Goal: Transaction & Acquisition: Purchase product/service

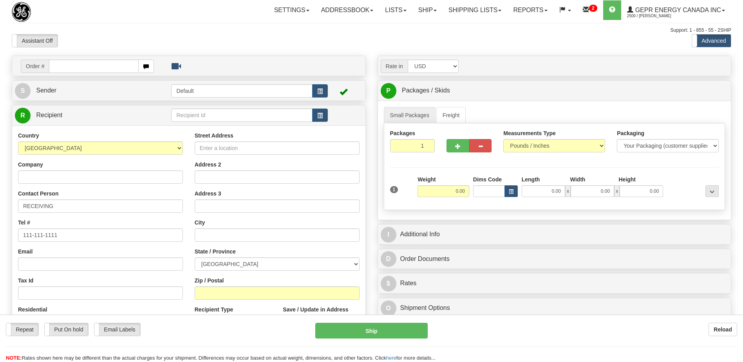
click at [94, 68] on input "text" at bounding box center [93, 66] width 89 height 13
type input "86696019"
click at [89, 42] on body "Training Course Close Toggle navigation Settings Shipping Preferences New Recip…" at bounding box center [371, 181] width 743 height 362
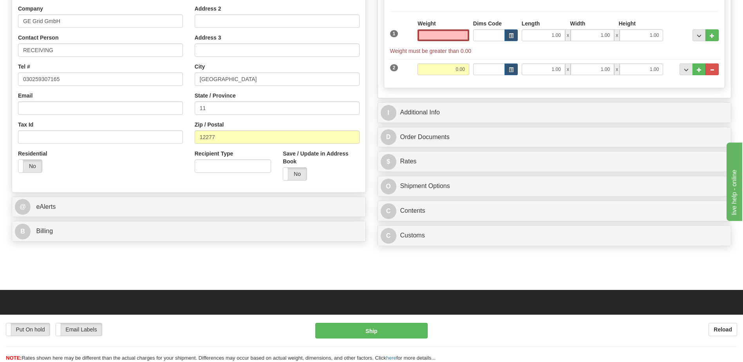
scroll to position [157, 0]
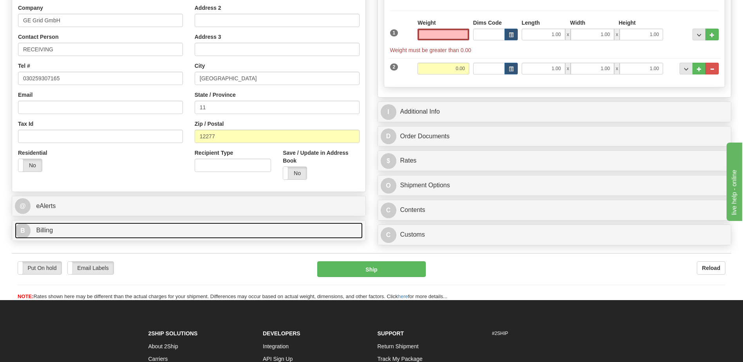
type input "0.00"
click at [80, 234] on link "B Billing" at bounding box center [189, 231] width 348 height 16
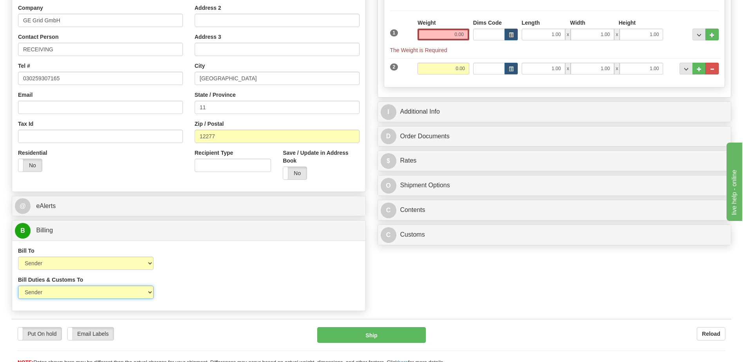
click at [125, 292] on select "Sender Recipient Third Party" at bounding box center [86, 292] width 136 height 13
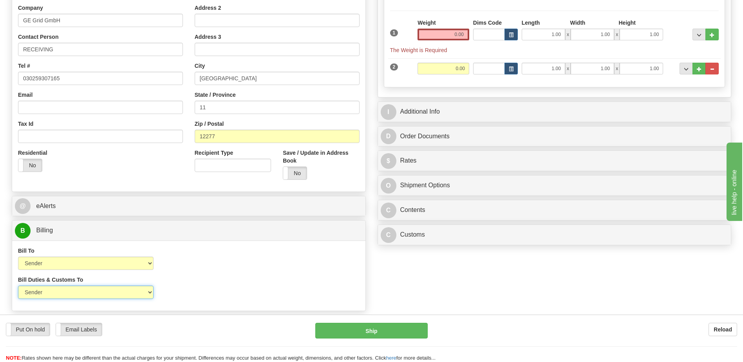
select select "2"
click at [18, 286] on select "Sender Recipient Third Party" at bounding box center [86, 292] width 136 height 13
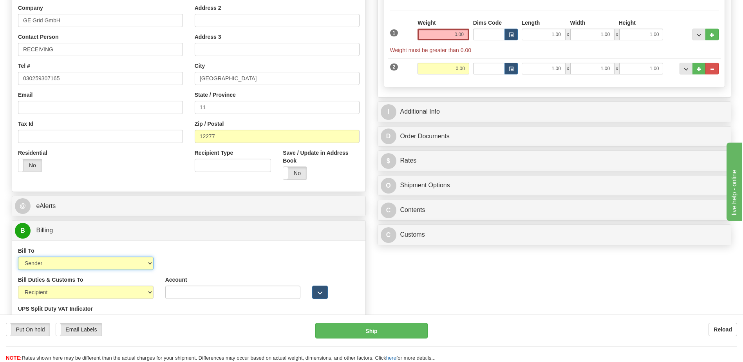
click at [118, 266] on select "Sender Recipient Third Party Collect" at bounding box center [86, 263] width 136 height 13
select select "2"
click at [18, 257] on select "Sender Recipient Third Party Collect" at bounding box center [86, 263] width 136 height 13
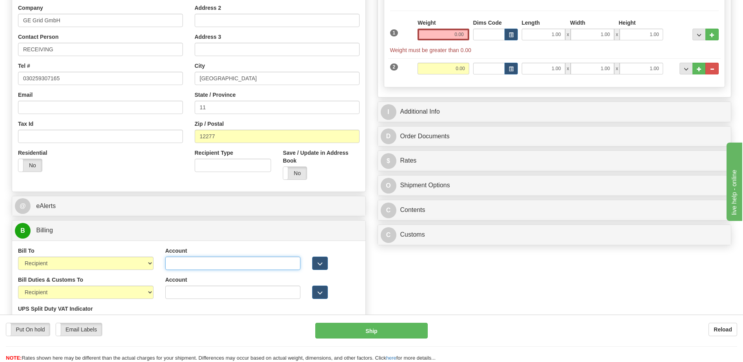
click at [170, 264] on input "Account" at bounding box center [233, 263] width 136 height 13
paste input "966781373"
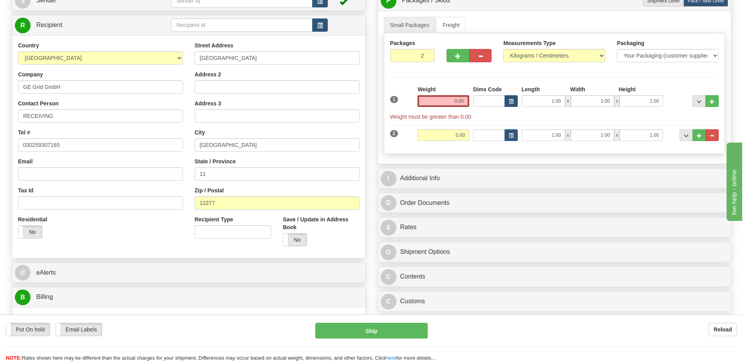
scroll to position [0, 0]
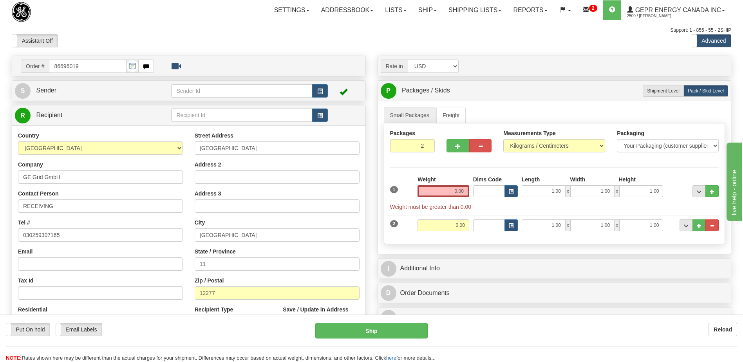
type input "966781373"
drag, startPoint x: 245, startPoint y: 268, endPoint x: 143, endPoint y: 260, distance: 102.1
click at [147, 260] on div "Country [GEOGRAPHIC_DATA] [GEOGRAPHIC_DATA] [GEOGRAPHIC_DATA] [GEOGRAPHIC_DATA]…" at bounding box center [188, 237] width 353 height 211
click at [246, 147] on input "Culemeyerstraße" at bounding box center [277, 147] width 165 height 13
type input "Culemeyerstraße 1"
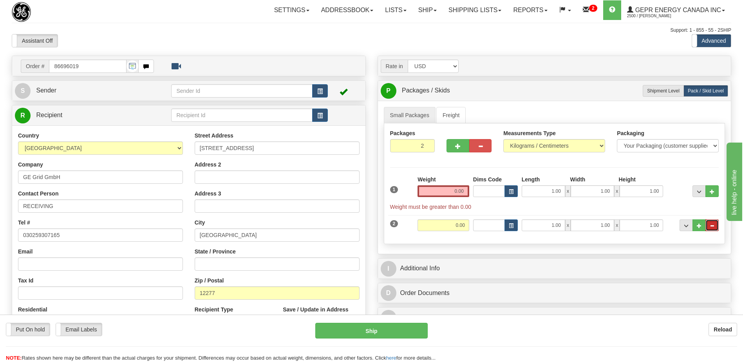
click at [714, 227] on span "..." at bounding box center [712, 226] width 5 height 4
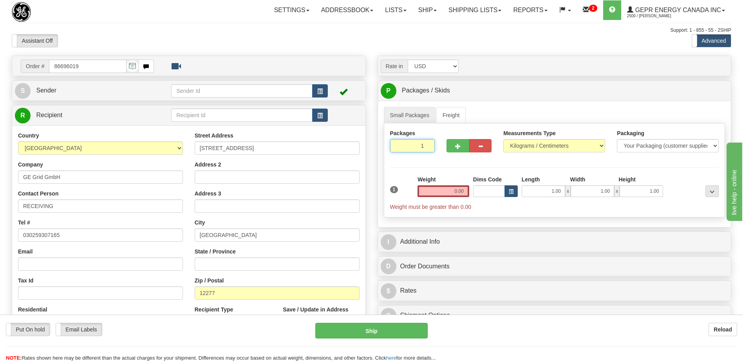
click at [417, 148] on input "1" at bounding box center [412, 145] width 45 height 13
type input "7"
click at [448, 192] on input "0.00" at bounding box center [444, 191] width 52 height 12
click at [448, 192] on input "text" at bounding box center [444, 191] width 52 height 12
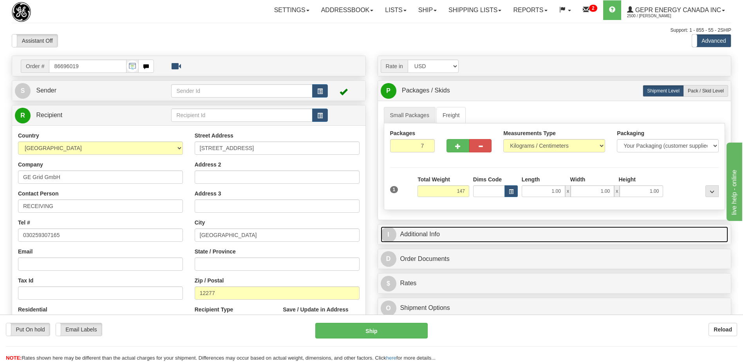
type input "147.00"
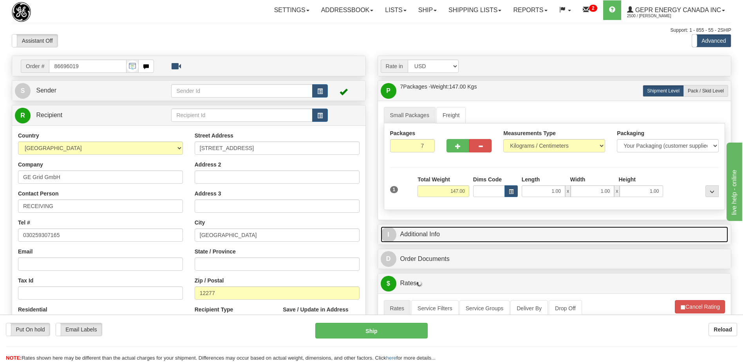
click at [453, 232] on link "I Additional Info" at bounding box center [555, 234] width 348 height 16
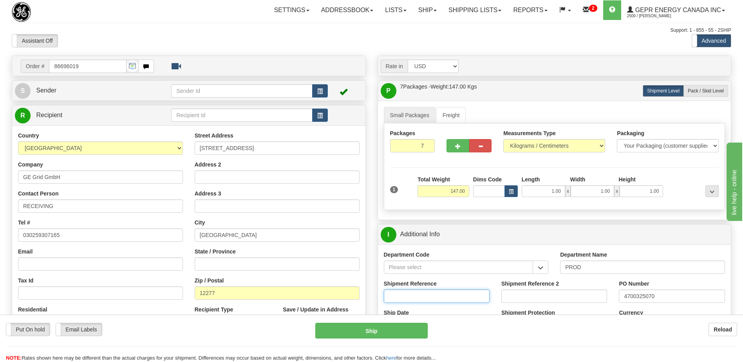
click at [431, 295] on input "Shipment Reference" at bounding box center [437, 296] width 106 height 13
click at [418, 297] on input "53990051208" at bounding box center [437, 296] width 106 height 13
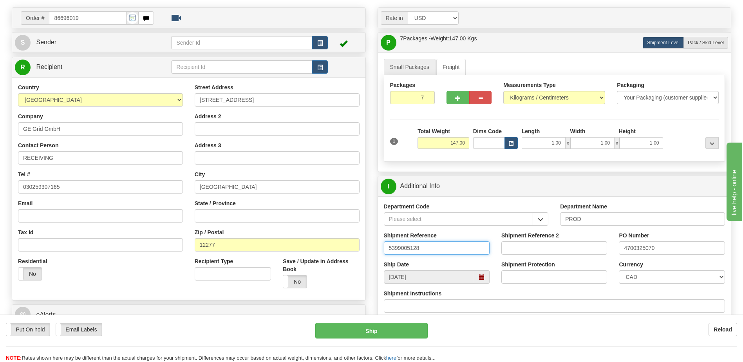
scroll to position [118, 0]
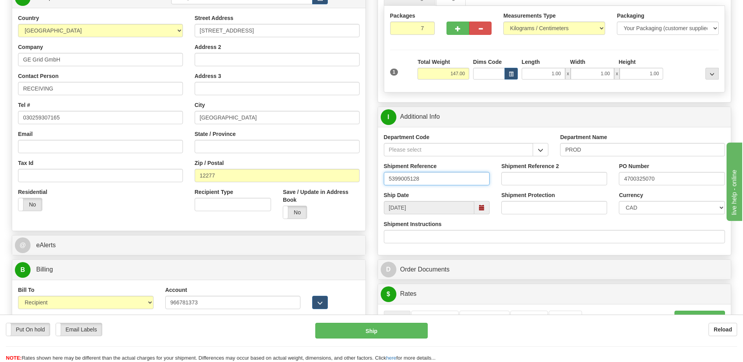
type input "5399005128"
click at [637, 205] on select "CAD USD EUR ZAR RON ANG ARN AUD AUS AWG BBD BFR BGN BHD BMD BND BRC BRL CHP CKZ…" at bounding box center [672, 207] width 106 height 13
select select "1"
click at [619, 201] on select "CAD USD EUR ZAR RON ANG ARN AUD AUS AWG BBD BFR BGN BHD BMD BND BRC BRL CHP CKZ…" at bounding box center [672, 207] width 106 height 13
drag, startPoint x: 575, startPoint y: 25, endPoint x: 565, endPoint y: 34, distance: 13.3
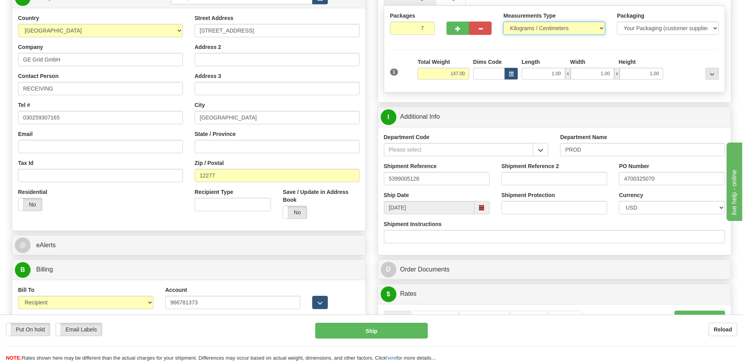
click at [575, 25] on select "Pounds / Inches Kilograms / Centimeters" at bounding box center [554, 28] width 102 height 13
click at [503, 22] on select "Pounds / Inches Kilograms / Centimeters" at bounding box center [554, 28] width 102 height 13
click at [546, 31] on select "Pounds / Inches Kilograms / Centimeters" at bounding box center [554, 28] width 102 height 13
select select "0"
click at [503, 22] on select "Pounds / Inches Kilograms / Centimeters" at bounding box center [554, 28] width 102 height 13
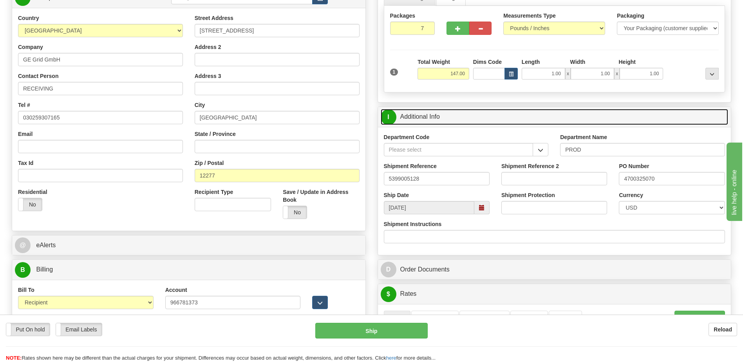
click at [459, 118] on link "I Additional Info" at bounding box center [555, 117] width 348 height 16
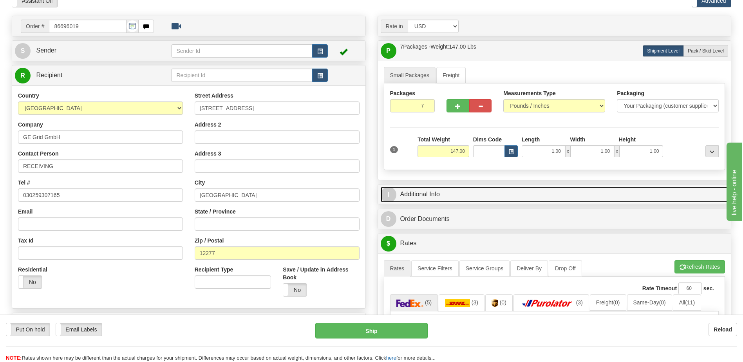
scroll to position [39, 0]
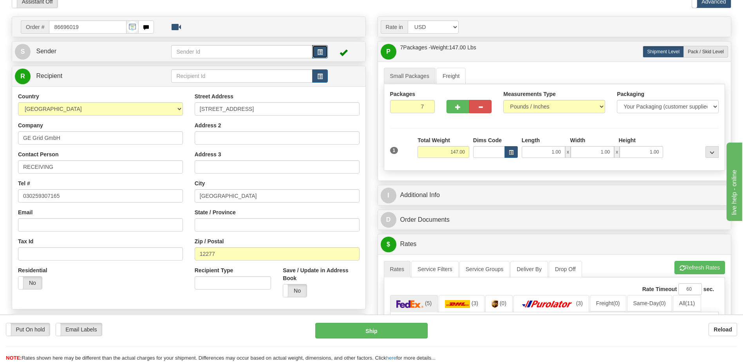
click at [320, 53] on span "button" at bounding box center [319, 52] width 5 height 5
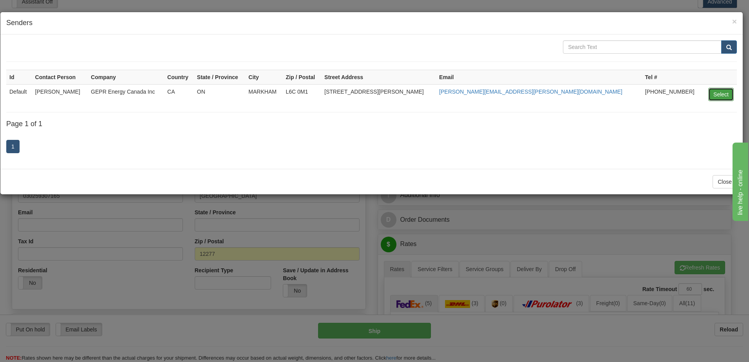
click at [719, 95] on button "Select" at bounding box center [720, 94] width 25 height 13
type input "Default"
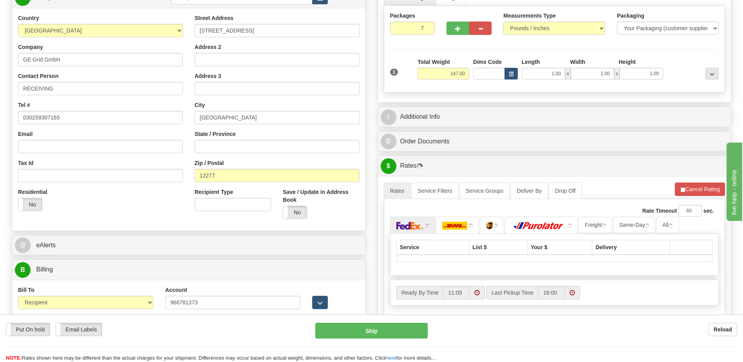
scroll to position [235, 0]
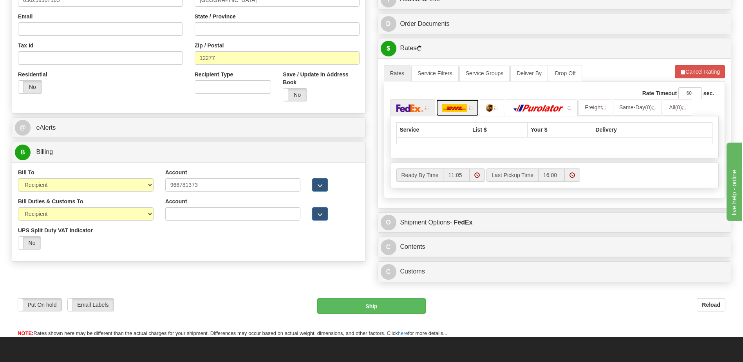
click at [462, 107] on img at bounding box center [454, 108] width 25 height 8
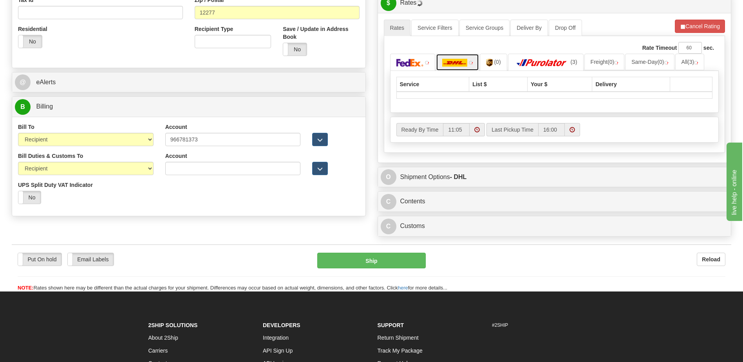
scroll to position [353, 0]
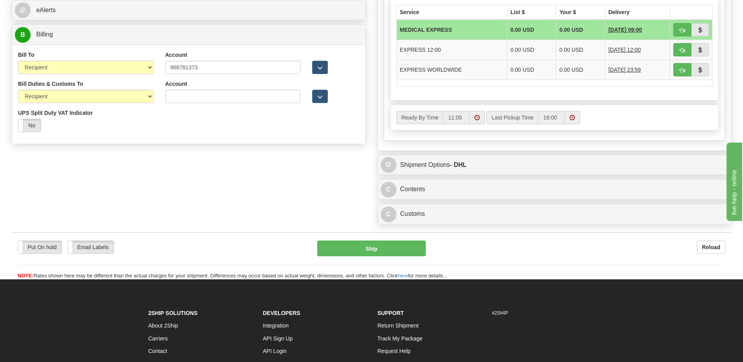
click at [445, 135] on div "Rate Timeout 60 sec. (3) (0) (3) 1" at bounding box center [555, 52] width 342 height 176
click at [681, 72] on span "button" at bounding box center [682, 70] width 5 height 5
type input "P"
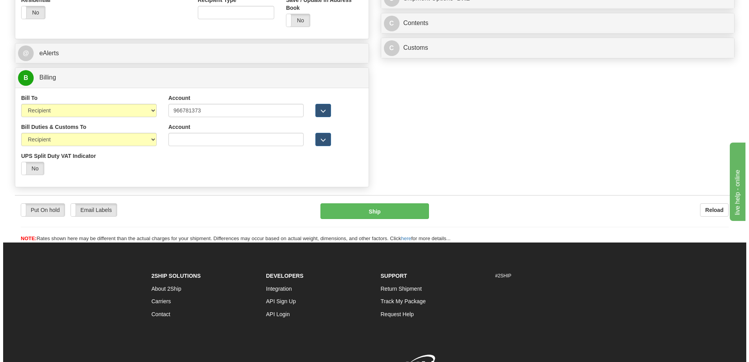
scroll to position [235, 0]
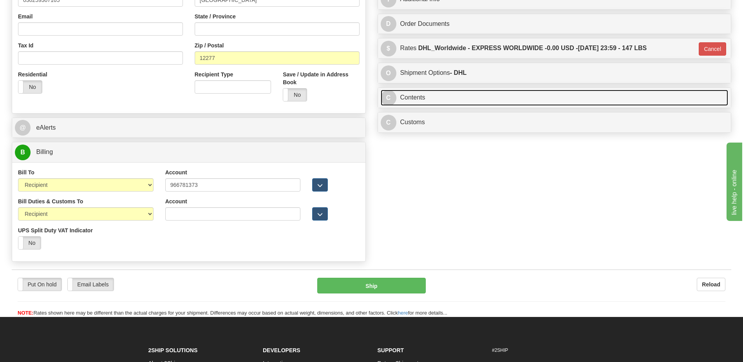
click at [447, 98] on link "C Contents" at bounding box center [555, 98] width 348 height 16
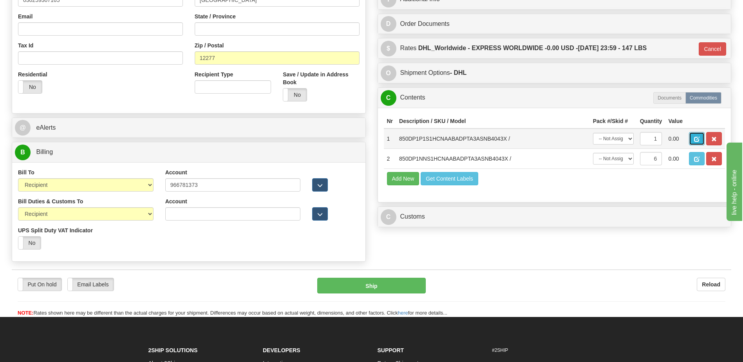
click at [694, 139] on button "button" at bounding box center [697, 138] width 16 height 13
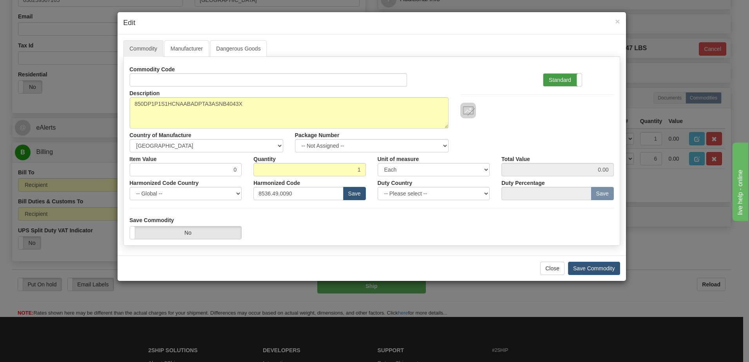
click at [557, 80] on label "Standard" at bounding box center [562, 80] width 38 height 13
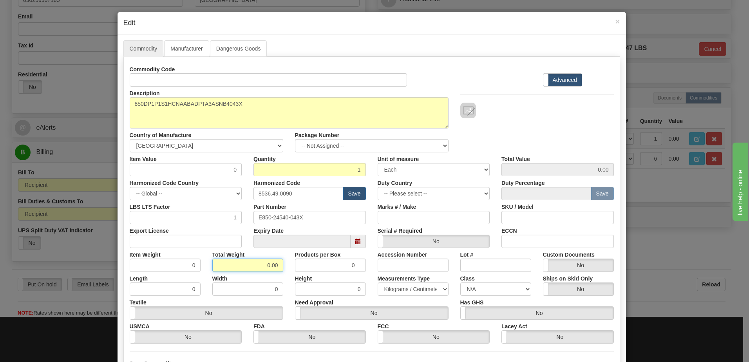
drag, startPoint x: 258, startPoint y: 263, endPoint x: 310, endPoint y: 266, distance: 52.2
click at [310, 266] on div "Item Weight 0 Total Weight 0.00 Products per Box 0 Accession Number Lot # Custo…" at bounding box center [372, 260] width 496 height 24
type input "1"
type input "1.0000"
click at [166, 265] on input "1.0000" at bounding box center [165, 265] width 71 height 13
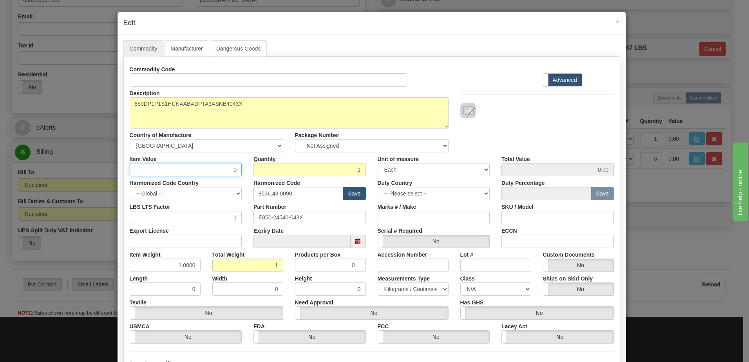
drag, startPoint x: 223, startPoint y: 169, endPoint x: 246, endPoint y: 168, distance: 23.1
click at [246, 168] on div "Item Value 0 Quantity 1 Unit of measure 3 Thousand Square Inches Adjustments 56…" at bounding box center [372, 164] width 496 height 24
type input "3538.73"
click at [288, 167] on input "1" at bounding box center [310, 169] width 112 height 13
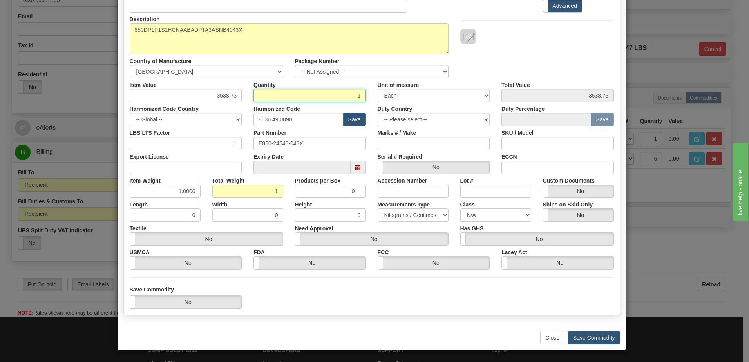
scroll to position [74, 0]
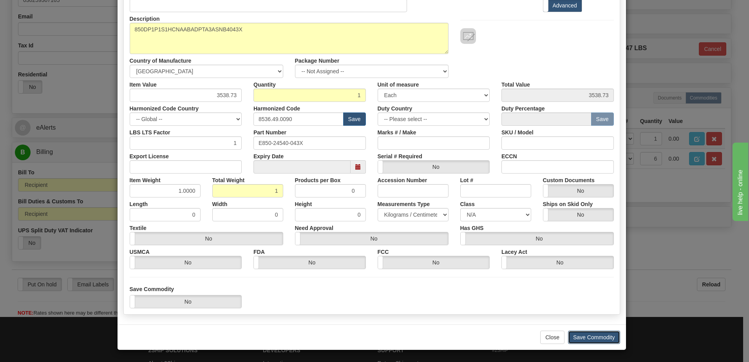
click at [594, 339] on button "Save Commodity" at bounding box center [594, 337] width 52 height 13
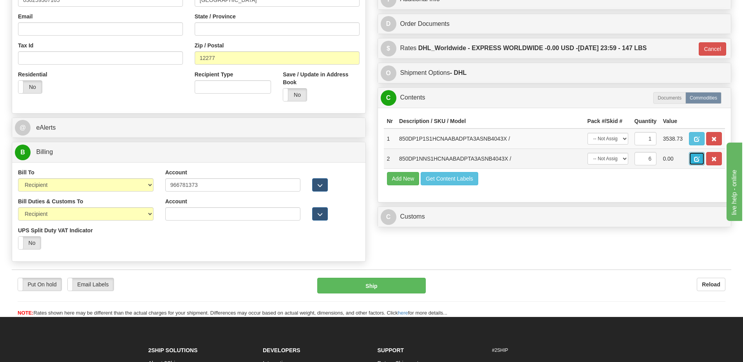
click at [694, 158] on span "button" at bounding box center [696, 159] width 5 height 5
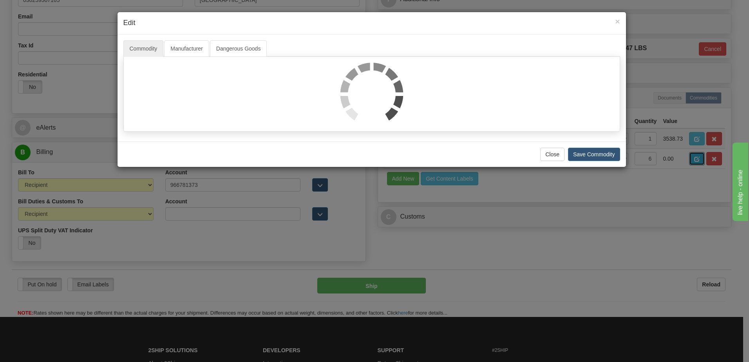
scroll to position [0, 0]
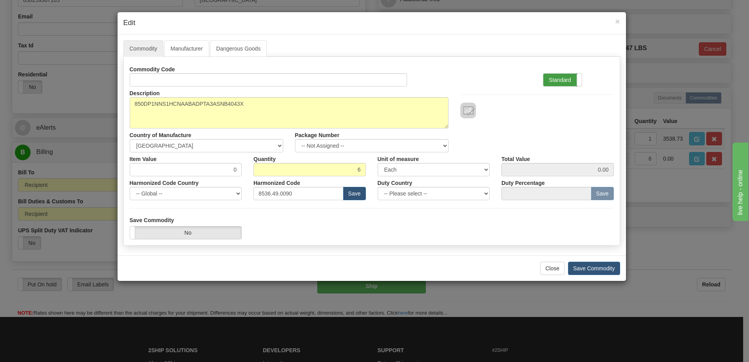
click at [568, 81] on label "Standard" at bounding box center [562, 80] width 38 height 13
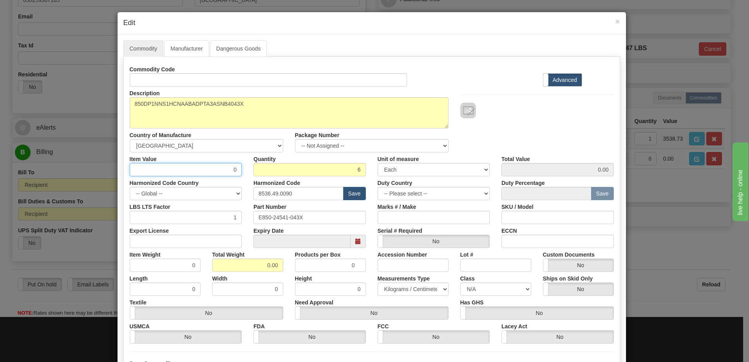
drag, startPoint x: 215, startPoint y: 171, endPoint x: 251, endPoint y: 170, distance: 35.3
click at [251, 170] on div "Item Value 0 Quantity 6 Unit of measure 3 Thousand Square Inches Adjustments 56…" at bounding box center [372, 164] width 496 height 24
type input "3538.73"
type input "21232.38"
drag, startPoint x: 235, startPoint y: 271, endPoint x: 373, endPoint y: 284, distance: 138.5
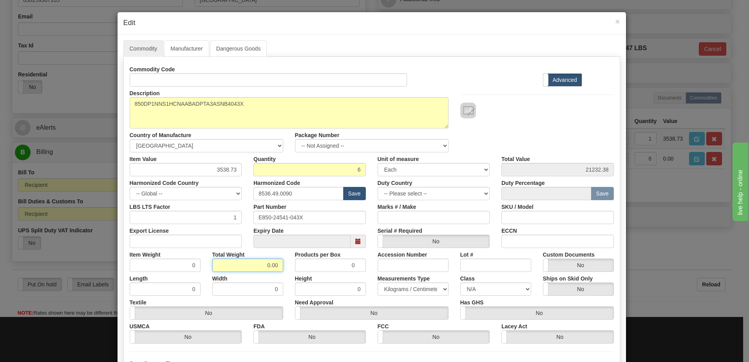
click at [373, 284] on div "Commodity Code Standard Advanced Description 850DP1NNS1HCNAABADPTA3ASNB4043X Co…" at bounding box center [372, 203] width 484 height 281
type input "6"
type input "1.0000"
click at [173, 264] on input "1.0000" at bounding box center [165, 265] width 71 height 13
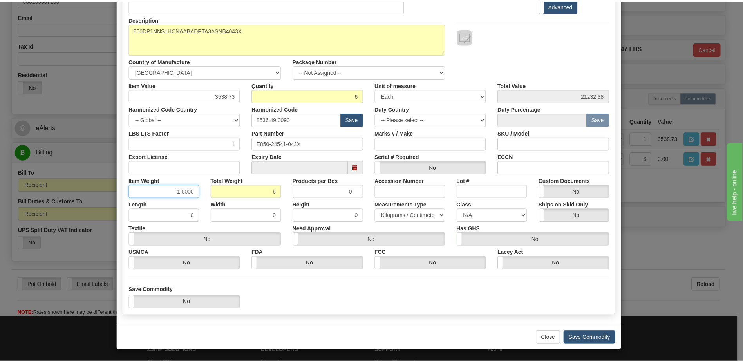
scroll to position [74, 0]
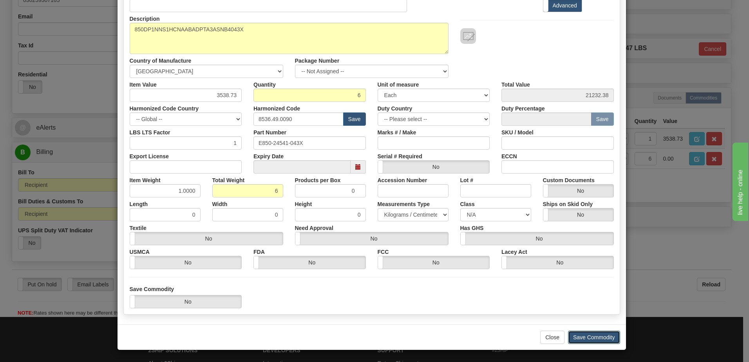
click at [589, 339] on button "Save Commodity" at bounding box center [594, 337] width 52 height 13
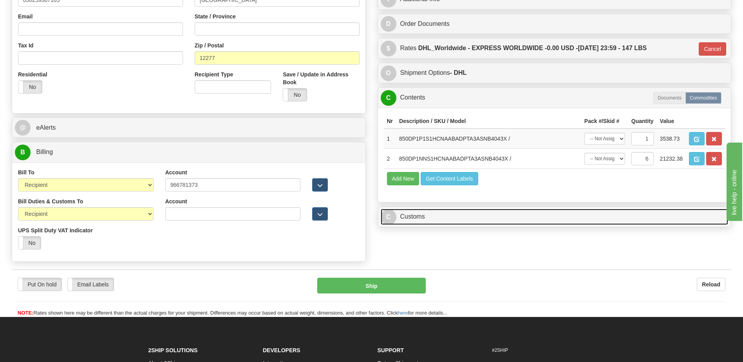
click at [422, 217] on link "C Customs" at bounding box center [555, 217] width 348 height 16
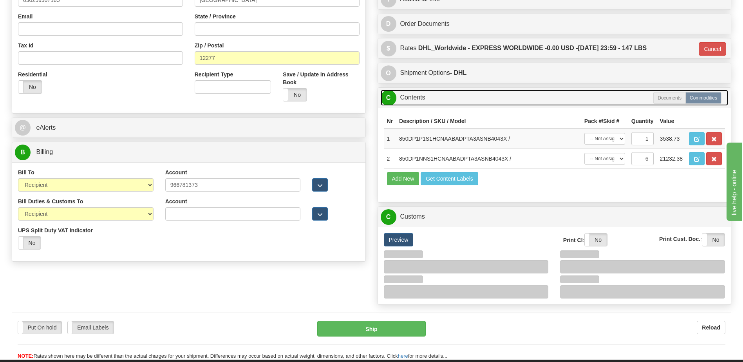
click at [394, 93] on span "C" at bounding box center [389, 98] width 16 height 16
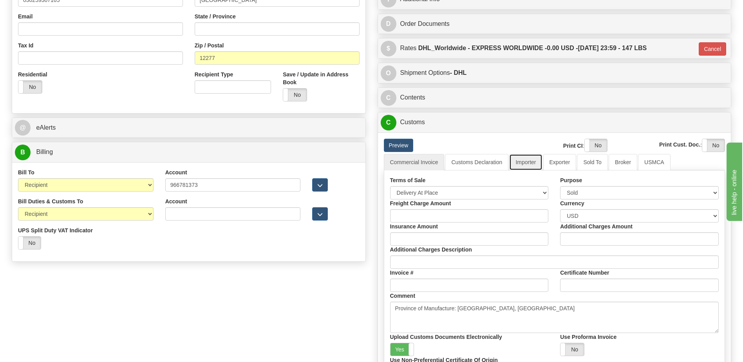
click at [536, 161] on link "Importer" at bounding box center [525, 162] width 33 height 16
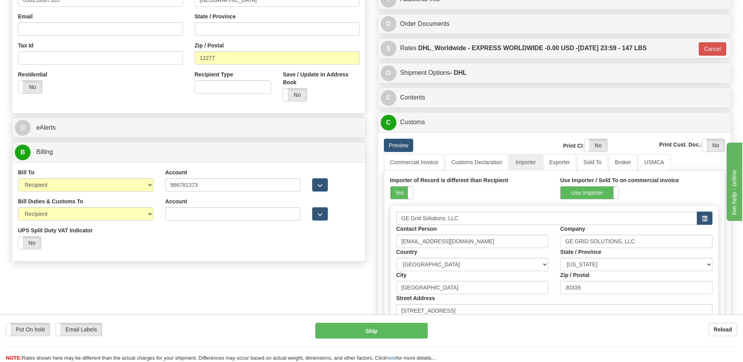
drag, startPoint x: 406, startPoint y: 190, endPoint x: 415, endPoint y: 184, distance: 11.1
click at [406, 190] on label "Yes" at bounding box center [402, 193] width 22 height 13
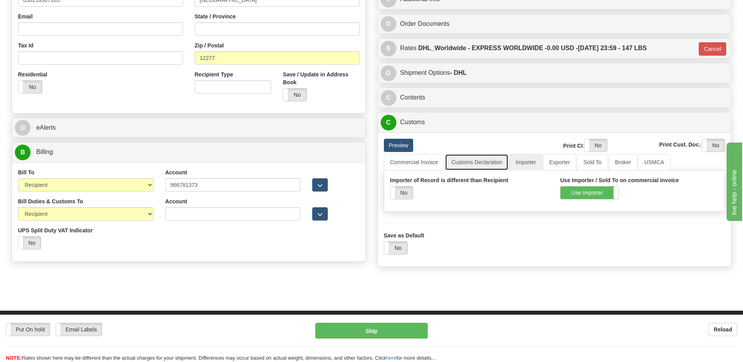
click at [480, 163] on link "Customs Declaration" at bounding box center [476, 162] width 63 height 16
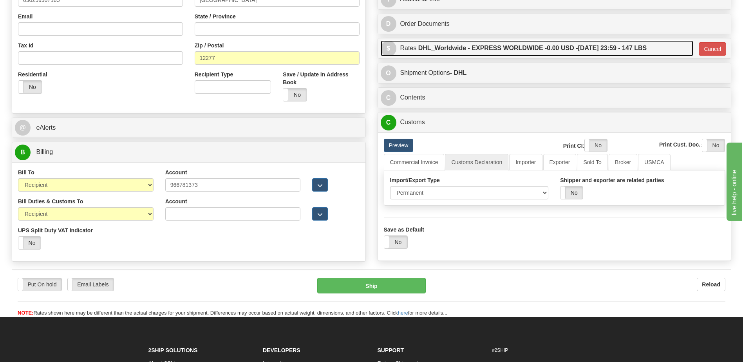
click at [465, 47] on label "DHL_Worldwide - EXPRESS WORLDWIDE - 0.00 USD - 09/19/2025 23:59 - 147 LBS" at bounding box center [532, 48] width 229 height 16
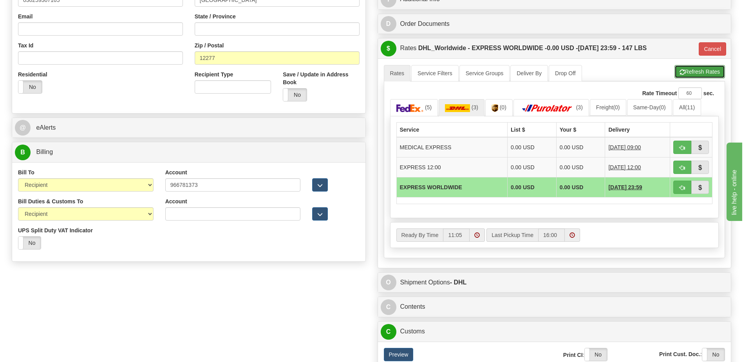
click at [686, 75] on button "Refresh Rates" at bounding box center [700, 71] width 51 height 13
type input "P"
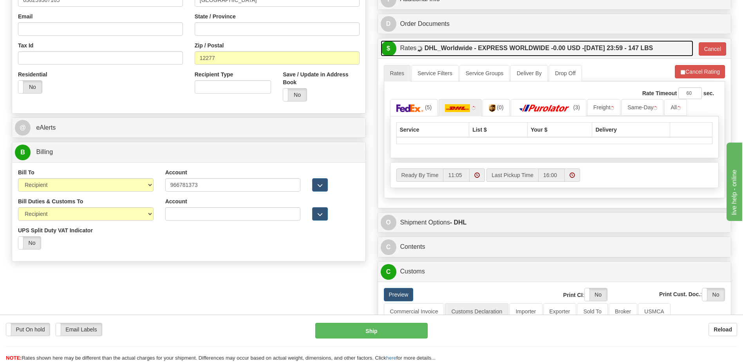
click at [541, 53] on label "DHL_Worldwide - EXPRESS WORLDWIDE - 0.00 USD - 09/19/2025 23:59 - 147 LBS" at bounding box center [539, 48] width 229 height 16
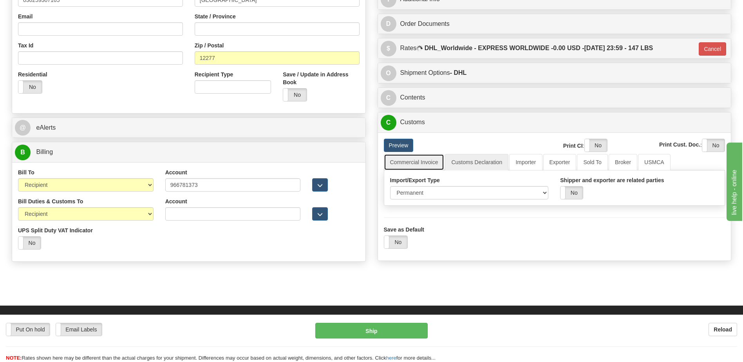
click at [418, 161] on link "Commercial Invoice" at bounding box center [414, 162] width 61 height 16
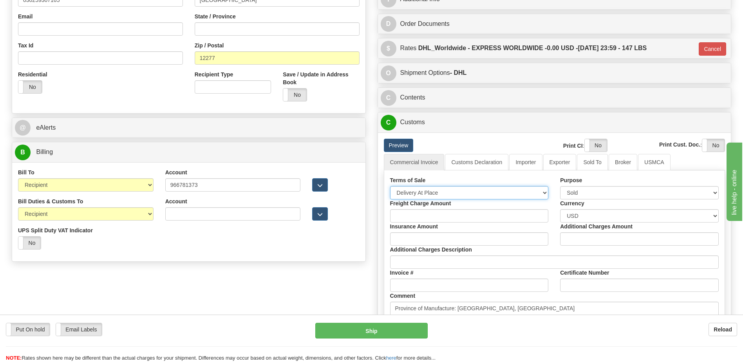
click at [419, 190] on select "Free Carrier Free On Board Ex Works Delivered Duty Unpaid Delivered Duty Paid C…" at bounding box center [469, 192] width 159 height 13
select select "7"
click at [390, 186] on select "Free Carrier Free On Board Ex Works Delivered Duty Unpaid Delivered Duty Paid C…" at bounding box center [469, 192] width 159 height 13
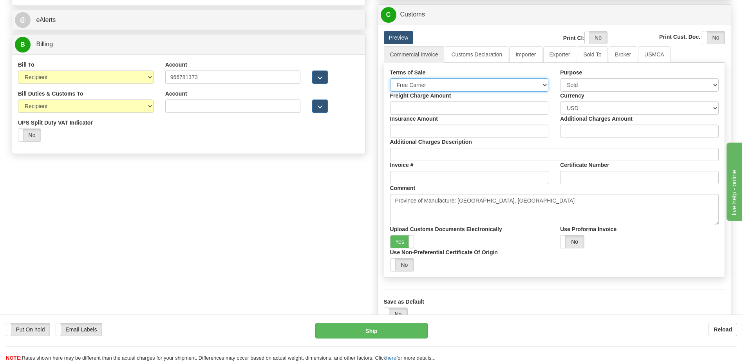
scroll to position [274, 0]
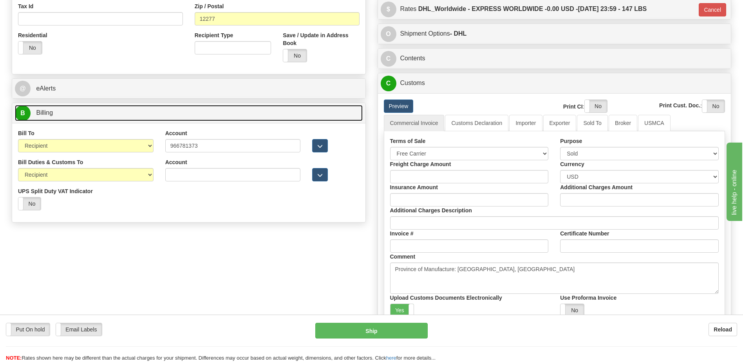
click at [90, 111] on link "B Billing" at bounding box center [189, 113] width 348 height 16
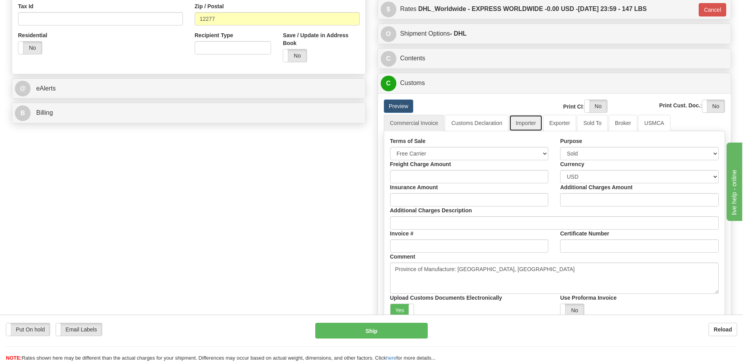
click at [534, 127] on link "Importer" at bounding box center [525, 123] width 33 height 16
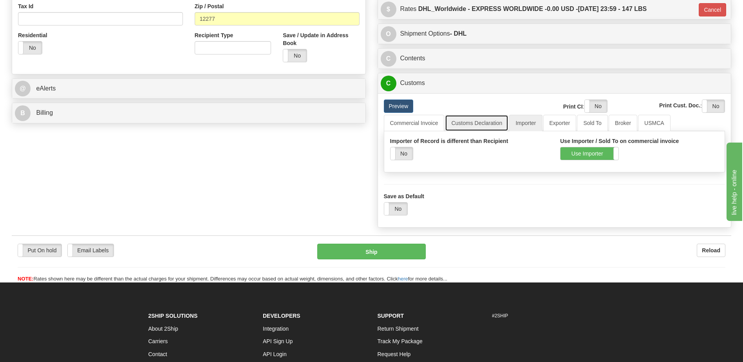
click at [491, 123] on link "Customs Declaration" at bounding box center [476, 123] width 63 height 16
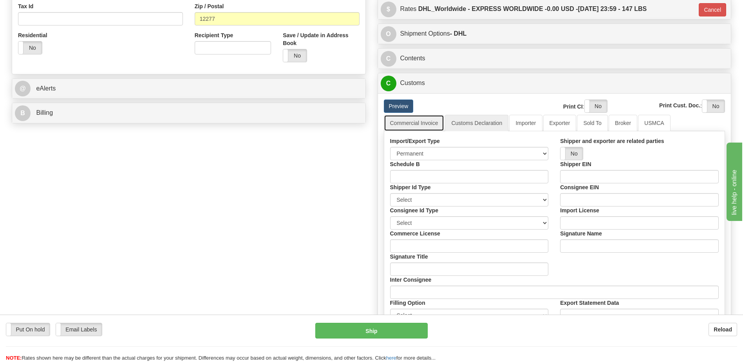
click at [433, 128] on link "Commercial Invoice" at bounding box center [414, 123] width 61 height 16
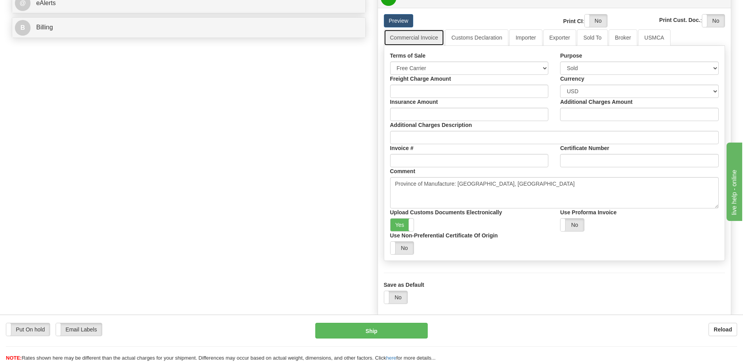
scroll to position [235, 0]
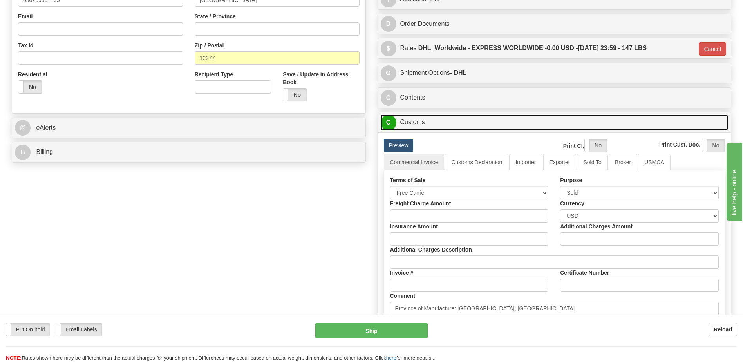
click at [440, 121] on link "C Customs" at bounding box center [555, 122] width 348 height 16
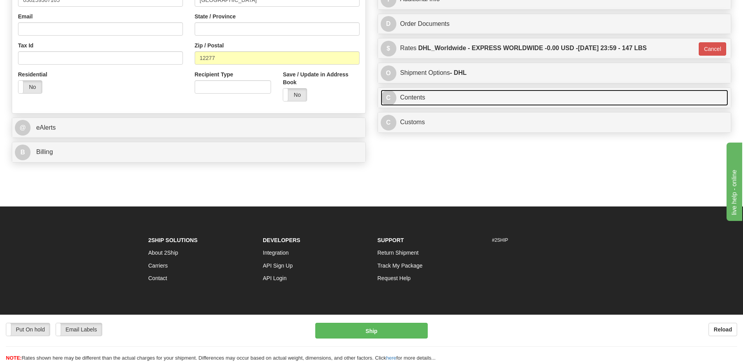
click at [438, 102] on link "C Contents" at bounding box center [555, 98] width 348 height 16
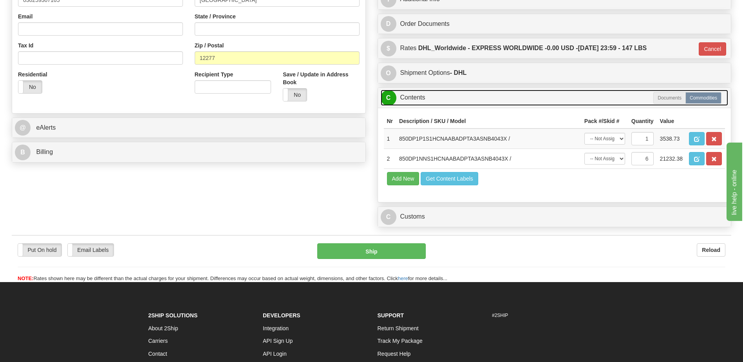
click at [438, 102] on link "C Contents" at bounding box center [555, 98] width 348 height 16
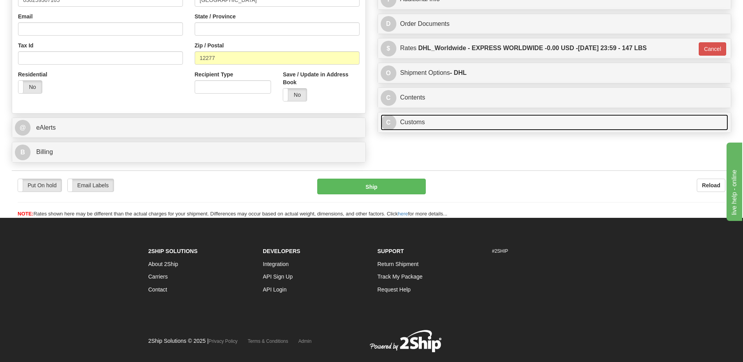
click at [430, 122] on link "C Customs" at bounding box center [555, 122] width 348 height 16
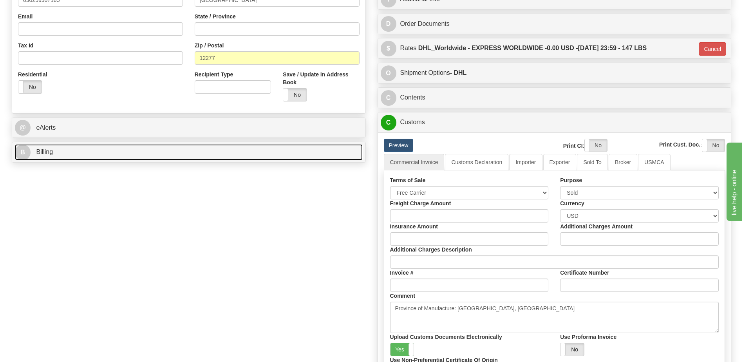
click at [171, 148] on link "B Billing" at bounding box center [189, 152] width 348 height 16
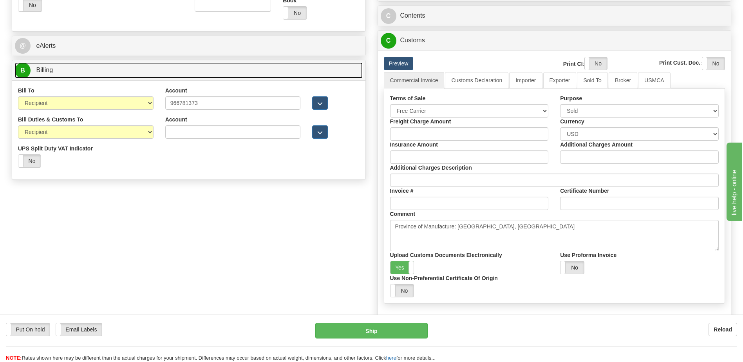
scroll to position [313, 0]
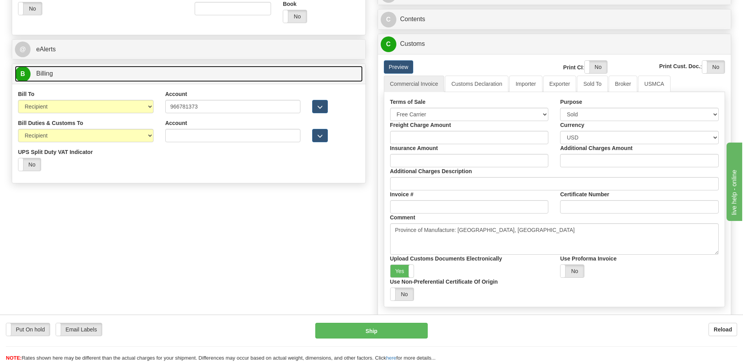
click at [121, 78] on link "B Billing" at bounding box center [189, 74] width 348 height 16
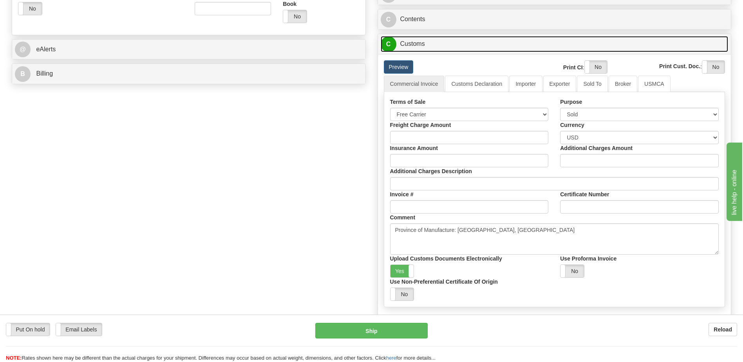
click at [427, 49] on link "C Customs" at bounding box center [555, 44] width 348 height 16
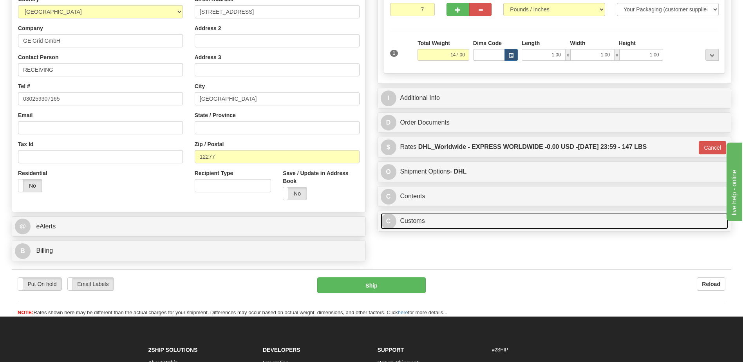
scroll to position [136, 0]
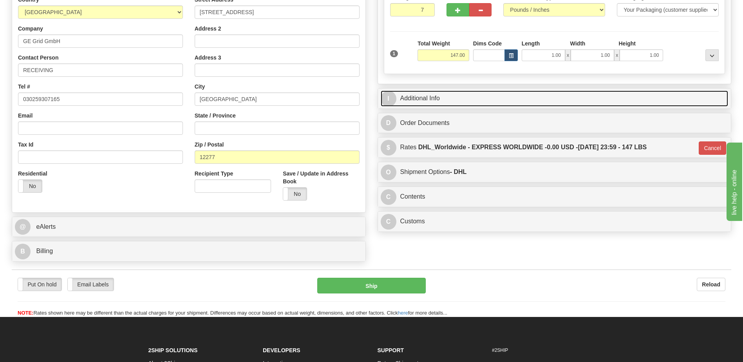
click at [427, 97] on link "I Additional Info" at bounding box center [555, 99] width 348 height 16
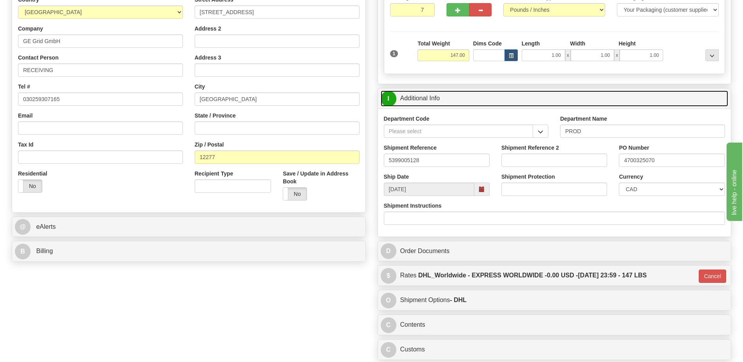
click at [427, 97] on link "I Additional Info" at bounding box center [555, 99] width 348 height 16
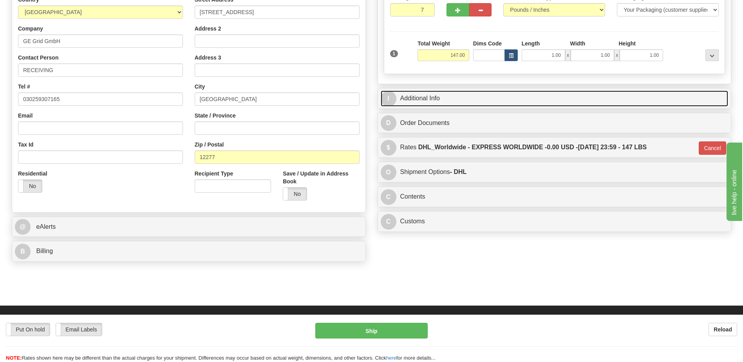
click at [449, 101] on link "I Additional Info" at bounding box center [555, 99] width 348 height 16
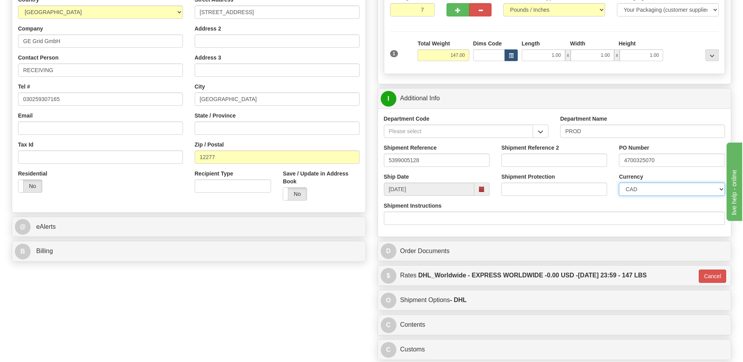
click at [681, 186] on select "CAD USD EUR ZAR RON ANG ARN AUD AUS AWG BBD BFR BGN BHD BMD BND BRC BRL CHP CKZ…" at bounding box center [672, 189] width 106 height 13
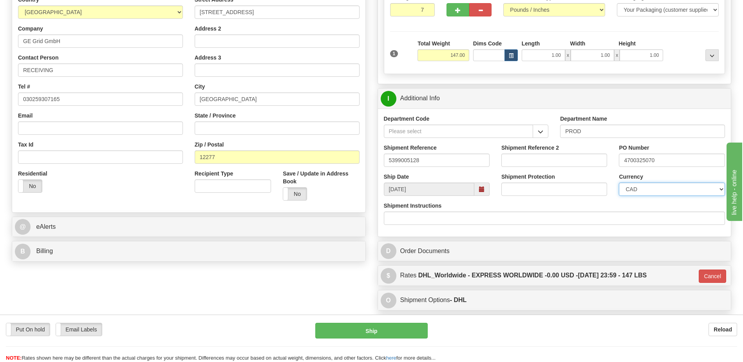
select select "1"
click at [619, 183] on select "CAD USD EUR ZAR RON ANG ARN AUD AUS AWG BBD BFR BGN BHD BMD BND BRC BRL CHP CKZ…" at bounding box center [672, 189] width 106 height 13
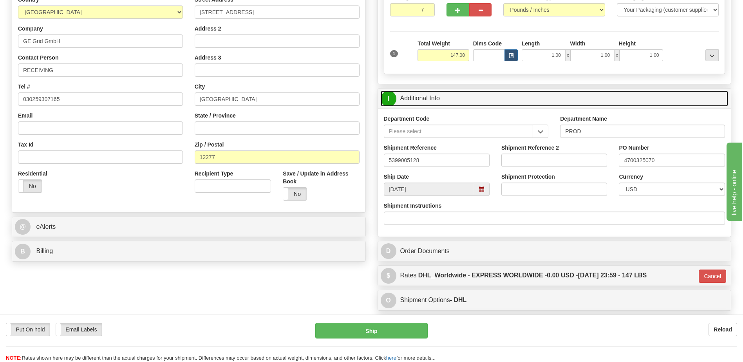
click at [458, 98] on link "I Additional Info" at bounding box center [555, 99] width 348 height 16
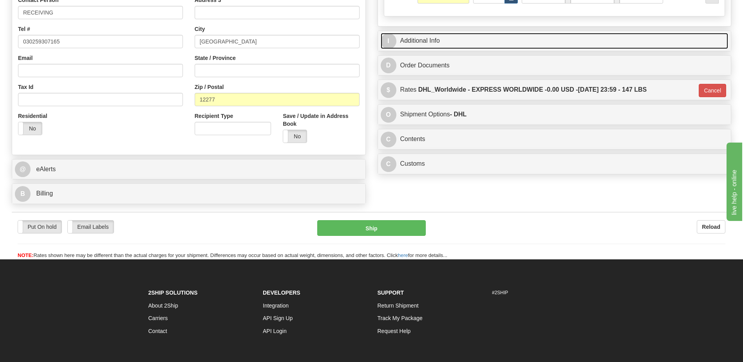
scroll to position [254, 0]
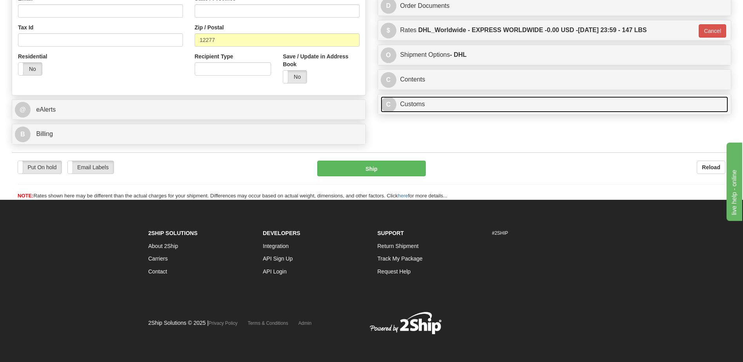
click at [480, 108] on link "C Customs" at bounding box center [555, 104] width 348 height 16
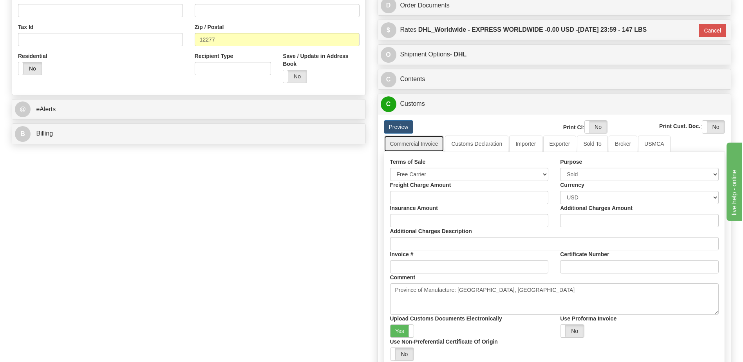
click at [420, 146] on link "Commercial Invoice" at bounding box center [414, 144] width 61 height 16
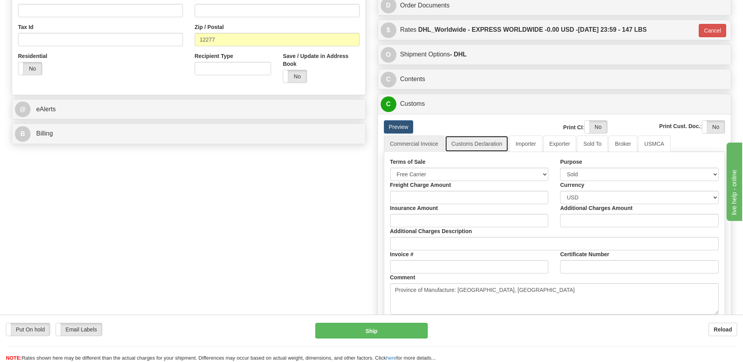
click at [483, 141] on link "Customs Declaration" at bounding box center [476, 144] width 63 height 16
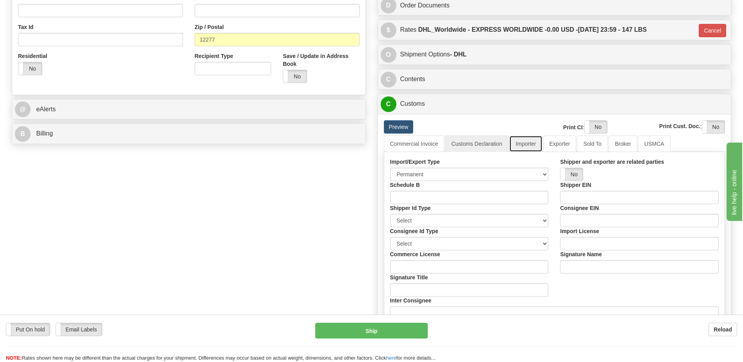
click at [535, 143] on link "Importer" at bounding box center [525, 144] width 33 height 16
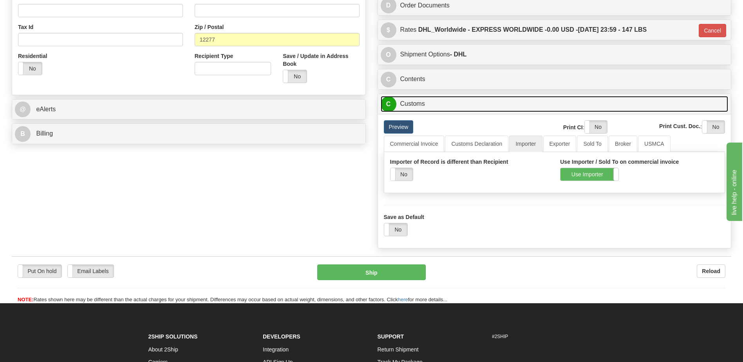
click at [469, 109] on link "C Customs" at bounding box center [555, 104] width 348 height 16
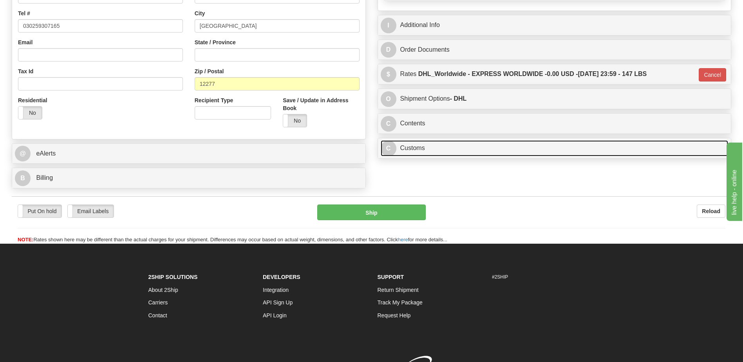
scroll to position [136, 0]
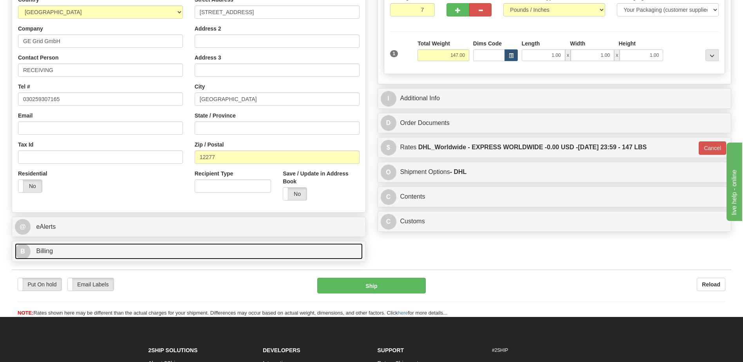
click at [150, 256] on link "B Billing" at bounding box center [189, 251] width 348 height 16
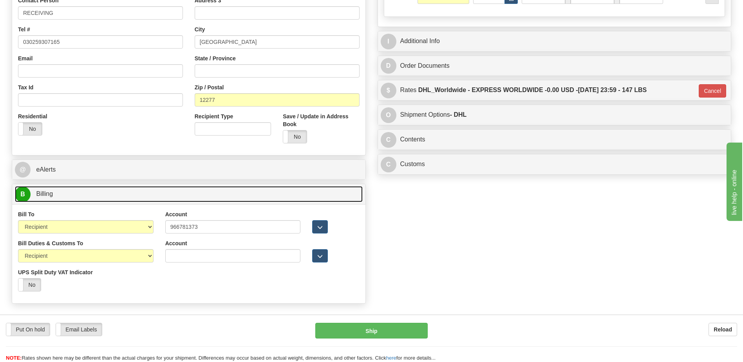
scroll to position [254, 0]
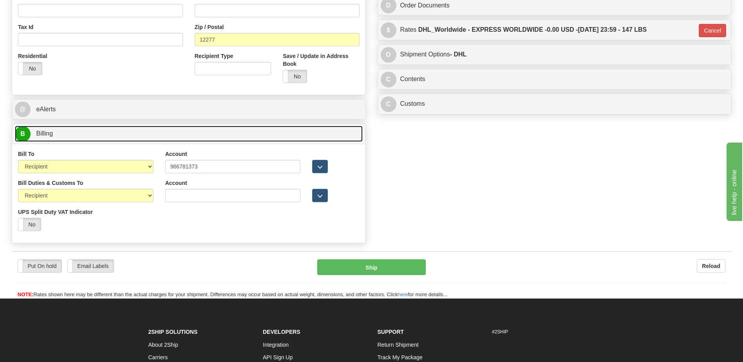
click at [112, 138] on link "B Billing" at bounding box center [189, 134] width 348 height 16
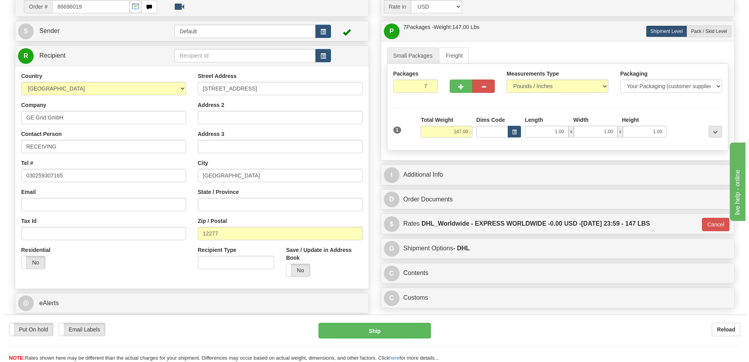
scroll to position [58, 0]
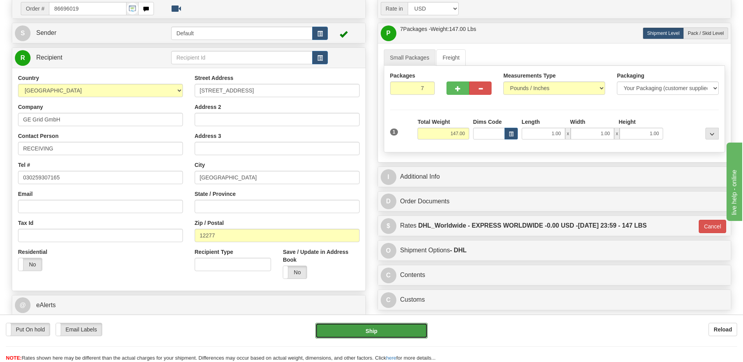
click at [344, 330] on button "Ship" at bounding box center [371, 331] width 112 height 16
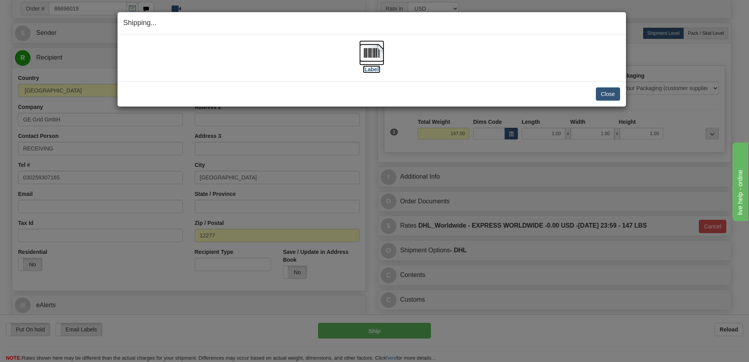
click at [375, 60] on img at bounding box center [371, 52] width 25 height 25
click at [603, 94] on button "Close" at bounding box center [608, 93] width 24 height 13
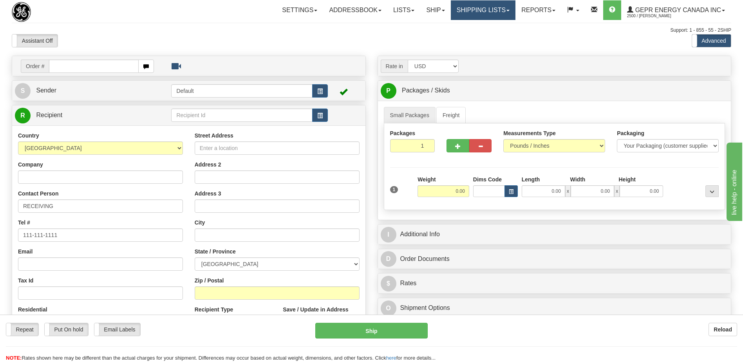
click at [488, 11] on link "Shipping lists" at bounding box center [483, 10] width 65 height 20
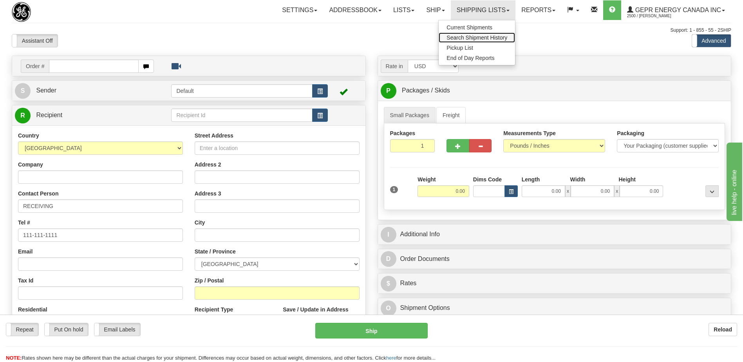
click at [486, 39] on span "Search Shipment History" at bounding box center [477, 37] width 61 height 6
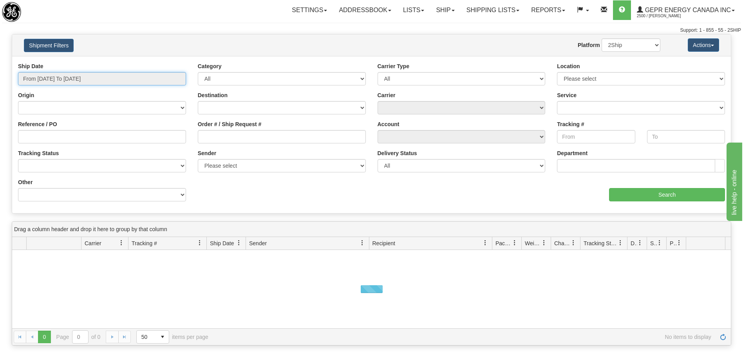
type input "[DATE]"
click at [78, 80] on input "From 09/16/2025 To 09/17/2025" at bounding box center [102, 78] width 168 height 13
click at [0, 0] on li "Custom" at bounding box center [0, 0] width 0 height 0
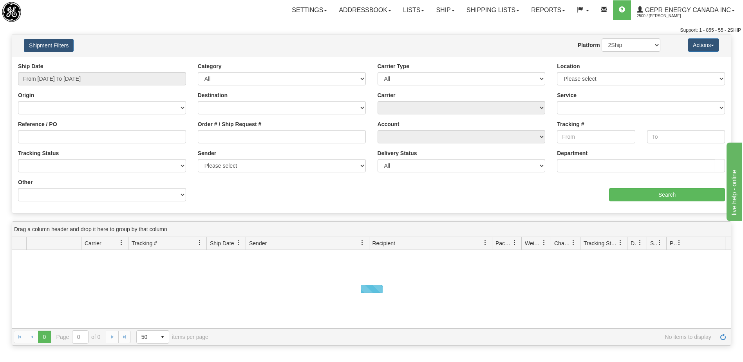
click at [0, 0] on li "Custom" at bounding box center [0, 0] width 0 height 0
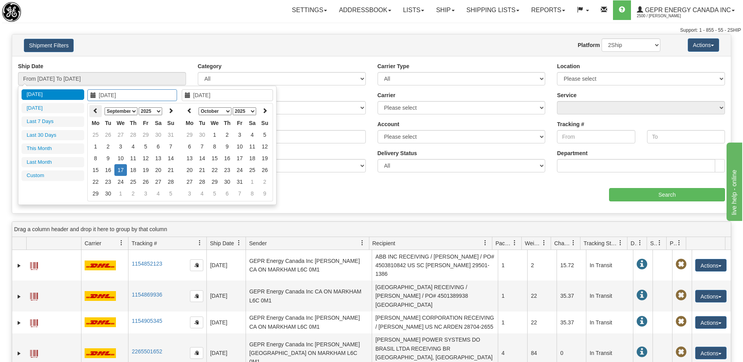
click at [94, 111] on icon at bounding box center [95, 110] width 5 height 5
type input "05/01/2025"
click at [136, 136] on td "1" at bounding box center [133, 135] width 13 height 12
click at [193, 109] on th at bounding box center [189, 111] width 13 height 12
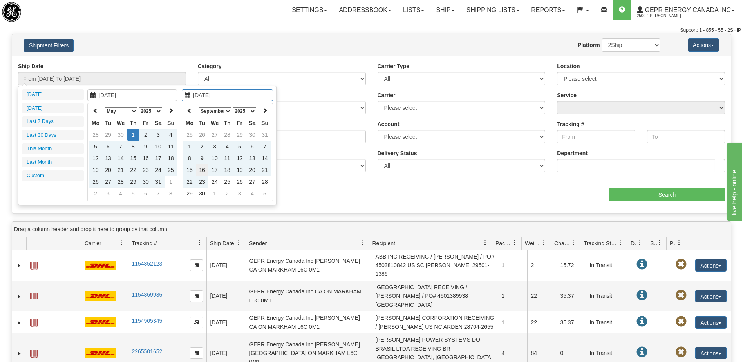
type input "09/16/2025"
click at [203, 171] on td "16" at bounding box center [202, 170] width 13 height 12
type input "From 05/01/2025 To 09/16/2025"
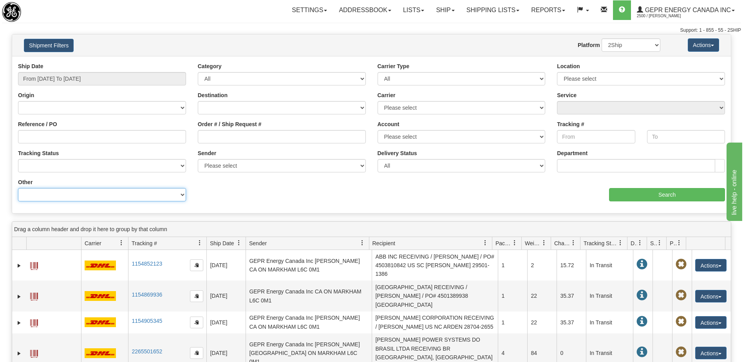
click at [120, 195] on select "Billing Account # Billing Type BOL # (LTL) Commodity Or Documents Consolidation…" at bounding box center [102, 194] width 168 height 13
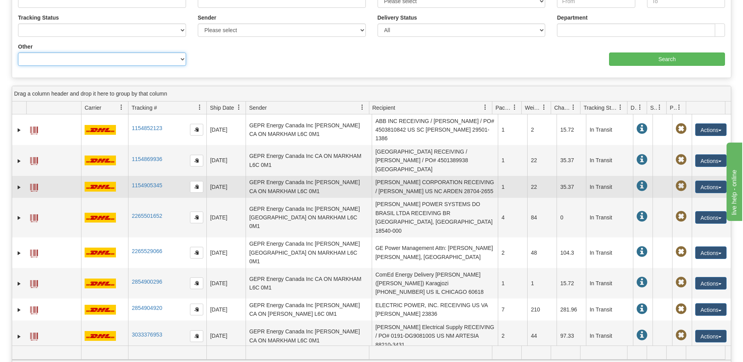
scroll to position [39, 0]
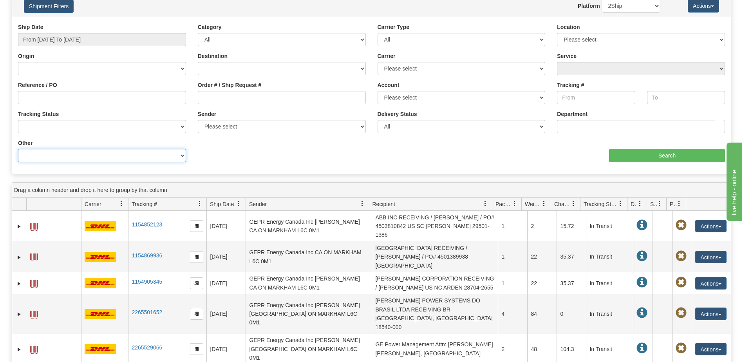
click at [79, 157] on select "Billing Account # Billing Type BOL # (LTL) Commodity Or Documents Consolidation…" at bounding box center [102, 155] width 168 height 13
select select "Recipient_ZIP"
click at [18, 149] on select "Billing Account # Billing Type BOL # (LTL) Commodity Or Documents Consolidation…" at bounding box center [102, 155] width 168 height 13
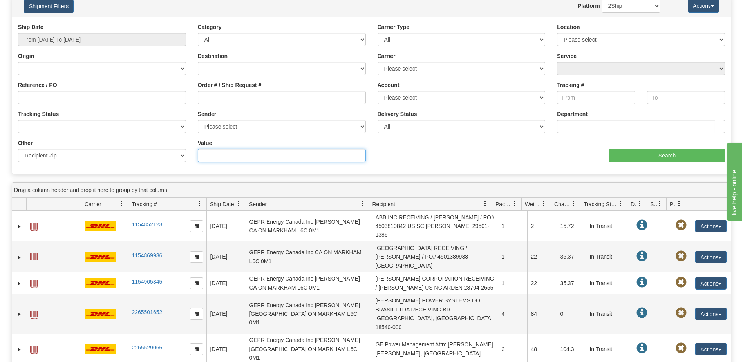
click at [231, 157] on input "Value" at bounding box center [282, 155] width 168 height 13
type input "ET16 1WT"
click at [671, 160] on input "Search" at bounding box center [667, 155] width 116 height 13
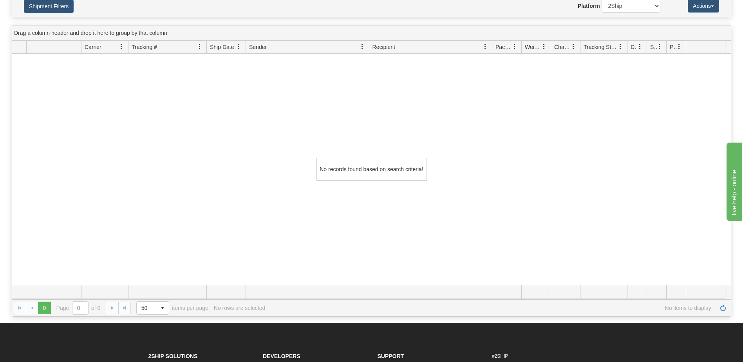
click at [293, 94] on div "No records found based on search criteria!" at bounding box center [371, 169] width 719 height 231
click at [54, 11] on button "Shipment Filters" at bounding box center [49, 6] width 50 height 13
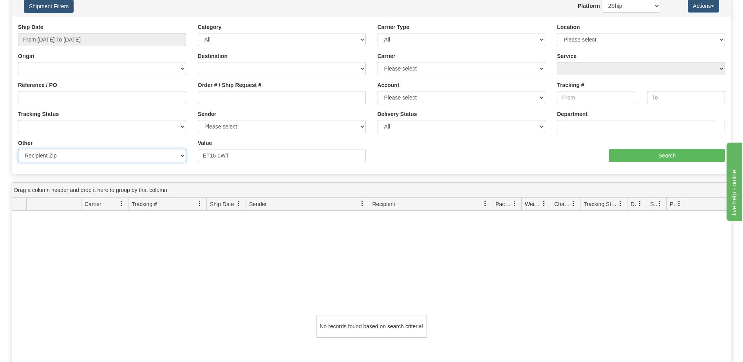
click at [92, 160] on select "Billing Account # Billing Type BOL # (LTL) Commodity Or Documents Consolidation…" at bounding box center [102, 155] width 168 height 13
select select "Recipient_City"
click at [18, 149] on select "Billing Account # Billing Type BOL # (LTL) Commodity Or Documents Consolidation…" at bounding box center [102, 155] width 168 height 13
click at [211, 158] on input "Value" at bounding box center [282, 155] width 168 height 13
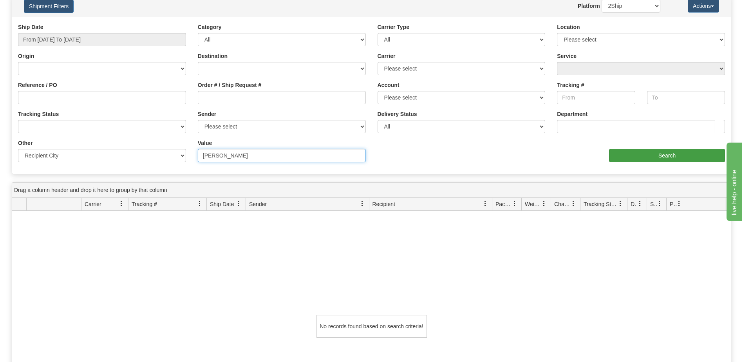
type input "STAFFORD"
click at [637, 159] on input "Search" at bounding box center [667, 155] width 116 height 13
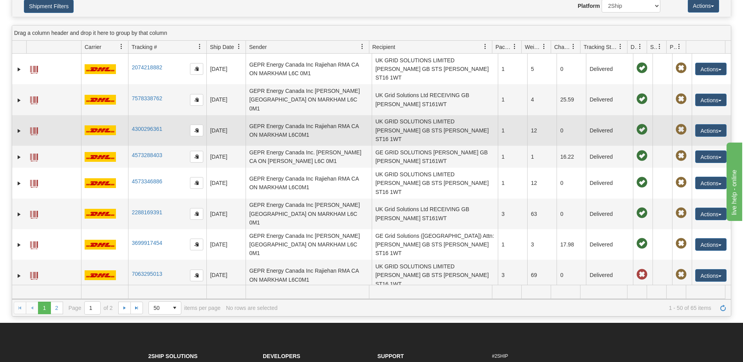
click at [421, 115] on td "UK GRID SOLUTIONS LIMITED Karen Alsopp GB STS STAFFORD ST16 1WT" at bounding box center [435, 130] width 126 height 31
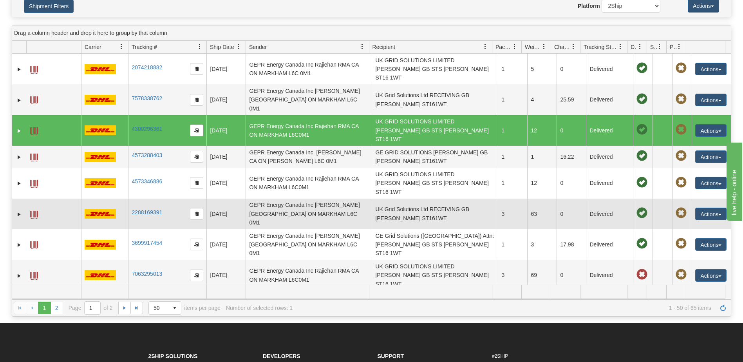
click at [426, 199] on td "UK Grid Solutions Ltd RECEIVING GB Stafford ST161WT" at bounding box center [435, 214] width 126 height 31
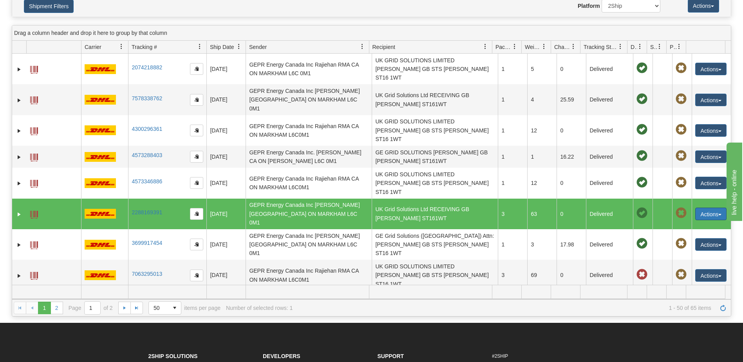
click at [699, 208] on button "Actions" at bounding box center [710, 214] width 31 height 13
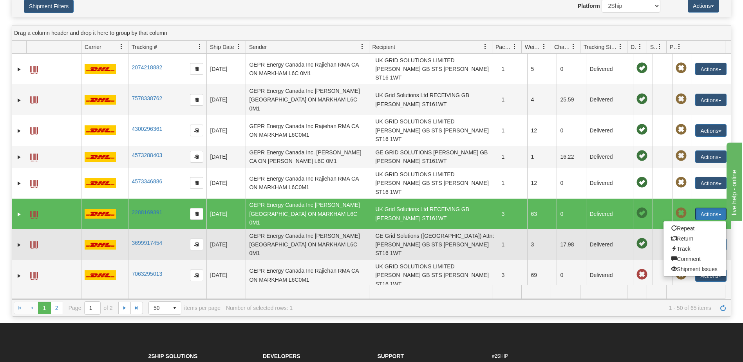
click at [429, 229] on td "GE Grid Solutions (UK) Attn: Matthew Batey GB STS Stafford ST16 1WT" at bounding box center [435, 244] width 126 height 31
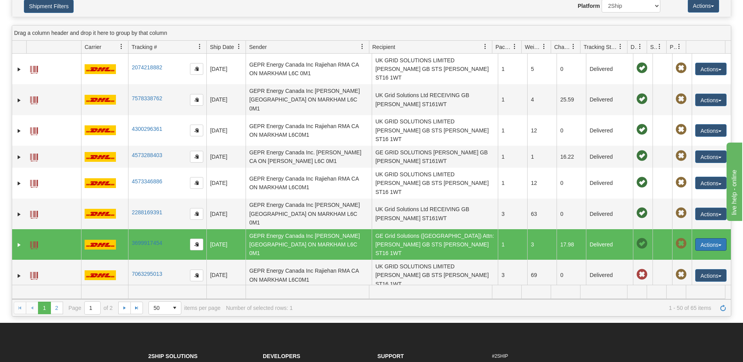
click at [700, 238] on button "Actions" at bounding box center [710, 244] width 31 height 13
click at [684, 254] on link "Repeat" at bounding box center [695, 259] width 63 height 10
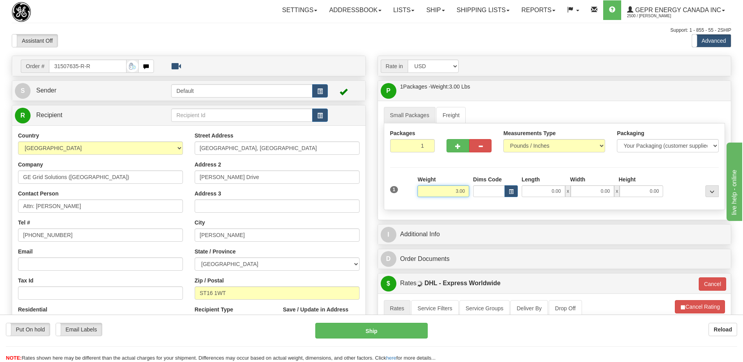
click at [459, 192] on input "3.00" at bounding box center [444, 191] width 52 height 12
click at [460, 191] on input "3.00" at bounding box center [444, 191] width 52 height 12
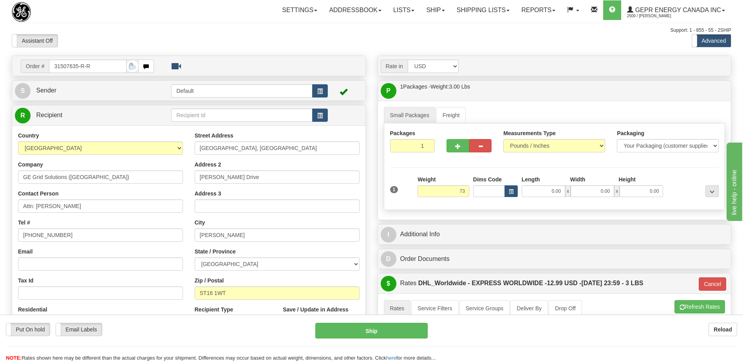
type input "73.00"
type input "P"
click at [295, 41] on div "Assistant On Assistant Off Do a return Do a return" at bounding box center [158, 40] width 305 height 13
drag, startPoint x: 90, startPoint y: 207, endPoint x: 36, endPoint y: 208, distance: 53.3
click at [36, 208] on input "Attn: Matthew Batey" at bounding box center [100, 205] width 165 height 13
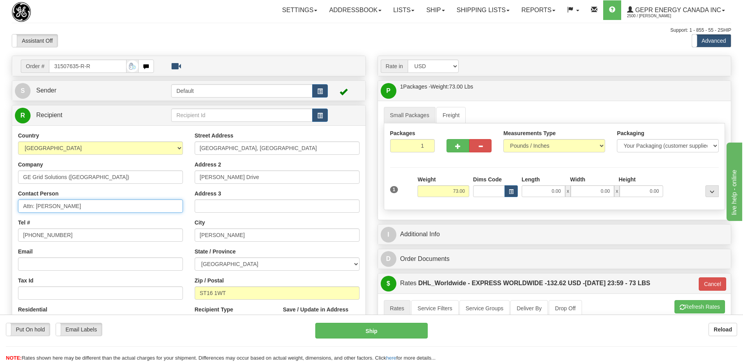
type input "Attn: Eric Yamou"
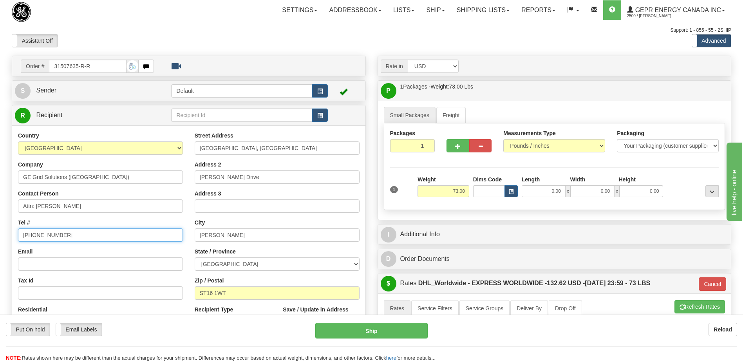
drag, startPoint x: 80, startPoint y: 236, endPoint x: 48, endPoint y: 234, distance: 31.8
click at [48, 234] on input "+44 1785 236889" at bounding box center [100, 234] width 165 height 13
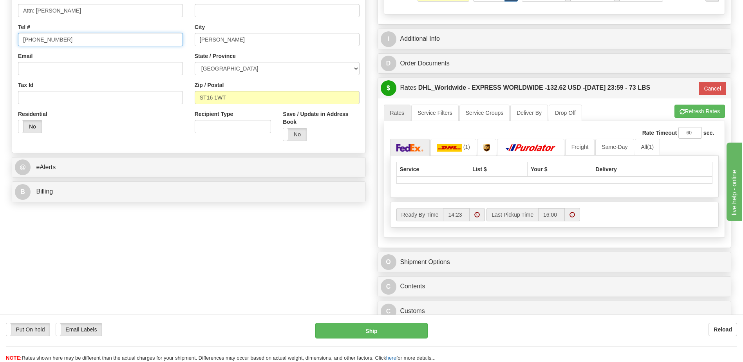
scroll to position [196, 0]
type input "+44 17785272132"
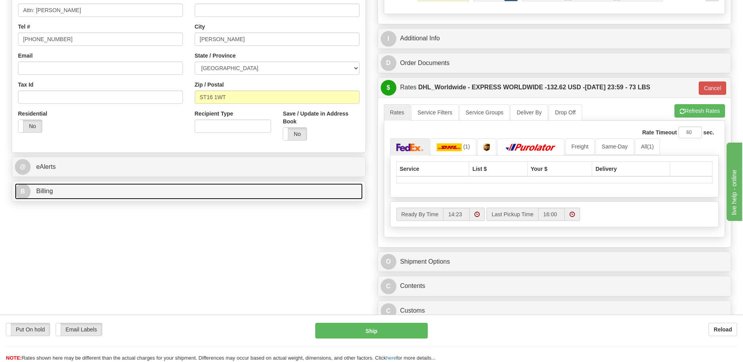
click at [67, 196] on link "B Billing" at bounding box center [189, 191] width 348 height 16
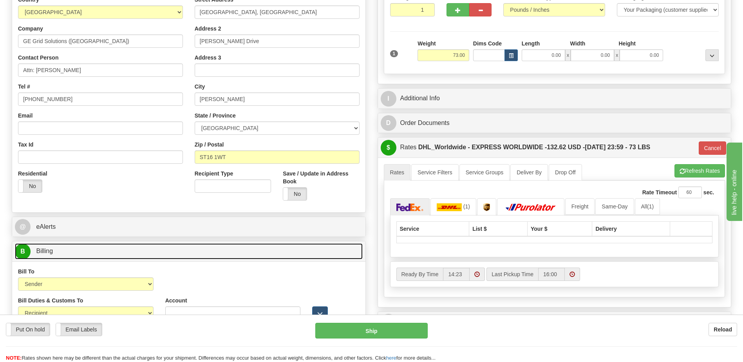
scroll to position [78, 0]
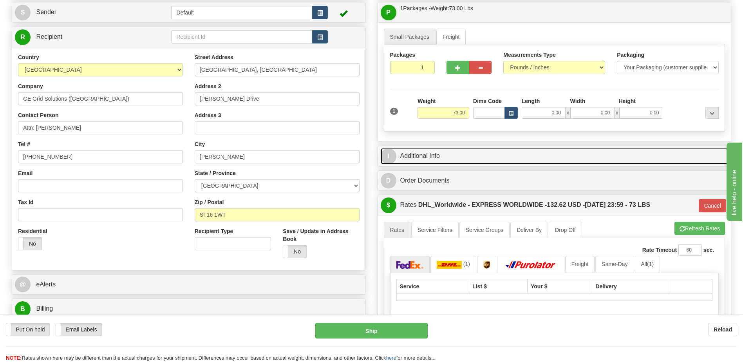
click at [438, 157] on link "I Additional Info" at bounding box center [555, 156] width 348 height 16
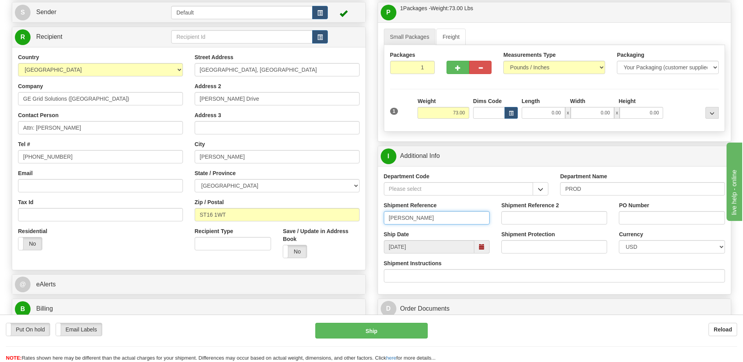
drag, startPoint x: 441, startPoint y: 221, endPoint x: 263, endPoint y: 228, distance: 178.8
type input "Eugene Chan"
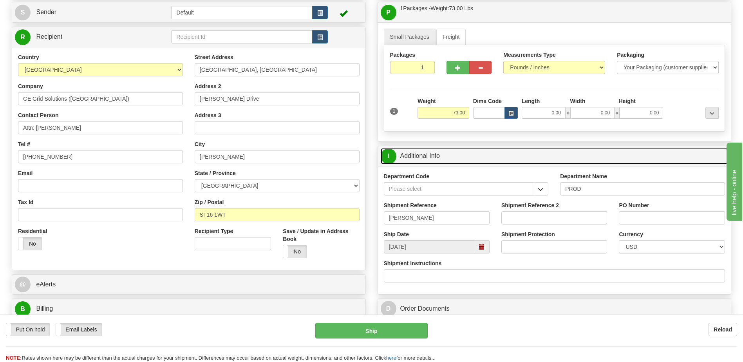
click at [431, 158] on link "I Additional Info" at bounding box center [555, 156] width 348 height 16
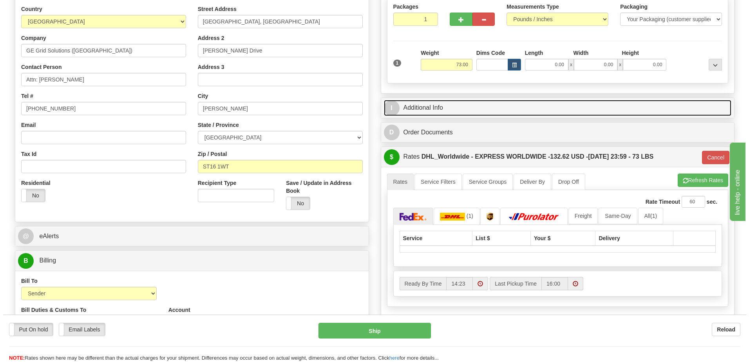
scroll to position [196, 0]
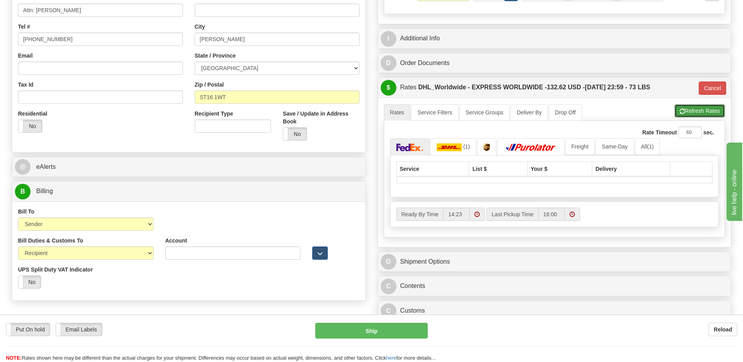
click at [699, 106] on button "Refresh Rates" at bounding box center [700, 110] width 51 height 13
type input "P"
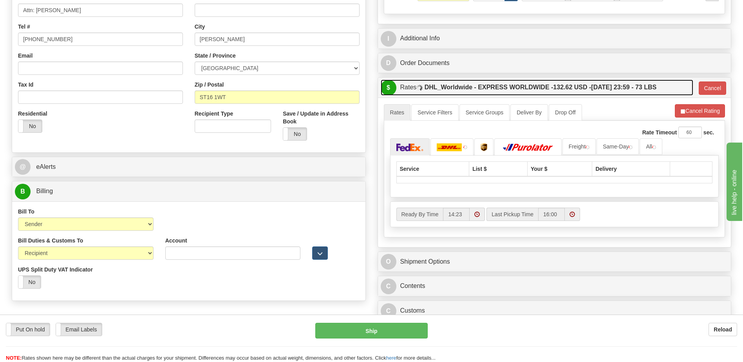
click at [577, 89] on span "132.62 USD -" at bounding box center [572, 87] width 38 height 7
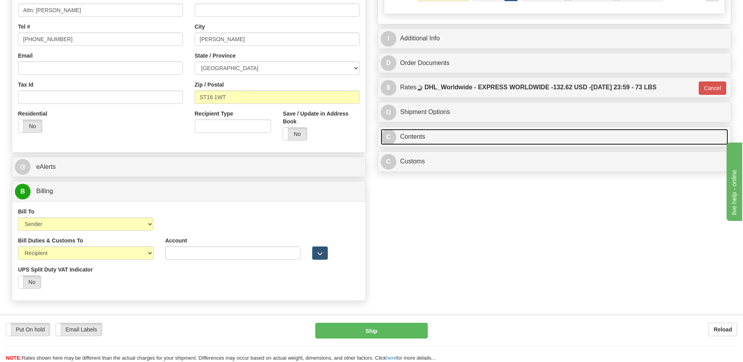
click at [429, 138] on link "C Contents" at bounding box center [555, 137] width 348 height 16
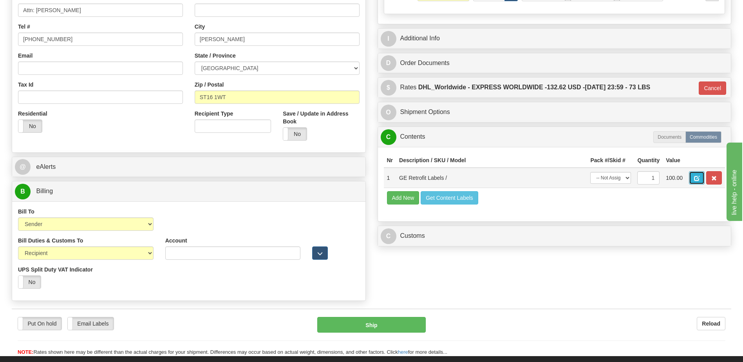
click at [696, 177] on span "button" at bounding box center [696, 178] width 5 height 5
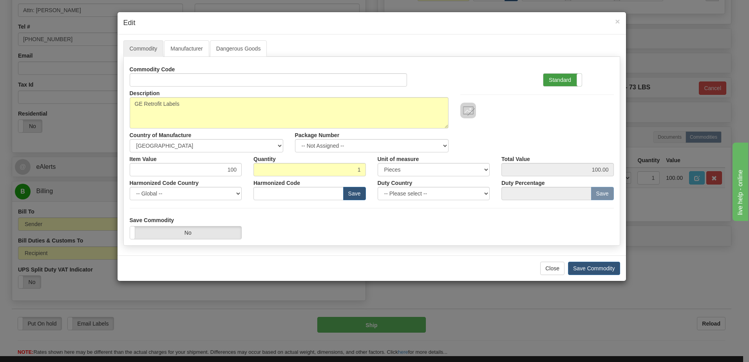
click at [567, 82] on label "Standard" at bounding box center [562, 80] width 38 height 13
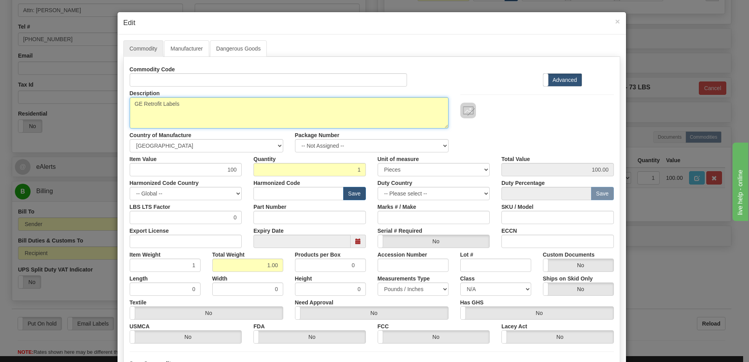
drag, startPoint x: 201, startPoint y: 111, endPoint x: 94, endPoint y: 108, distance: 106.6
click at [95, 108] on div "× Edit Commodity Manufacturer Dangerous Goods Commodity Code Standard Advanced …" at bounding box center [374, 181] width 749 height 362
type textarea "FLUKE 6105A ELECTRICAL POWER STANDARD-MASTER"
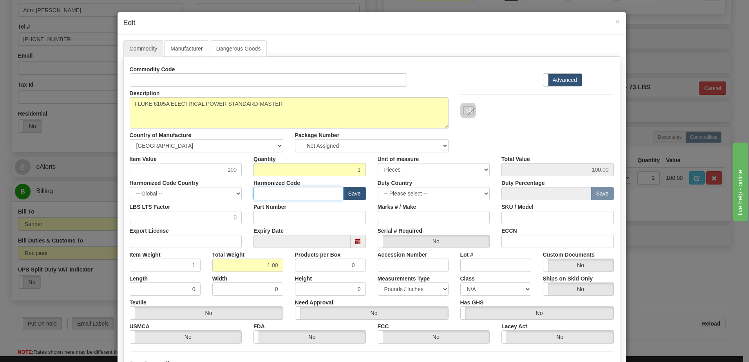
click at [285, 197] on input "text" at bounding box center [299, 193] width 90 height 13
type input "8538.90.00"
drag, startPoint x: 215, startPoint y: 170, endPoint x: 235, endPoint y: 170, distance: 19.2
click at [235, 170] on input "100" at bounding box center [186, 169] width 112 height 13
type input "50000.00"
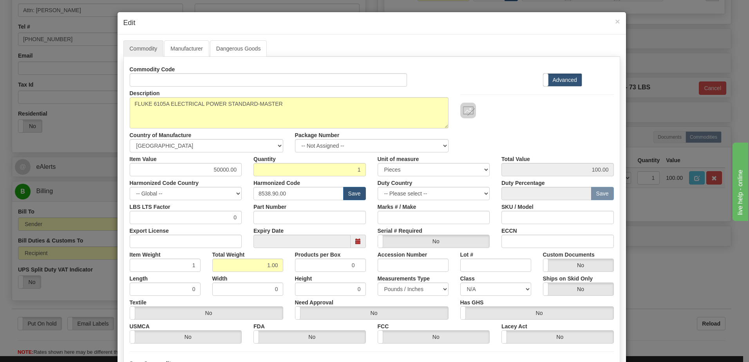
type input "50000.00"
click at [527, 131] on div "Description GE Retrofit Labels Country of Manufacture -- Unknown -- AFGHANISTAN…" at bounding box center [372, 120] width 496 height 66
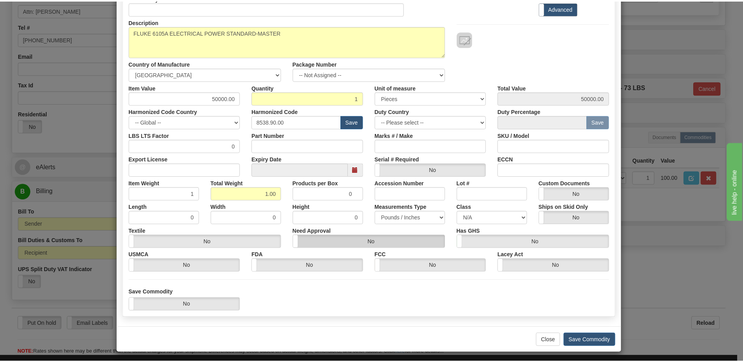
scroll to position [74, 0]
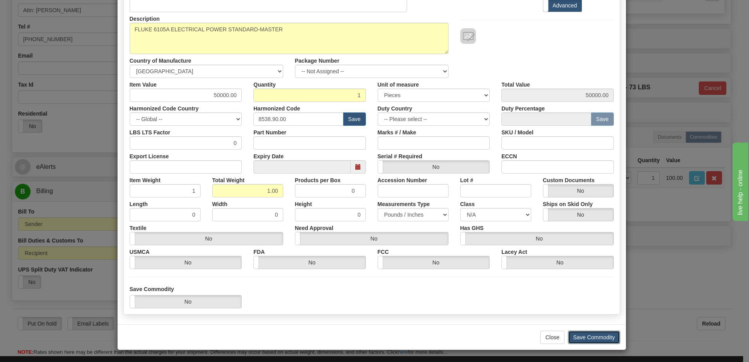
click at [596, 334] on button "Save Commodity" at bounding box center [594, 337] width 52 height 13
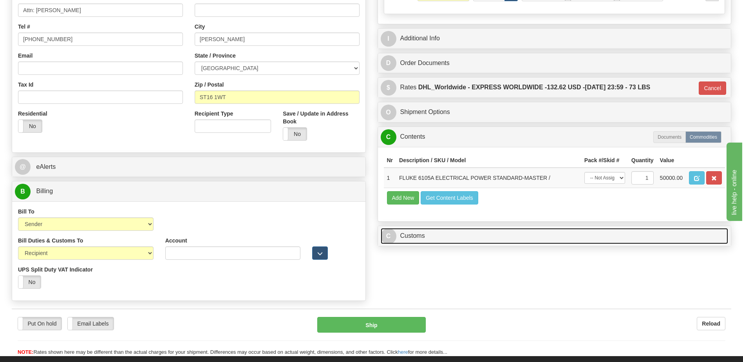
click at [447, 235] on link "C Customs" at bounding box center [555, 236] width 348 height 16
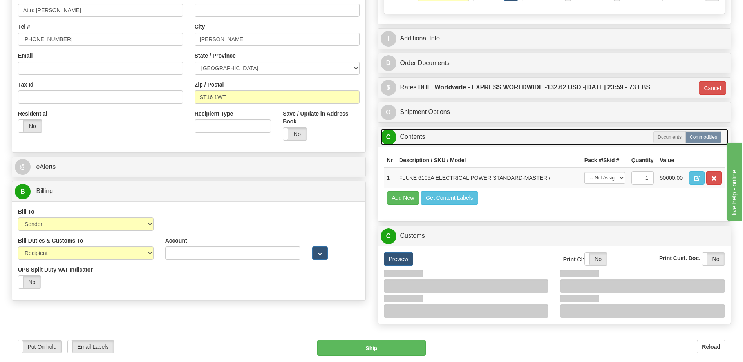
click at [430, 139] on link "C Contents" at bounding box center [555, 137] width 348 height 16
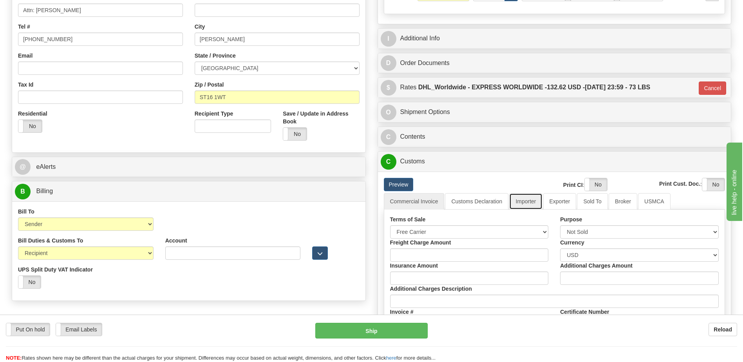
click at [523, 201] on link "Importer" at bounding box center [525, 201] width 33 height 16
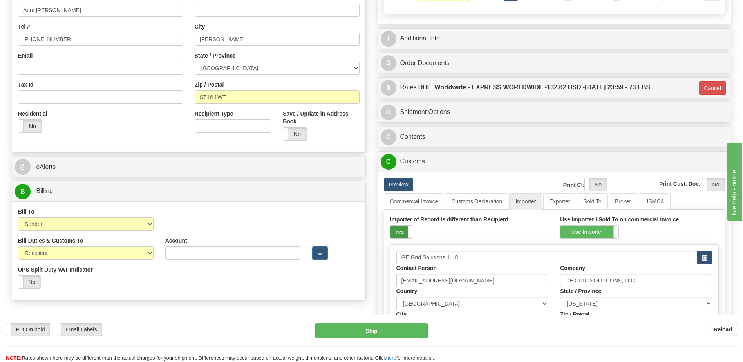
click at [401, 232] on label "Yes" at bounding box center [402, 232] width 22 height 13
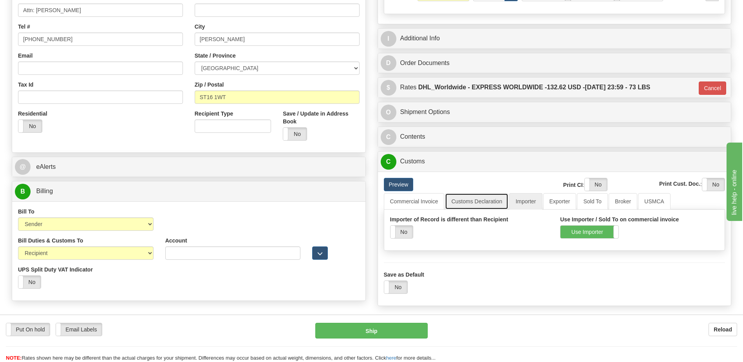
click at [485, 201] on link "Customs Declaration" at bounding box center [476, 201] width 63 height 16
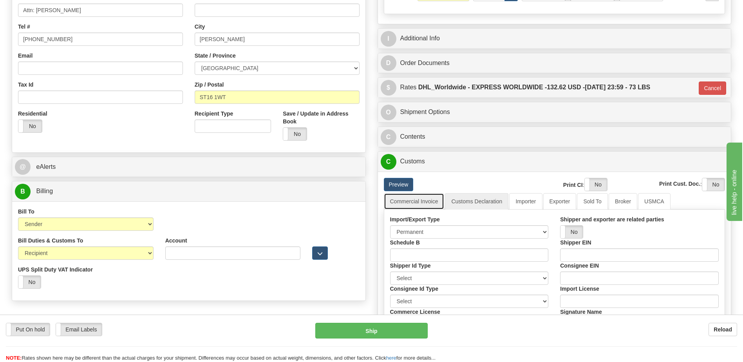
click at [420, 209] on link "Commercial Invoice" at bounding box center [414, 201] width 61 height 16
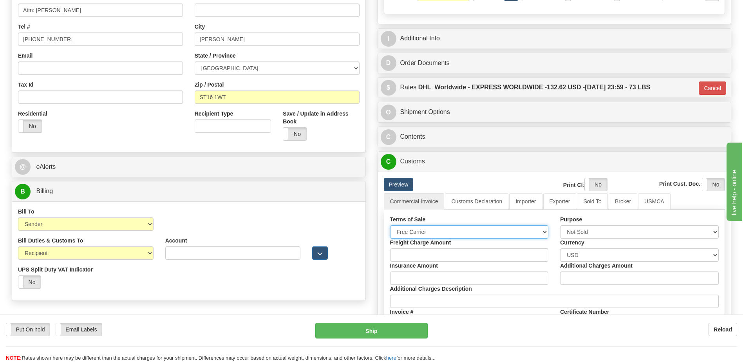
click at [426, 233] on select "Free Carrier Free On Board Ex Works Delivered Duty Unpaid Delivered Duty Paid C…" at bounding box center [469, 231] width 159 height 13
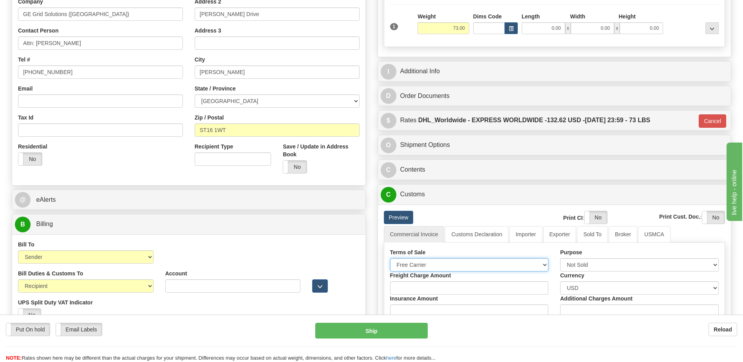
scroll to position [157, 0]
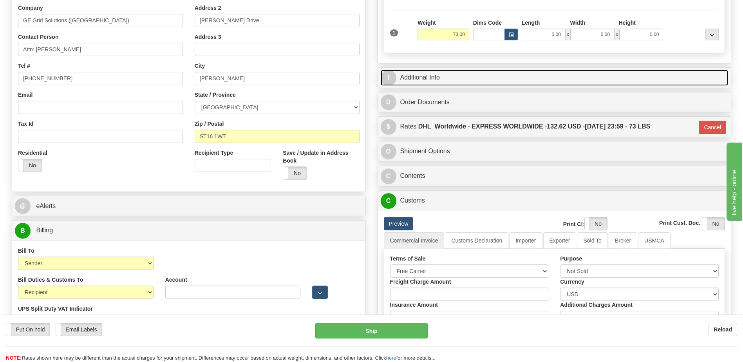
click at [463, 78] on link "I Additional Info" at bounding box center [555, 78] width 348 height 16
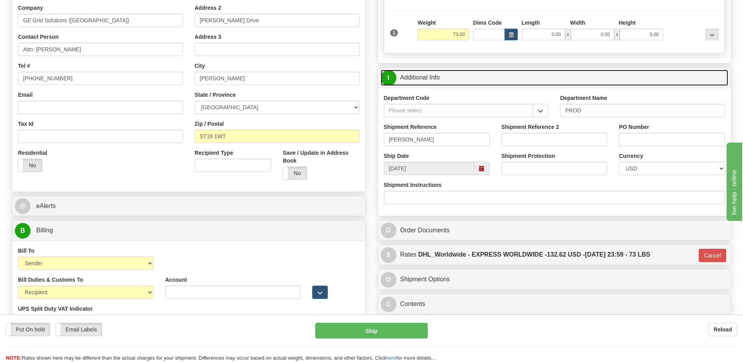
click at [463, 78] on link "I Additional Info" at bounding box center [555, 78] width 348 height 16
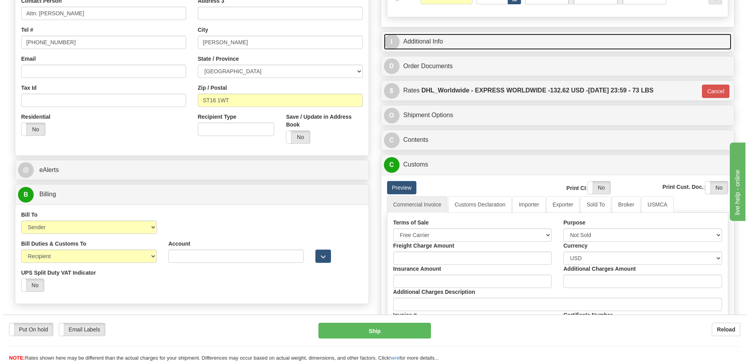
scroll to position [196, 0]
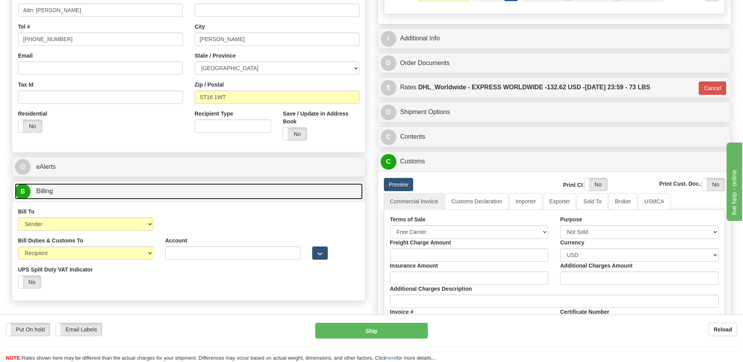
click at [124, 191] on link "B Billing" at bounding box center [189, 191] width 348 height 16
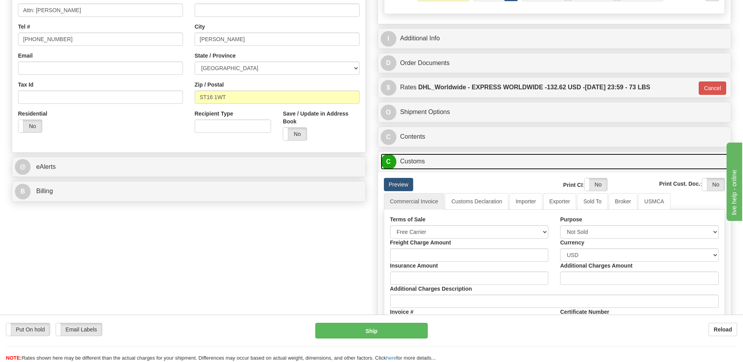
click at [450, 165] on link "C Customs" at bounding box center [555, 162] width 348 height 16
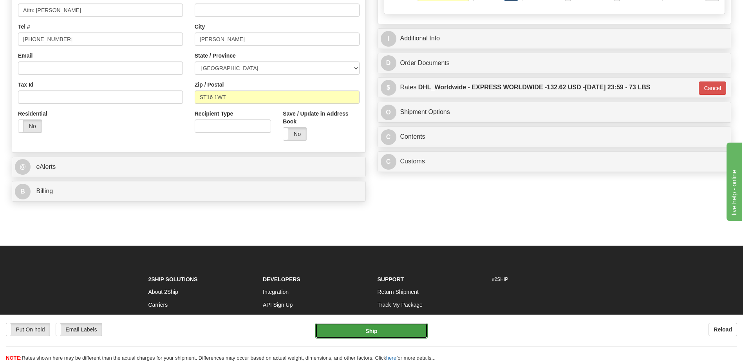
click at [406, 328] on button "Ship" at bounding box center [371, 331] width 112 height 16
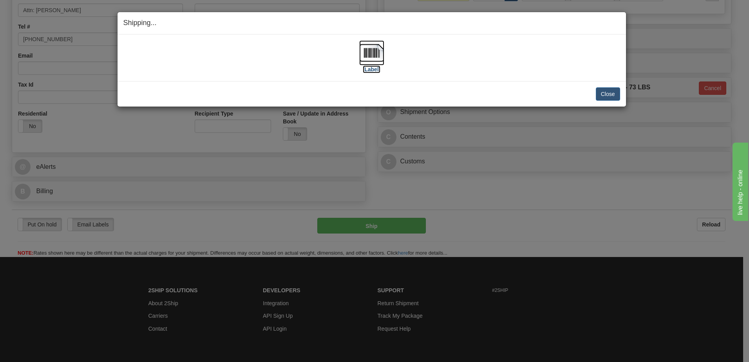
click at [377, 60] on img at bounding box center [371, 52] width 25 height 25
click at [607, 92] on button "Close" at bounding box center [608, 93] width 24 height 13
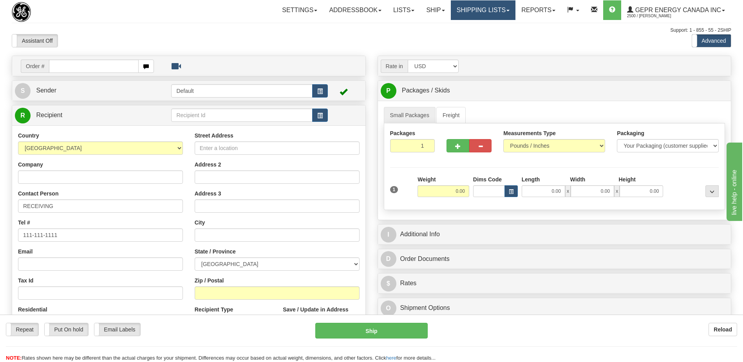
click at [482, 14] on link "Shipping lists" at bounding box center [483, 10] width 65 height 20
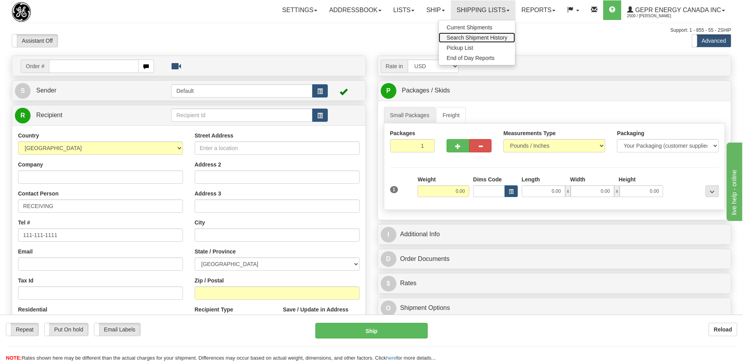
click at [465, 37] on span "Search Shipment History" at bounding box center [477, 37] width 61 height 6
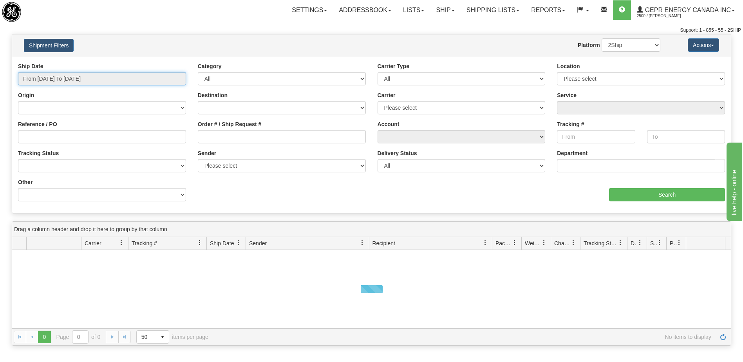
type input "[DATE]"
click at [69, 80] on input "From [DATE] To [DATE]" at bounding box center [102, 78] width 168 height 13
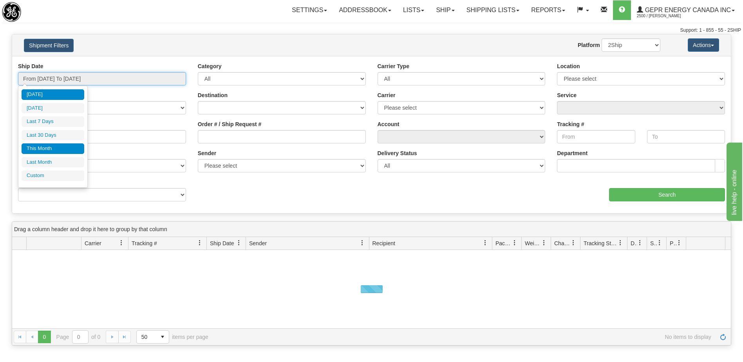
type input "[DATE]"
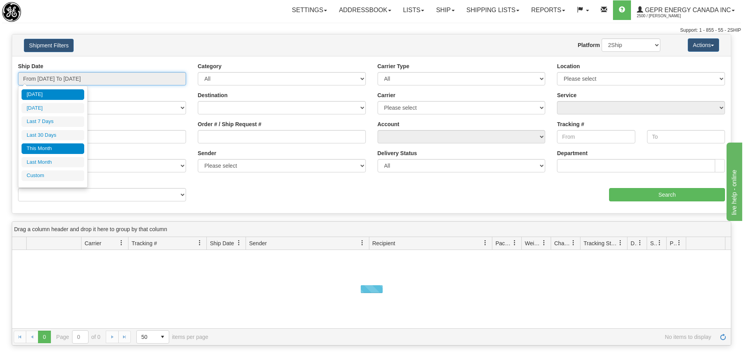
type input "[DATE]"
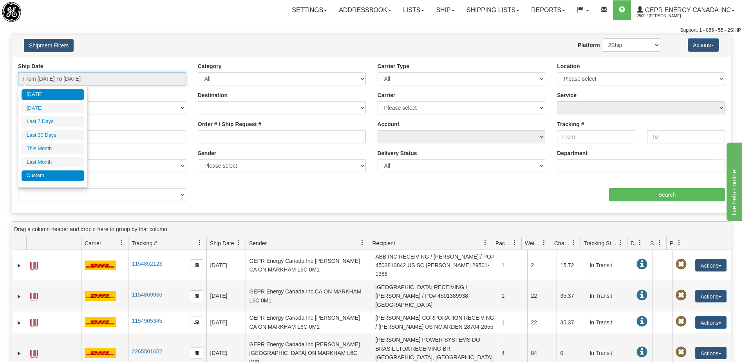
type input "[DATE]"
click at [54, 178] on li "Custom" at bounding box center [53, 175] width 63 height 11
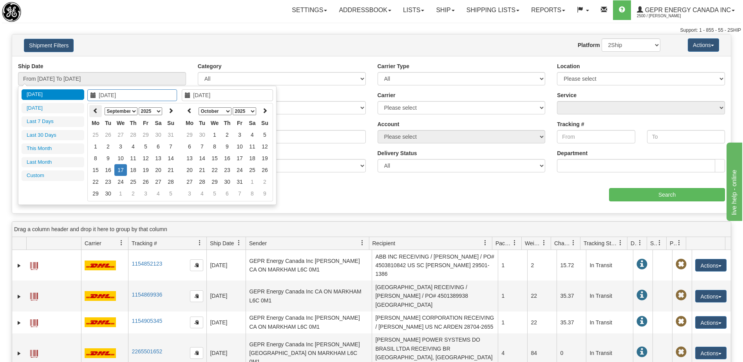
click at [93, 109] on icon at bounding box center [95, 110] width 5 height 5
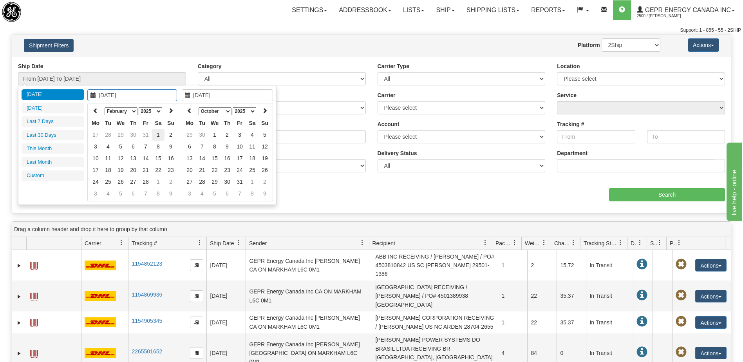
type input "02/01/2025"
click at [160, 135] on td "1" at bounding box center [158, 135] width 13 height 12
click at [196, 114] on th "January February March April May June July August September October November De…" at bounding box center [227, 111] width 63 height 12
click at [190, 112] on icon at bounding box center [189, 110] width 5 height 5
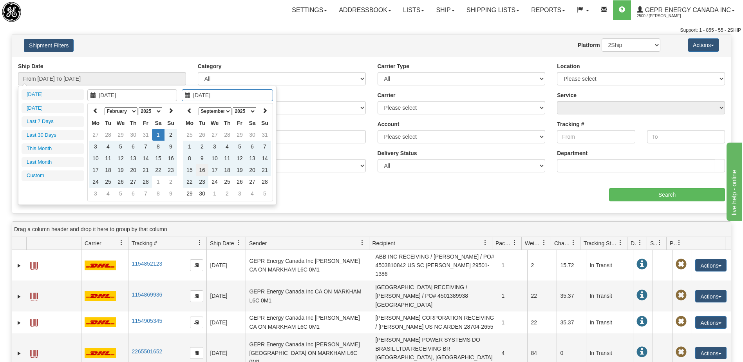
type input "09/16/2025"
click at [204, 170] on td "16" at bounding box center [202, 170] width 13 height 12
type input "From 02/01/2025 To 09/16/2025"
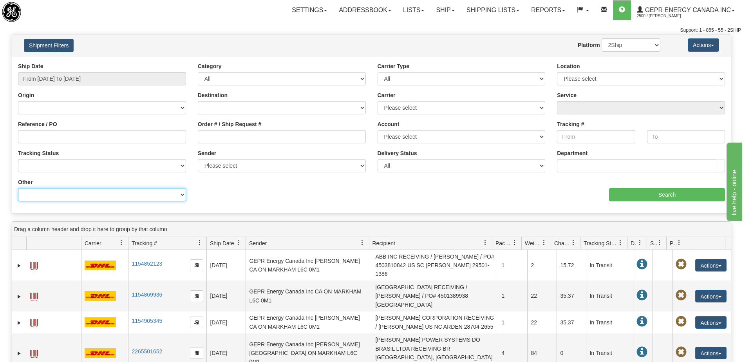
click at [119, 199] on select "Billing Account # Billing Type BOL # (LTL) Commodity Or Documents Consolidation…" at bounding box center [102, 194] width 168 height 13
click at [18, 188] on select "Billing Account # Billing Type BOL # (LTL) Commodity Or Documents Consolidation…" at bounding box center [102, 194] width 168 height 13
click at [81, 196] on select "Billing Account # Billing Type BOL # (LTL) Commodity Or Documents Consolidation…" at bounding box center [102, 194] width 168 height 13
select select "Recipient_ZIP"
click at [18, 188] on select "Billing Account # Billing Type BOL # (LTL) Commodity Or Documents Consolidation…" at bounding box center [102, 194] width 168 height 13
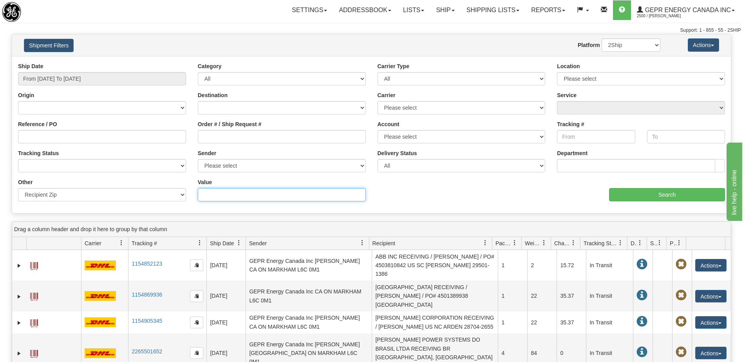
click at [217, 196] on input "Value" at bounding box center [282, 194] width 168 height 13
type input "35000"
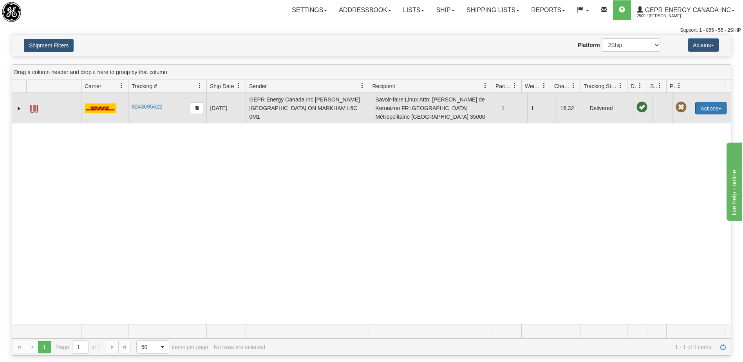
click at [702, 110] on button "Actions" at bounding box center [710, 108] width 31 height 13
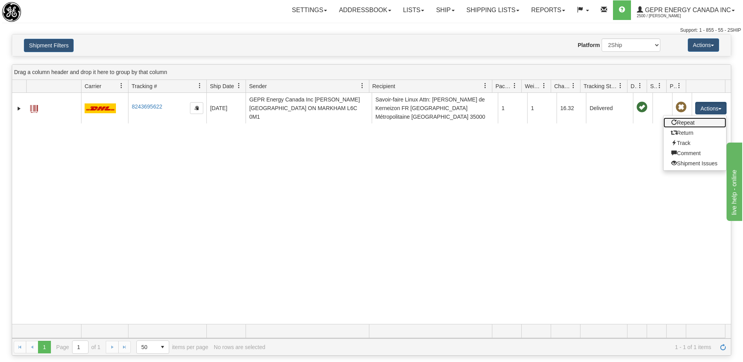
drag, startPoint x: 685, startPoint y: 125, endPoint x: 708, endPoint y: 178, distance: 57.9
click at [685, 125] on link "Repeat" at bounding box center [695, 123] width 63 height 10
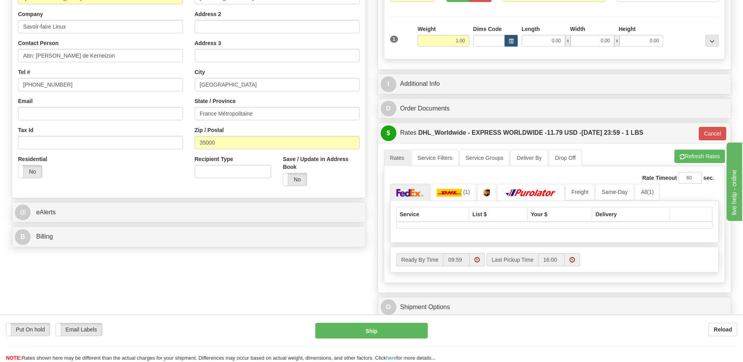
scroll to position [157, 0]
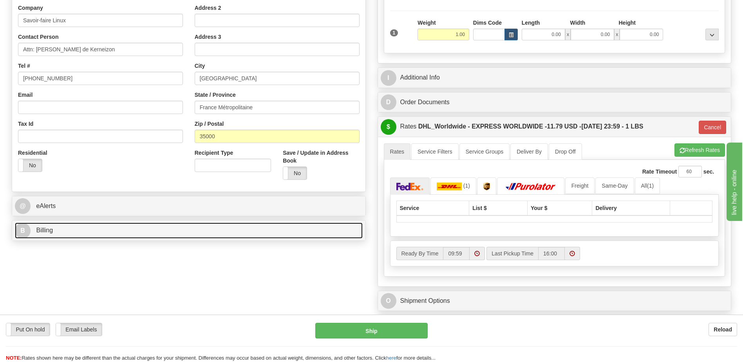
click at [122, 231] on link "B Billing" at bounding box center [189, 231] width 348 height 16
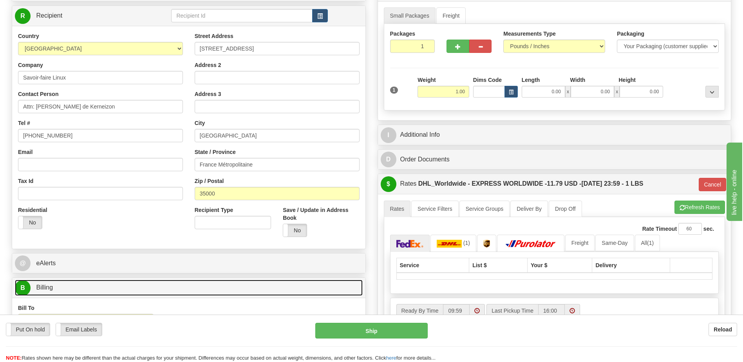
scroll to position [39, 0]
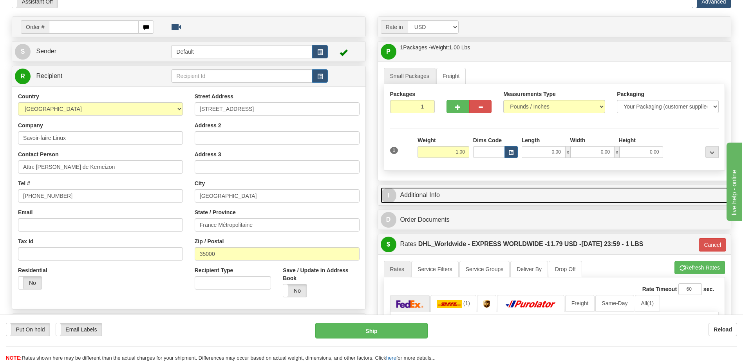
click at [465, 196] on link "I Additional Info" at bounding box center [555, 195] width 348 height 16
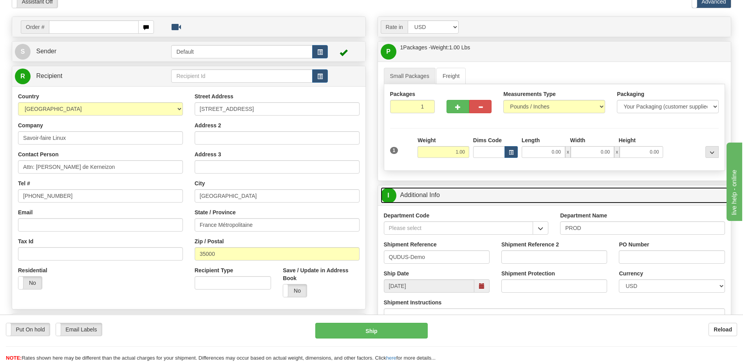
scroll to position [78, 0]
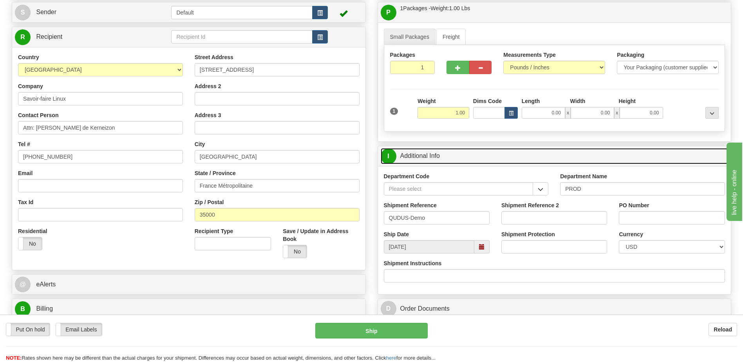
click at [447, 157] on link "I Additional Info" at bounding box center [555, 156] width 348 height 16
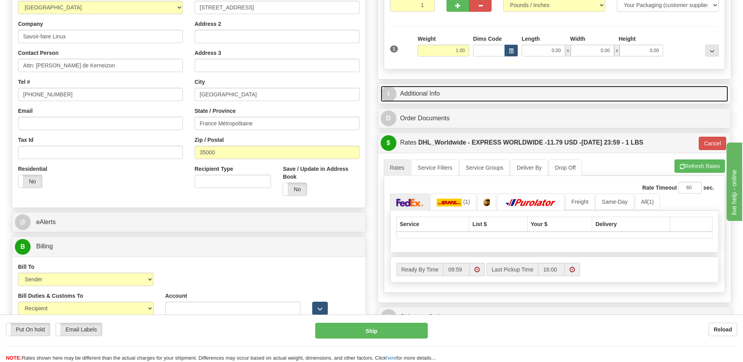
scroll to position [196, 0]
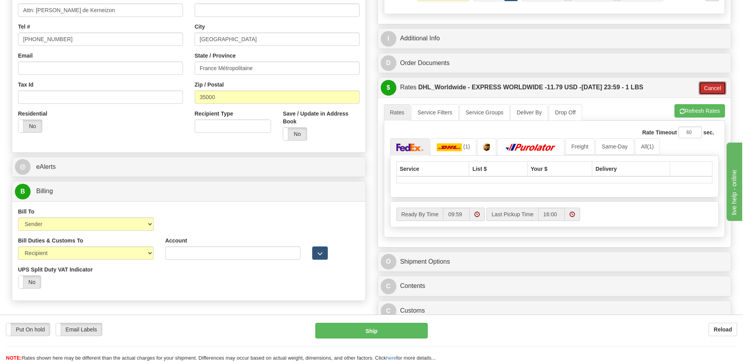
click at [706, 91] on button "Cancel" at bounding box center [712, 87] width 27 height 13
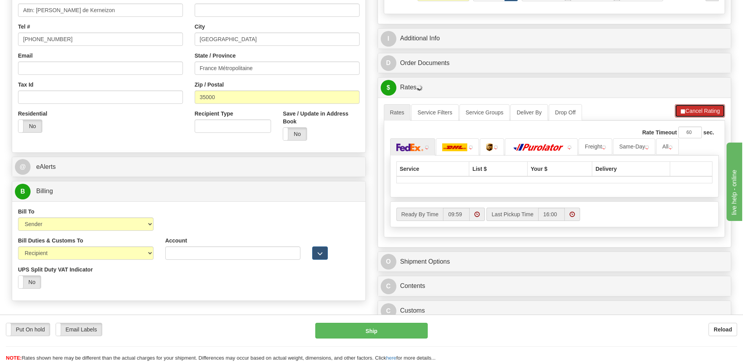
click at [697, 115] on button "Cancel Rating" at bounding box center [700, 110] width 50 height 13
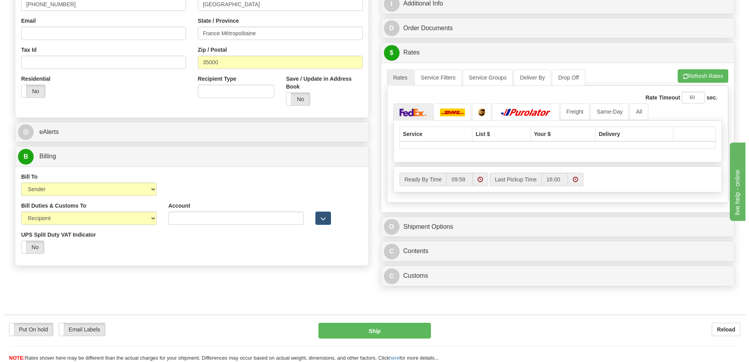
scroll to position [313, 0]
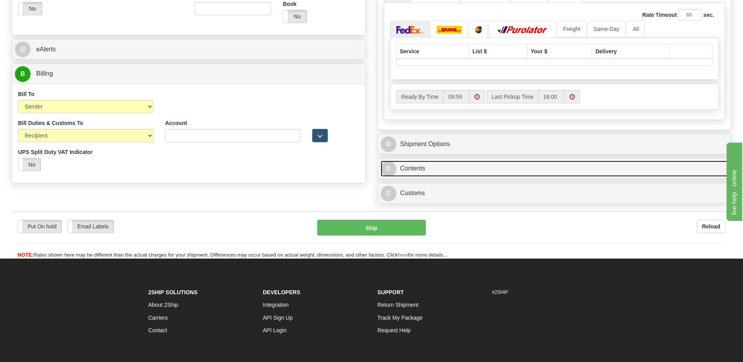
click at [463, 169] on link "C Contents" at bounding box center [555, 169] width 348 height 16
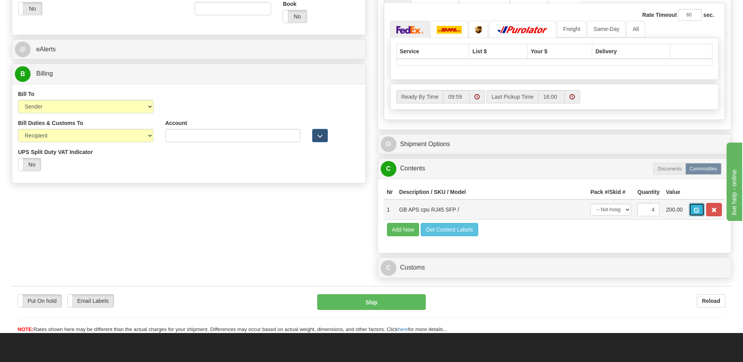
click at [696, 212] on span "button" at bounding box center [696, 210] width 5 height 5
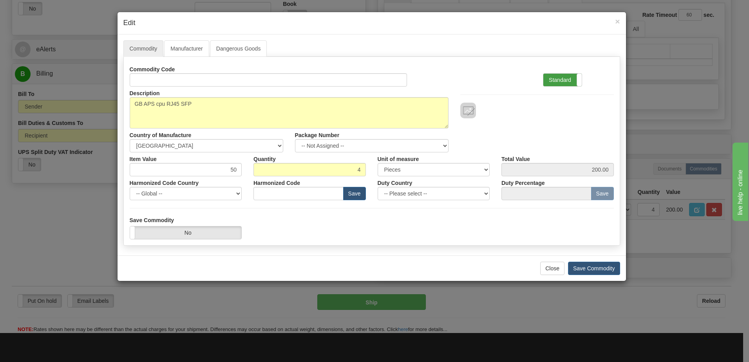
click at [549, 83] on label "Standard" at bounding box center [562, 80] width 38 height 13
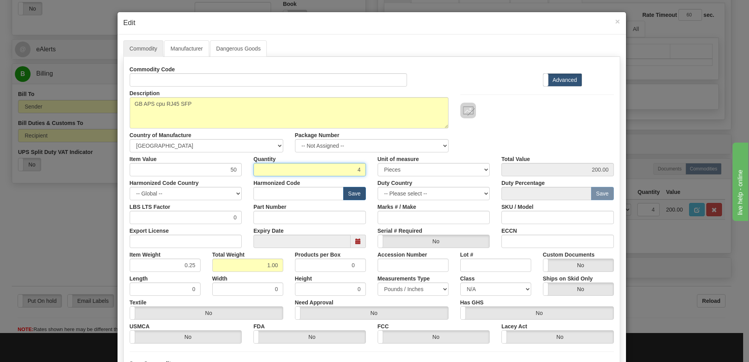
drag, startPoint x: 342, startPoint y: 166, endPoint x: 379, endPoint y: 168, distance: 36.5
click at [379, 168] on div "Item Value 50 Quantity 4 Unit of measure 3 Thousand Square Inches Adjustments 5…" at bounding box center [372, 164] width 496 height 24
type input "2"
type input "100.00"
click at [216, 267] on input "0.50" at bounding box center [247, 265] width 71 height 13
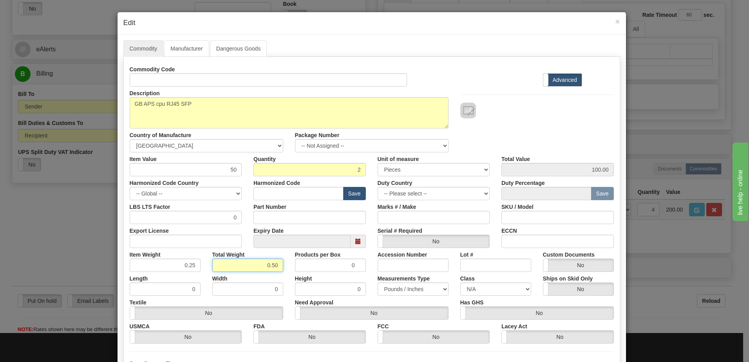
drag, startPoint x: 238, startPoint y: 264, endPoint x: 300, endPoint y: 266, distance: 62.4
click at [300, 266] on div "Item Weight 0.25 Total Weight 0.50 Products per Box 0 Accession Number Lot # Cu…" at bounding box center [372, 260] width 496 height 24
type input "1"
type input "0.5000"
click at [138, 267] on input "0.5000" at bounding box center [165, 265] width 71 height 13
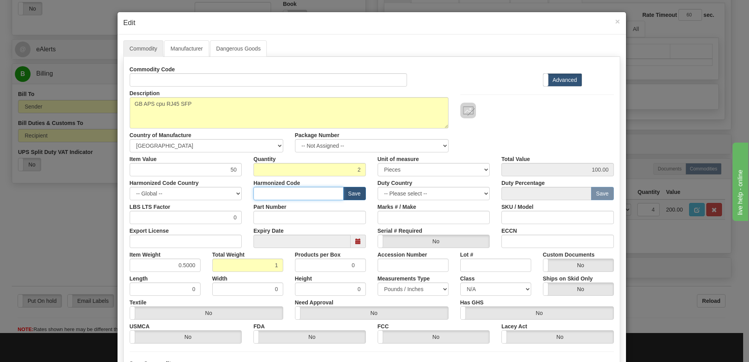
click at [277, 196] on input "text" at bounding box center [299, 193] width 90 height 13
type input "8538.90.00"
click at [527, 166] on input "100.00" at bounding box center [558, 169] width 112 height 13
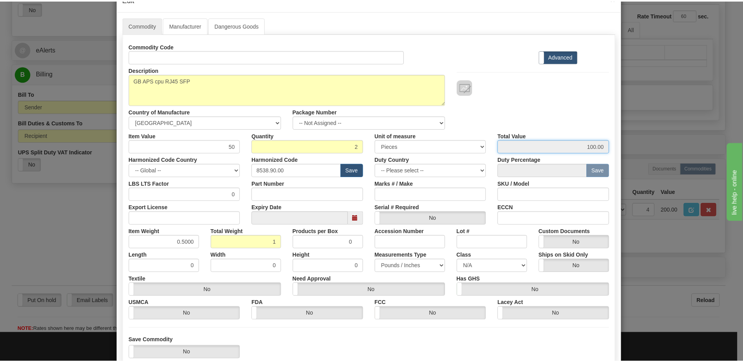
scroll to position [74, 0]
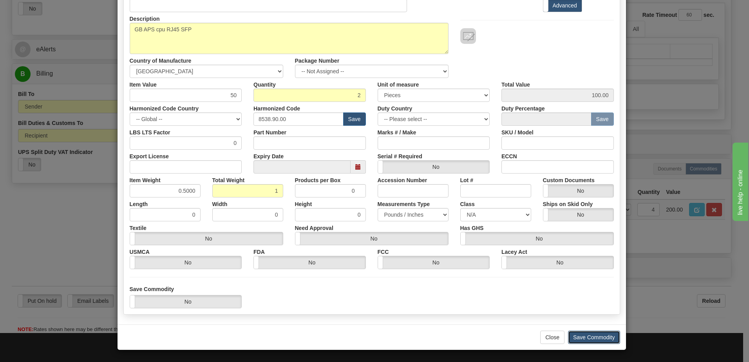
click at [593, 339] on button "Save Commodity" at bounding box center [594, 337] width 52 height 13
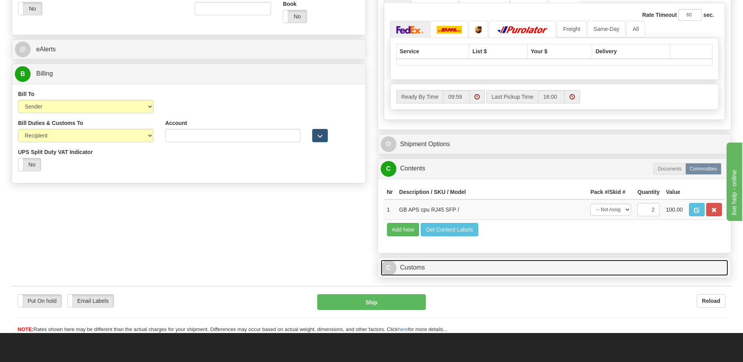
click at [456, 268] on link "C Customs" at bounding box center [555, 268] width 348 height 16
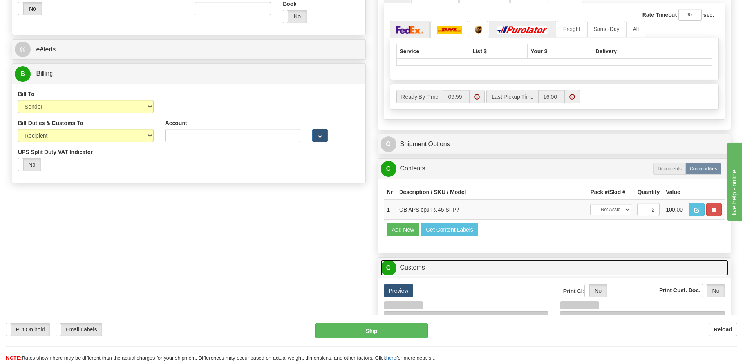
scroll to position [196, 0]
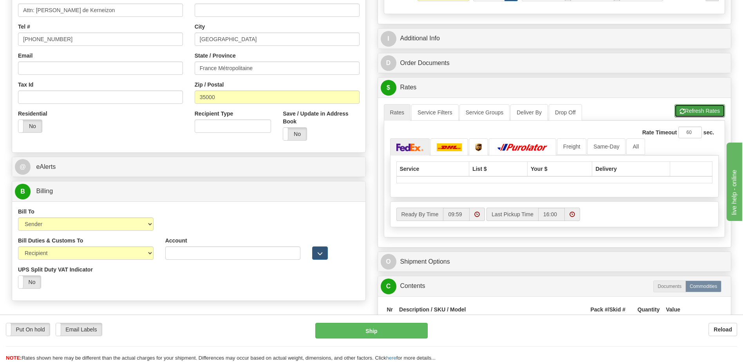
click at [700, 112] on button "Refresh Rates" at bounding box center [700, 110] width 51 height 13
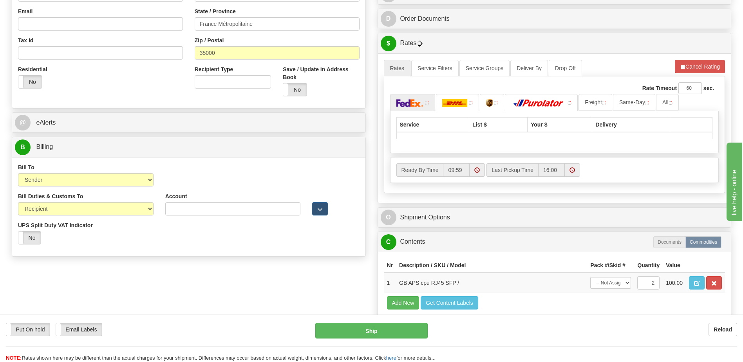
scroll to position [353, 0]
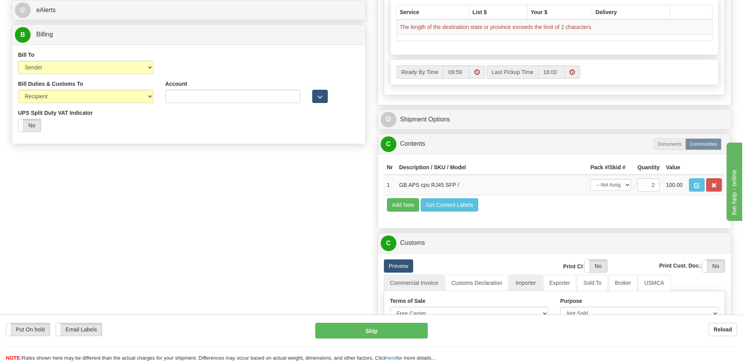
click at [538, 267] on div "Print CI : Yes No" at bounding box center [569, 266] width 76 height 15
drag, startPoint x: 531, startPoint y: 285, endPoint x: 540, endPoint y: 284, distance: 9.1
click at [531, 285] on link "Importer" at bounding box center [525, 283] width 33 height 16
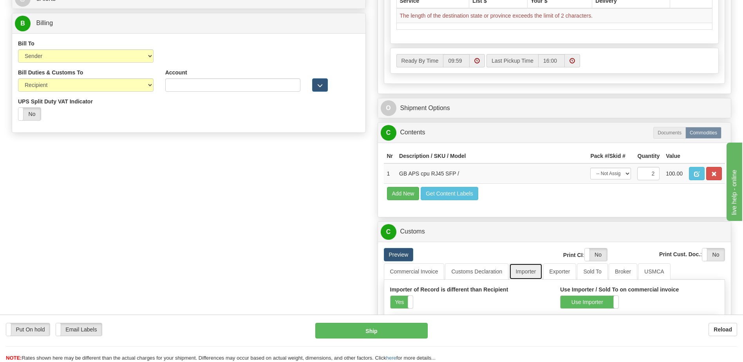
scroll to position [509, 0]
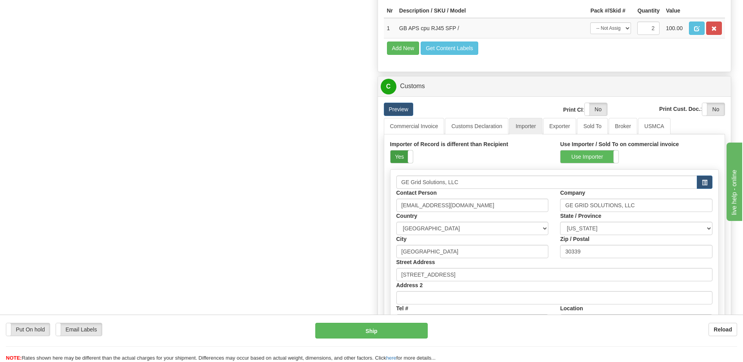
click at [402, 157] on label "Yes" at bounding box center [402, 156] width 22 height 13
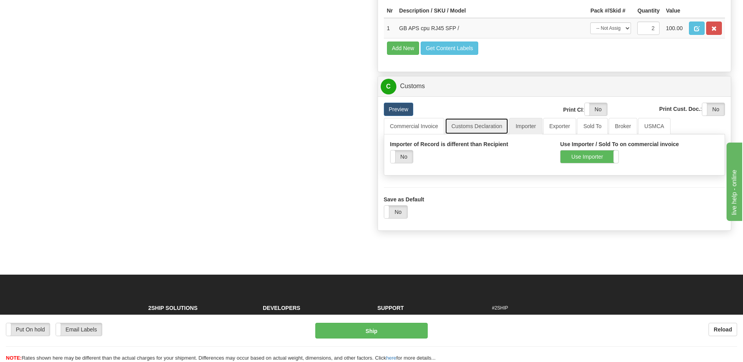
click at [459, 128] on link "Customs Declaration" at bounding box center [476, 126] width 63 height 16
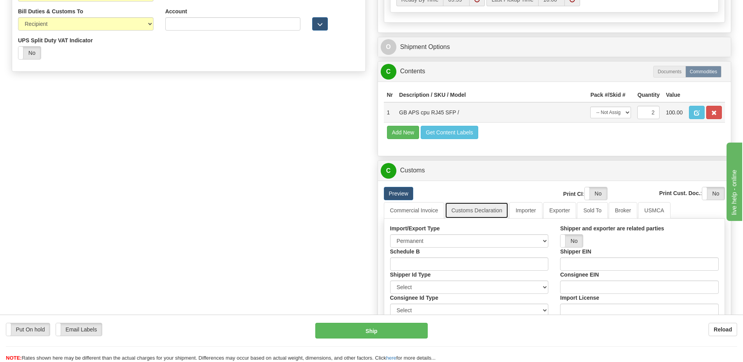
scroll to position [353, 0]
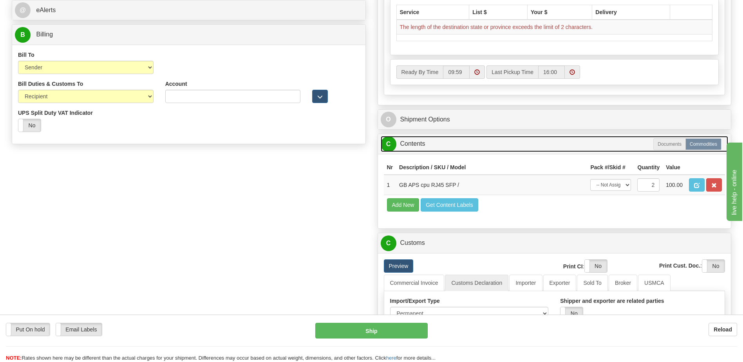
click at [427, 150] on link "C Contents" at bounding box center [555, 144] width 348 height 16
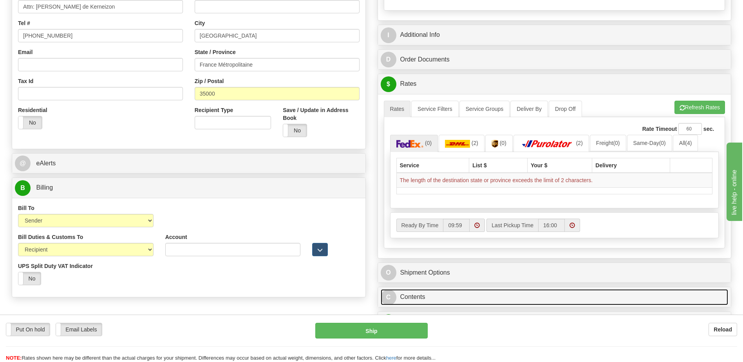
scroll to position [196, 0]
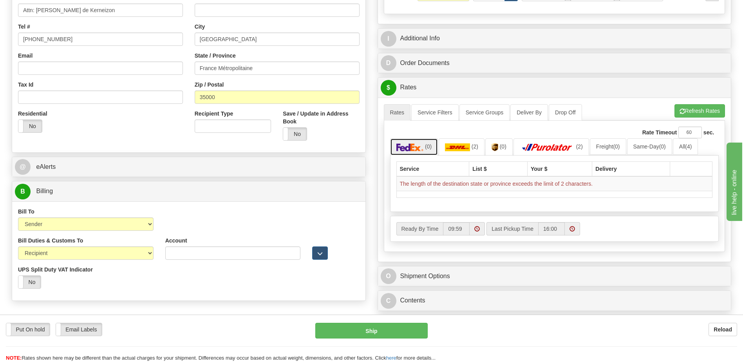
click at [420, 147] on img at bounding box center [410, 147] width 27 height 8
drag, startPoint x: 262, startPoint y: 70, endPoint x: 196, endPoint y: 67, distance: 66.3
click at [196, 67] on input "France Métropolitaine" at bounding box center [277, 68] width 165 height 13
click at [247, 73] on input "France Métropolitaine" at bounding box center [277, 68] width 165 height 13
drag, startPoint x: 257, startPoint y: 69, endPoint x: 218, endPoint y: 69, distance: 38.4
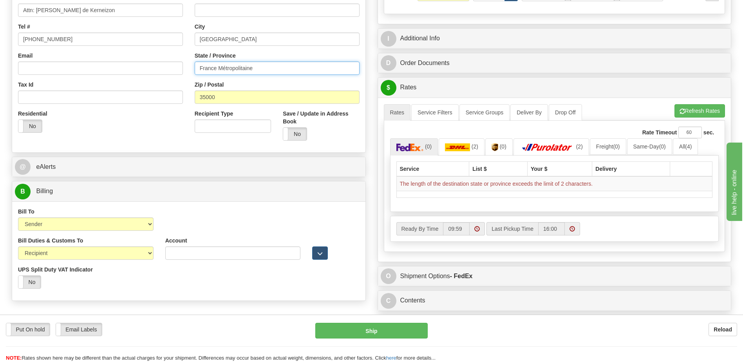
click at [218, 69] on input "France Métropolitaine" at bounding box center [277, 68] width 165 height 13
type input "France"
click at [223, 37] on input "Rennes" at bounding box center [277, 39] width 165 height 13
paste input "Métropolitaine"
type input "Rennes, Métropolitaine"
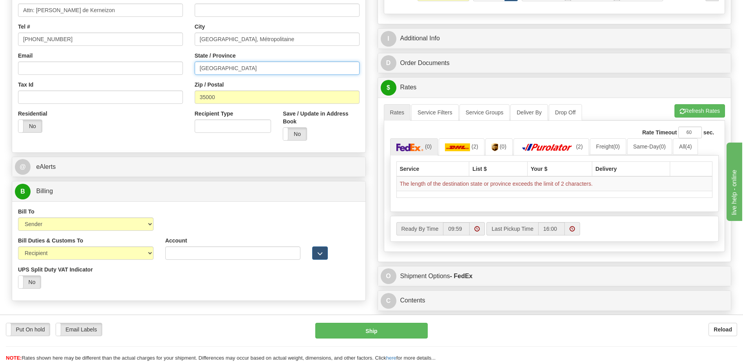
drag, startPoint x: 223, startPoint y: 66, endPoint x: 174, endPoint y: 71, distance: 49.6
click at [174, 71] on div "Country [GEOGRAPHIC_DATA] [GEOGRAPHIC_DATA] [GEOGRAPHIC_DATA] [GEOGRAPHIC_DATA]…" at bounding box center [188, 41] width 353 height 211
click at [691, 110] on button "Refresh Rates" at bounding box center [700, 110] width 51 height 13
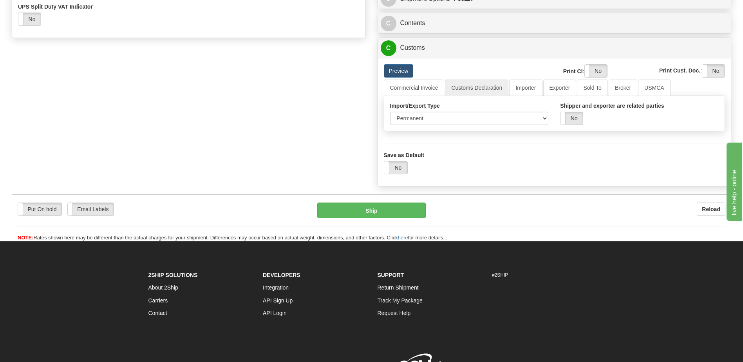
scroll to position [470, 0]
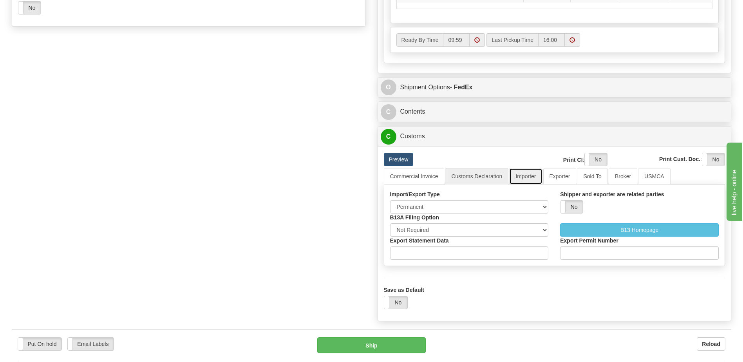
click at [528, 179] on link "Importer" at bounding box center [525, 176] width 33 height 16
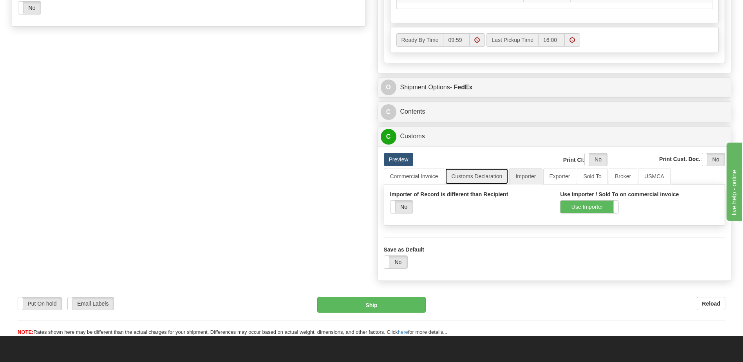
click at [475, 174] on link "Customs Declaration" at bounding box center [476, 176] width 63 height 16
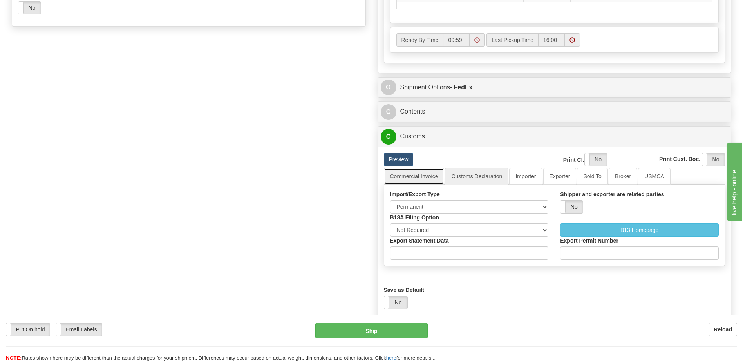
click at [421, 178] on link "Commercial Invoice" at bounding box center [414, 176] width 61 height 16
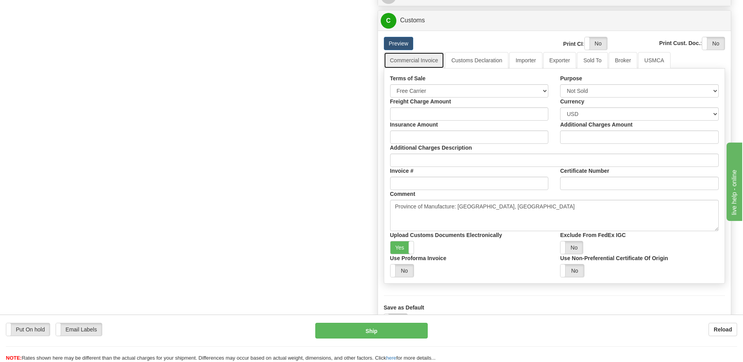
scroll to position [588, 0]
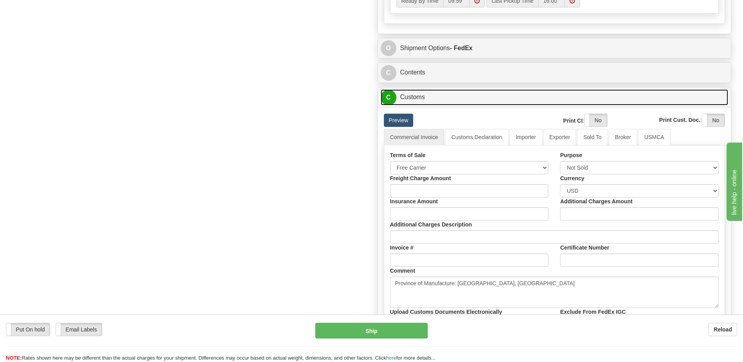
click at [436, 99] on link "C Customs" at bounding box center [555, 97] width 348 height 16
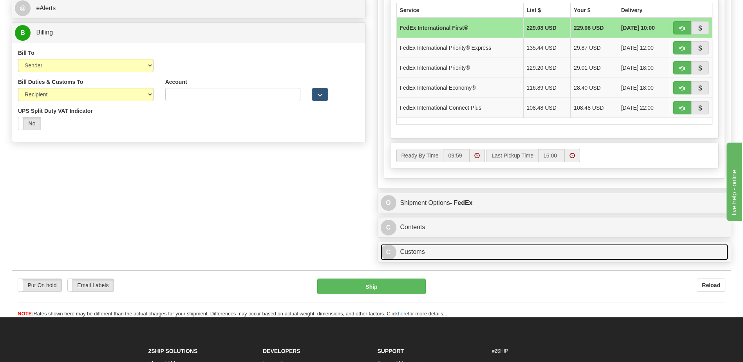
scroll to position [237, 0]
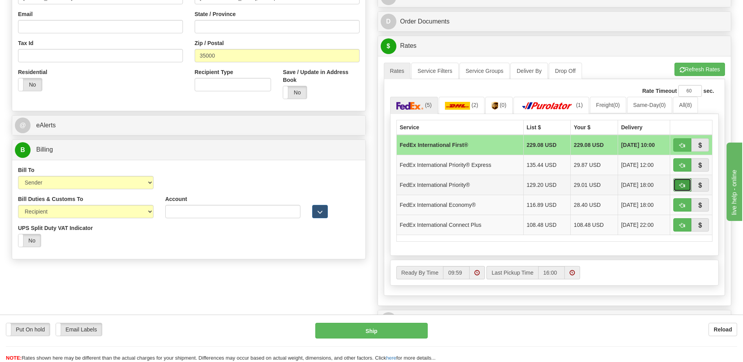
click at [679, 185] on button "button" at bounding box center [683, 184] width 18 height 13
type input "01"
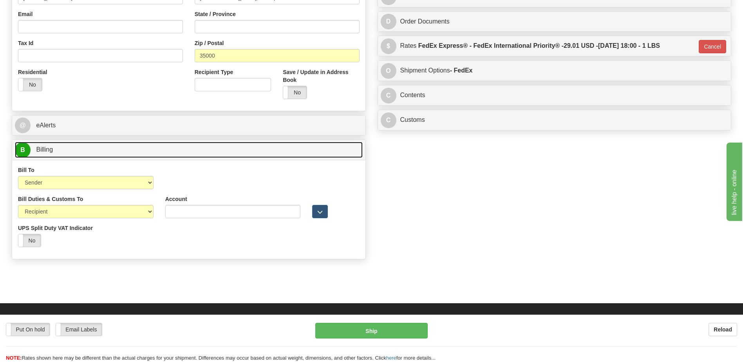
click at [107, 146] on link "B Billing" at bounding box center [189, 150] width 348 height 16
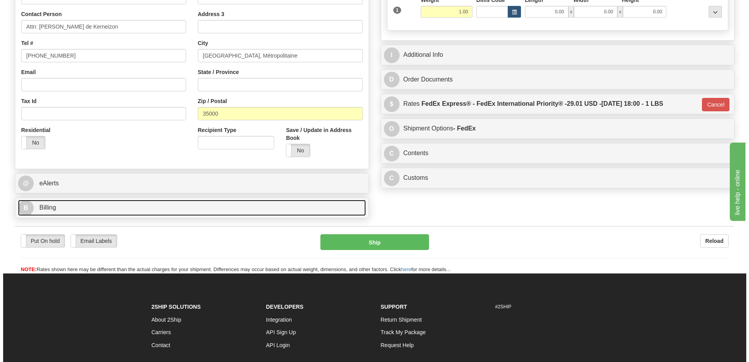
scroll to position [120, 0]
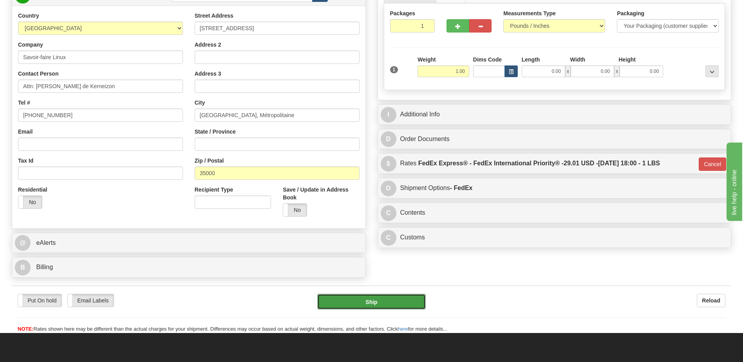
click at [363, 299] on button "Ship" at bounding box center [371, 302] width 108 height 16
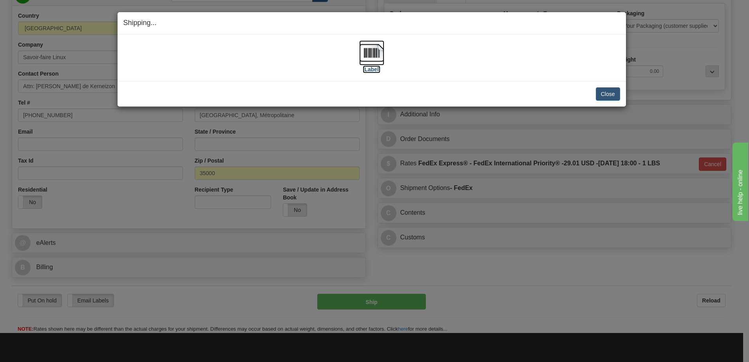
click at [377, 56] on img at bounding box center [371, 52] width 25 height 25
click at [602, 96] on button "Close" at bounding box center [608, 93] width 24 height 13
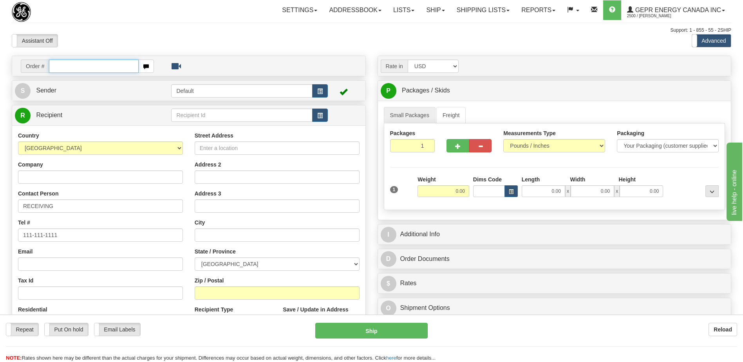
drag, startPoint x: 75, startPoint y: 65, endPoint x: 83, endPoint y: 65, distance: 8.2
click at [75, 65] on input "text" at bounding box center [93, 66] width 89 height 13
paste input "0086697546"
type input "0086697546"
click at [98, 39] on body "Training Course Close Toggle navigation Settings Shipping Preferences New Recip…" at bounding box center [371, 181] width 743 height 362
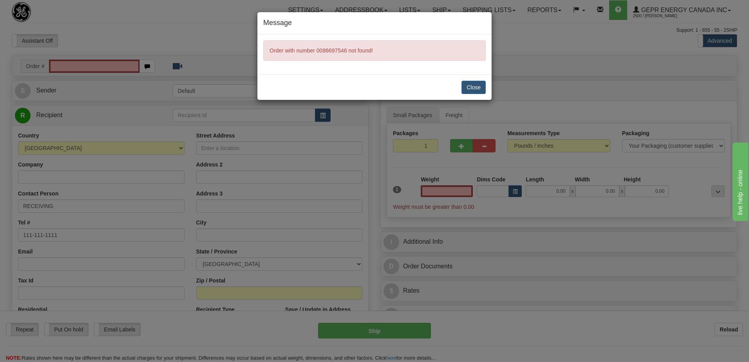
type input "0.00"
drag, startPoint x: 477, startPoint y: 85, endPoint x: 395, endPoint y: 81, distance: 82.0
click at [476, 86] on button "Close" at bounding box center [474, 87] width 24 height 13
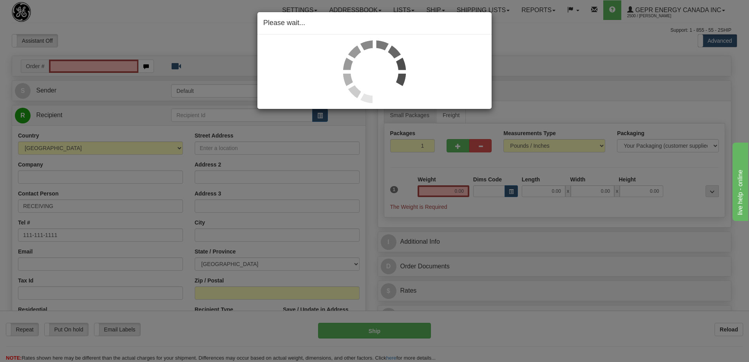
click at [96, 68] on div "Please wait..." at bounding box center [374, 181] width 749 height 362
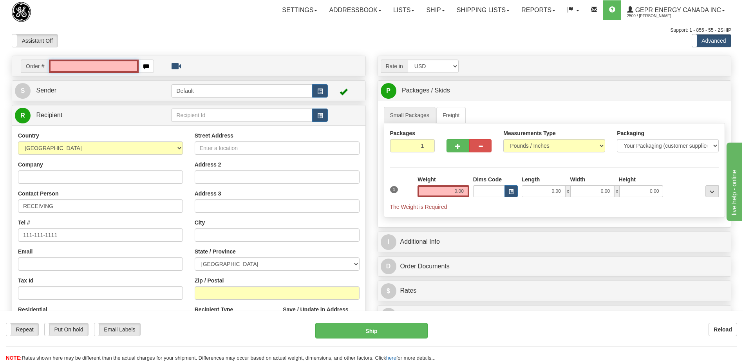
click at [96, 68] on input "text" at bounding box center [93, 66] width 89 height 13
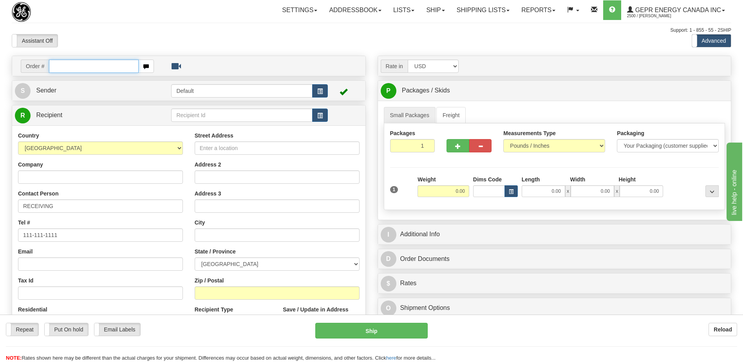
drag, startPoint x: 0, startPoint y: 0, endPoint x: 60, endPoint y: 67, distance: 90.5
click at [60, 67] on input "text" at bounding box center [93, 66] width 89 height 13
paste input "0086697546"
click at [61, 69] on input "0086697546" at bounding box center [93, 66] width 89 height 13
type input "86697546"
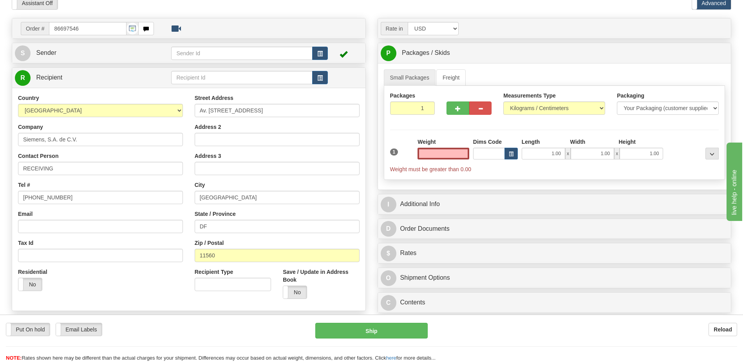
scroll to position [118, 0]
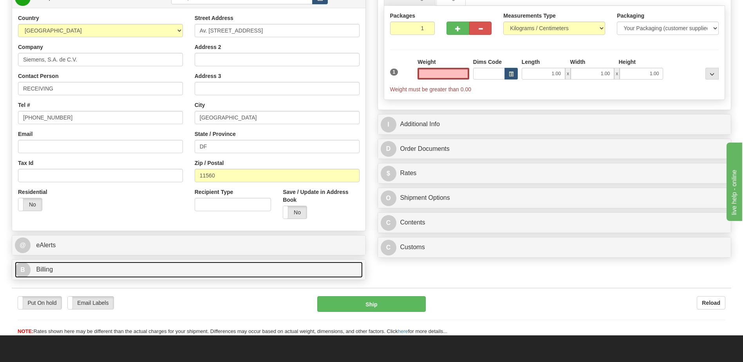
type input "0.00"
click at [93, 277] on link "B Billing" at bounding box center [189, 270] width 348 height 16
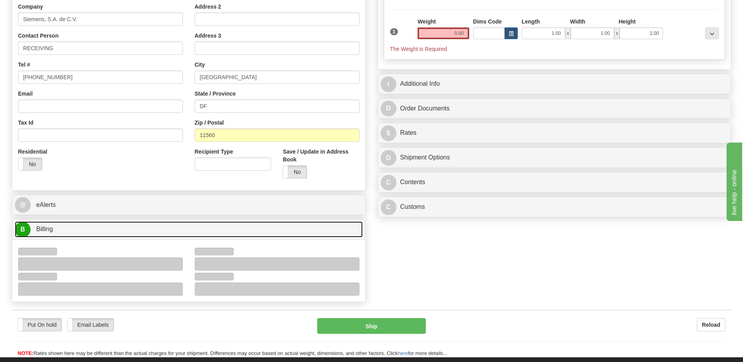
scroll to position [196, 0]
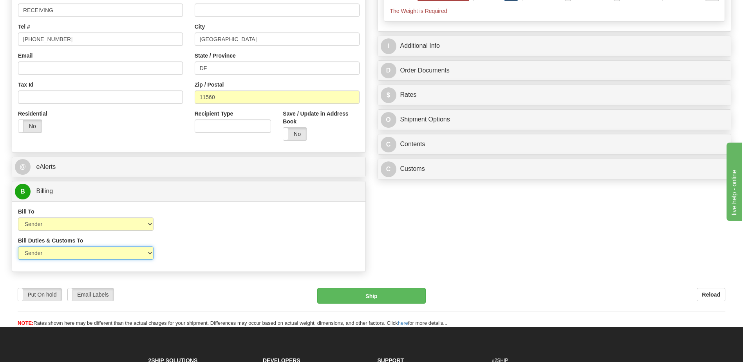
click at [118, 259] on select "Sender Recipient Third Party" at bounding box center [86, 252] width 136 height 13
select select "2"
click at [18, 246] on select "Sender Recipient Third Party" at bounding box center [86, 252] width 136 height 13
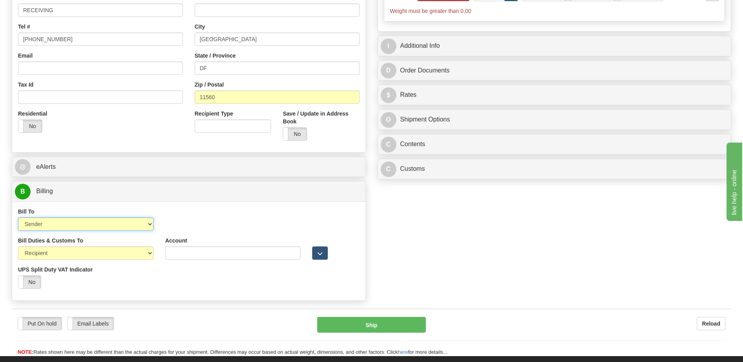
click at [120, 226] on select "Sender Recipient Third Party Collect" at bounding box center [86, 223] width 136 height 13
select select "2"
click at [18, 217] on select "Sender Recipient Third Party Collect" at bounding box center [86, 223] width 136 height 13
click at [433, 248] on div "Order # 86697546 S Sender" at bounding box center [372, 82] width 732 height 445
click at [173, 224] on input "Account" at bounding box center [233, 223] width 136 height 13
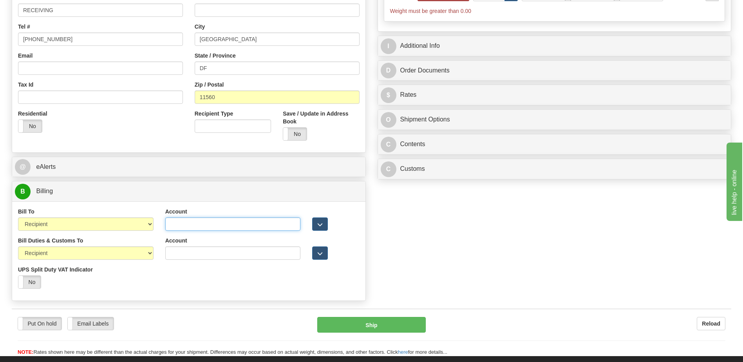
paste input "952593553"
type input "952593553"
click at [240, 281] on div "Bill Duties & Customs To Sender Recipient Third Party UPS Split Duty VAT Indica…" at bounding box center [188, 266] width 353 height 58
click at [105, 132] on div "Residential Yes No" at bounding box center [100, 124] width 177 height 29
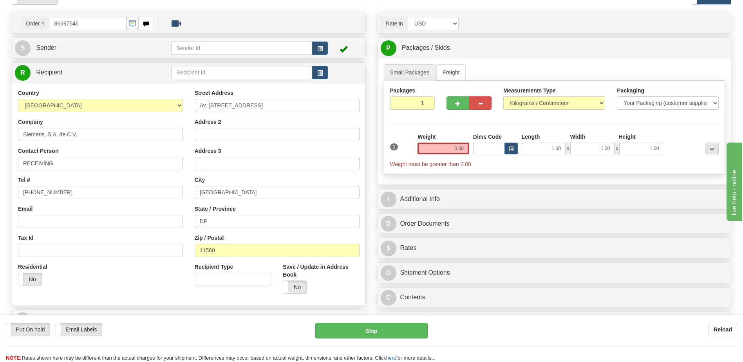
scroll to position [39, 0]
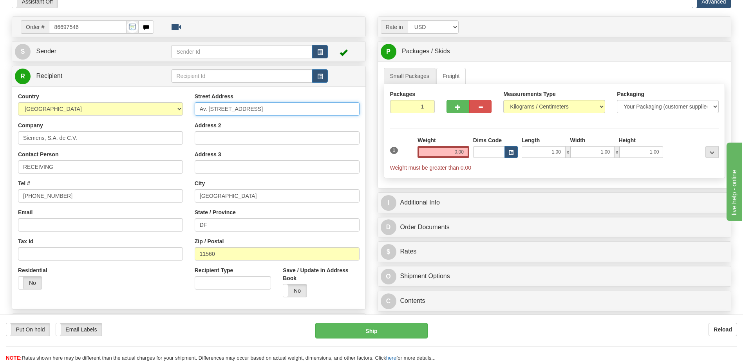
drag, startPoint x: 304, startPoint y: 109, endPoint x: 118, endPoint y: 109, distance: 185.7
click at [118, 109] on div "Country [GEOGRAPHIC_DATA] [GEOGRAPHIC_DATA] [GEOGRAPHIC_DATA] [GEOGRAPHIC_DATA]…" at bounding box center [188, 197] width 353 height 211
paste input "Km. 8 Carr. 45 Libre Qro-Celaya"
type input "Km. 8 Carr. 45 Libre Qro-Celaya"
click at [281, 228] on input "DF" at bounding box center [277, 224] width 165 height 13
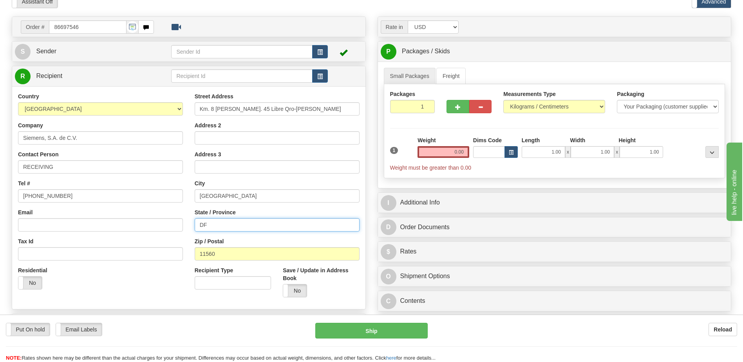
type input "D"
click at [413, 107] on input "1" at bounding box center [412, 106] width 45 height 13
type input "12"
click at [458, 152] on div "Packages 12 1 Measurements Type" at bounding box center [555, 131] width 342 height 94
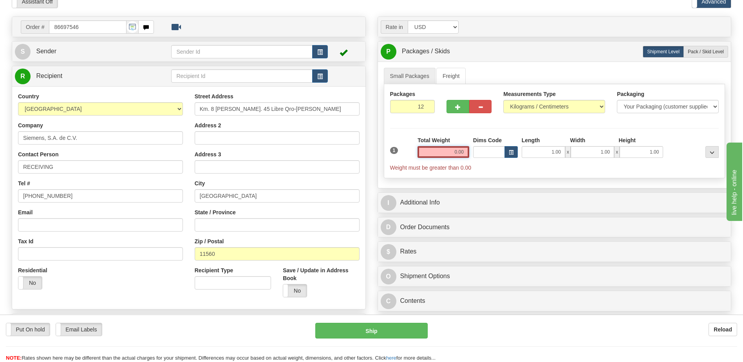
click at [458, 152] on input "0.00" at bounding box center [444, 152] width 52 height 12
click at [458, 152] on input "text" at bounding box center [444, 152] width 52 height 12
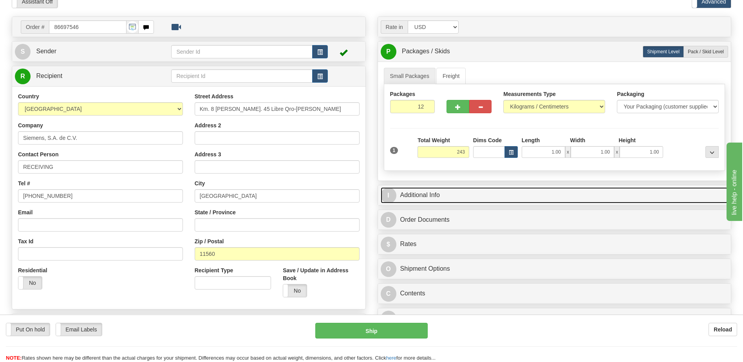
type input "243.00"
click at [445, 195] on link "I Additional Info" at bounding box center [555, 195] width 348 height 16
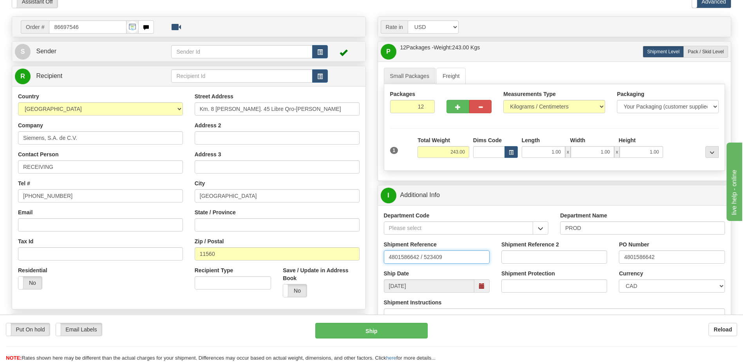
drag, startPoint x: 462, startPoint y: 255, endPoint x: 349, endPoint y: 250, distance: 112.6
click at [350, 16] on div "Order # 86697546" at bounding box center [372, 16] width 732 height 0
type input "5399004380"
click at [322, 50] on span "button" at bounding box center [319, 52] width 5 height 5
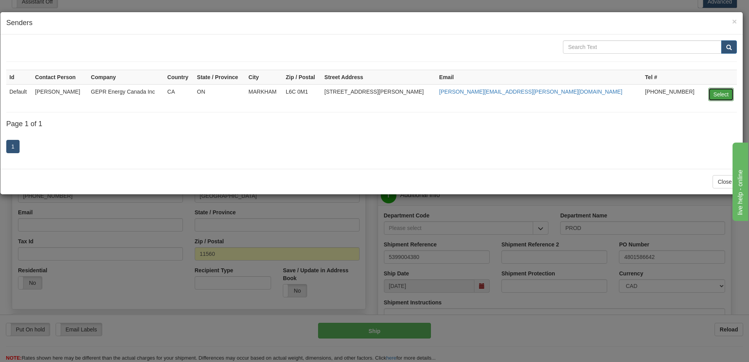
click at [713, 96] on button "Select" at bounding box center [720, 94] width 25 height 13
type input "Default"
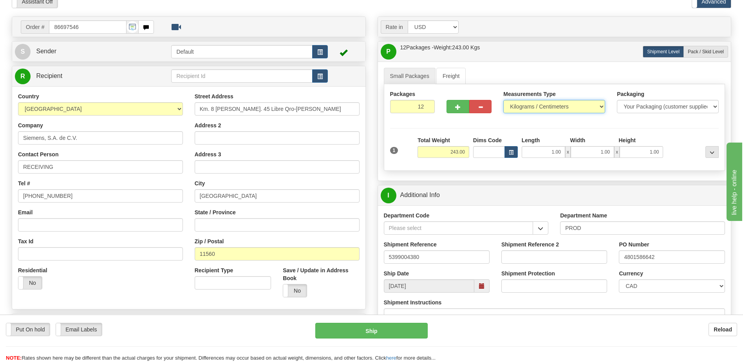
click at [535, 107] on select "Pounds / Inches Kilograms / Centimeters" at bounding box center [554, 106] width 102 height 13
select select "0"
click at [503, 100] on select "Pounds / Inches Kilograms / Centimeters" at bounding box center [554, 106] width 102 height 13
click at [654, 252] on input "4801586642" at bounding box center [672, 256] width 106 height 13
drag, startPoint x: 667, startPoint y: 262, endPoint x: 614, endPoint y: 264, distance: 53.3
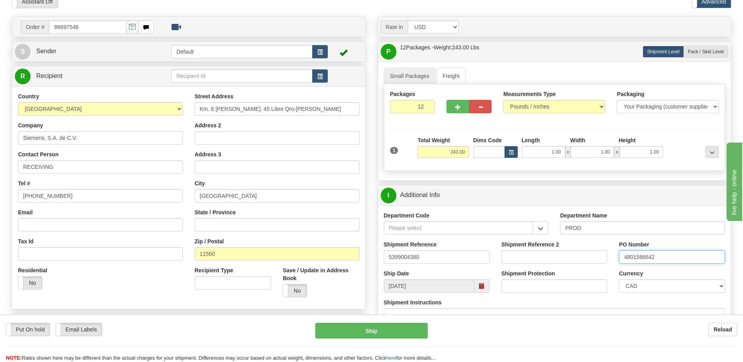
click at [614, 264] on div "PO Number 4801586642" at bounding box center [672, 255] width 118 height 29
click at [673, 259] on input "420195" at bounding box center [672, 256] width 106 height 13
type input "4201956032"
click at [671, 287] on select "CAD USD EUR ZAR RON ANG ARN AUD AUS AWG BBD BFR BGN BHD BMD BND BRC BRL CHP CKZ…" at bounding box center [672, 285] width 106 height 13
select select "1"
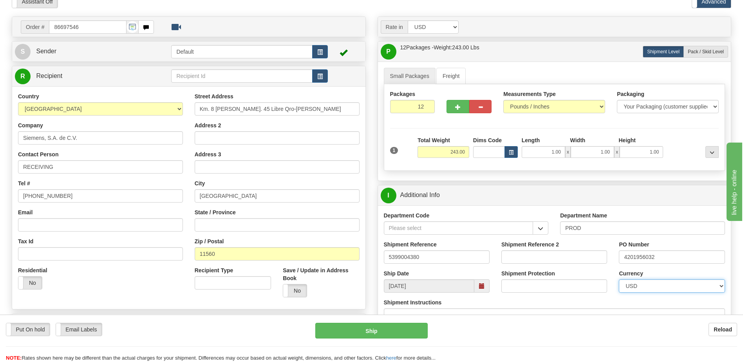
click at [619, 279] on select "CAD USD EUR ZAR RON ANG ARN AUD AUS AWG BBD BFR BGN BHD BMD BND BRC BRL CHP CKZ…" at bounding box center [672, 285] width 106 height 13
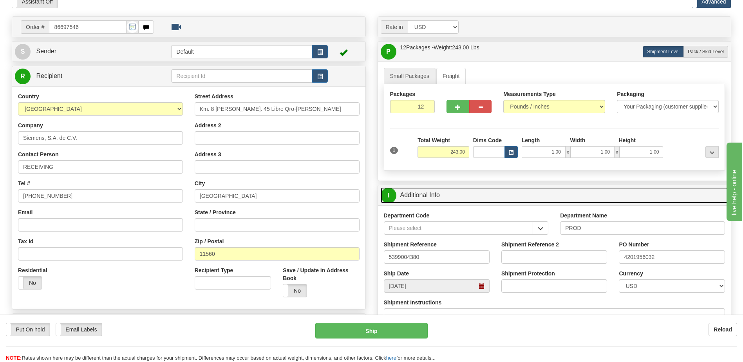
click at [498, 190] on link "I Additional Info" at bounding box center [555, 195] width 348 height 16
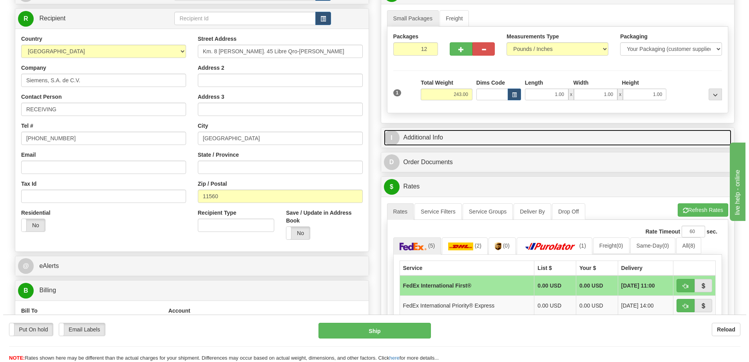
scroll to position [157, 0]
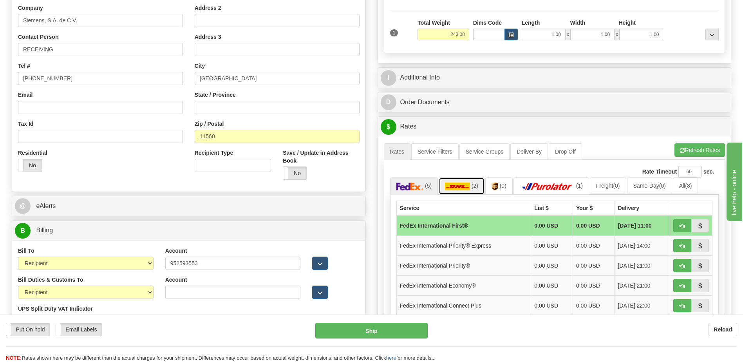
click at [467, 186] on img at bounding box center [457, 187] width 25 height 8
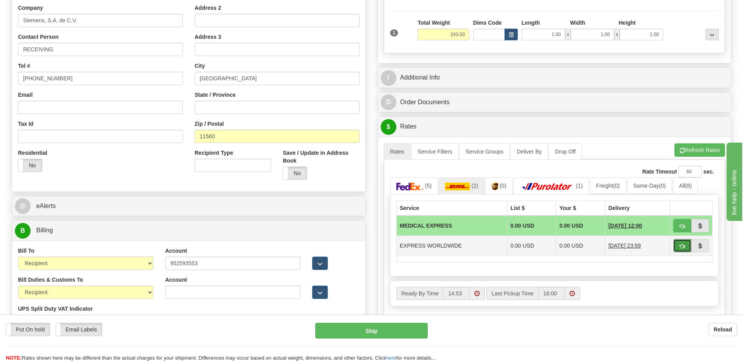
click at [679, 245] on button "button" at bounding box center [683, 245] width 18 height 13
type input "P"
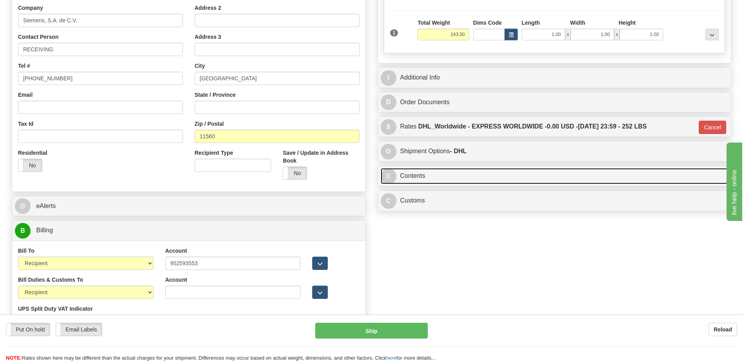
click at [431, 176] on link "C Contents" at bounding box center [555, 176] width 348 height 16
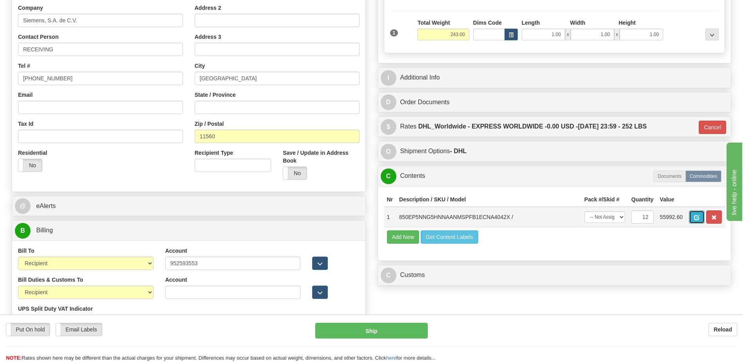
click at [697, 218] on span "button" at bounding box center [696, 217] width 5 height 5
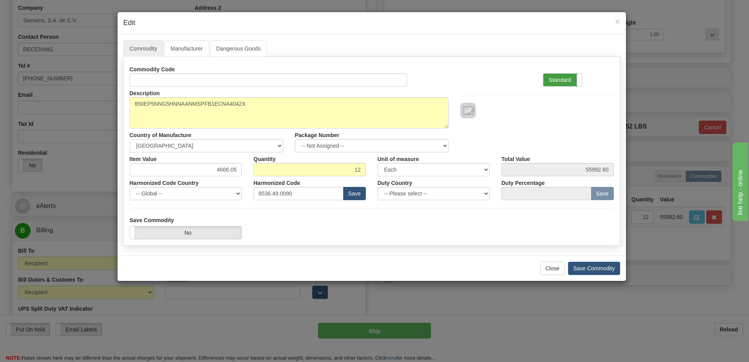
click at [561, 80] on label "Standard" at bounding box center [562, 80] width 38 height 13
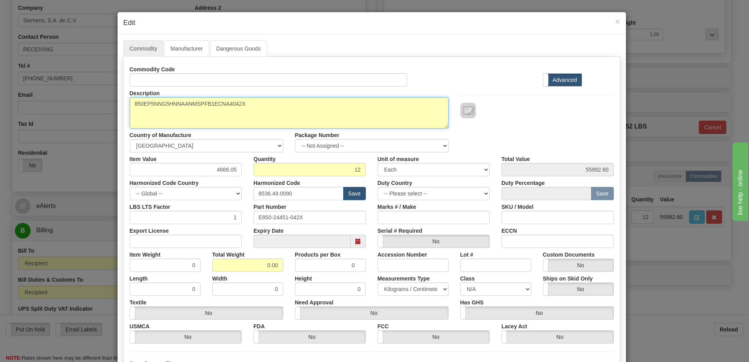
click at [130, 103] on textarea "850EP5NNG5HNNAANMSPFB1ECNA4042X" at bounding box center [289, 112] width 319 height 31
paste textarea "Feeder Protection System"
type textarea "Feeder Protection System P/N 850EP5NNG5HNNAANMSPFB1ECNA4042X"
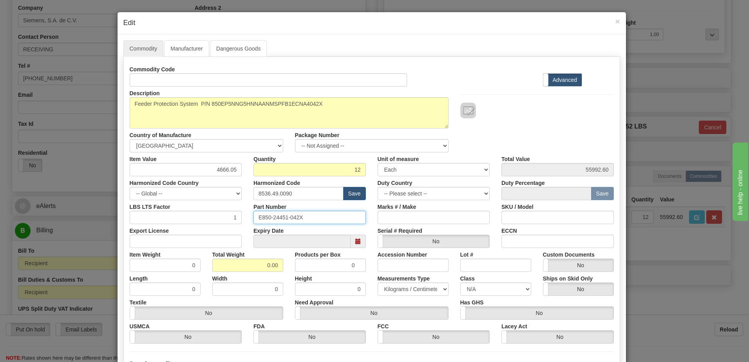
drag, startPoint x: 309, startPoint y: 215, endPoint x: 168, endPoint y: 205, distance: 141.4
click at [168, 205] on div "LBS LTS Factor 1 Part Number E850-24451-042X Marks # / Make SKU / Model" at bounding box center [372, 212] width 496 height 24
drag, startPoint x: 251, startPoint y: 266, endPoint x: 327, endPoint y: 265, distance: 75.6
click at [327, 265] on div "Item Weight 0 Total Weight 0.00 Products per Box 0 Accession Number Lot # Custo…" at bounding box center [372, 260] width 496 height 24
type input "12"
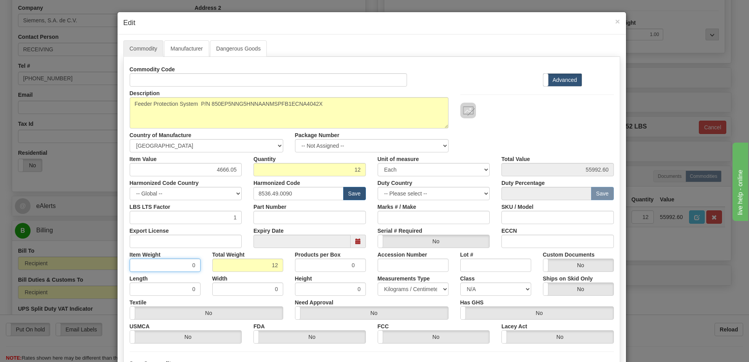
type input "1.0000"
click at [176, 265] on input "1.0000" at bounding box center [165, 265] width 71 height 13
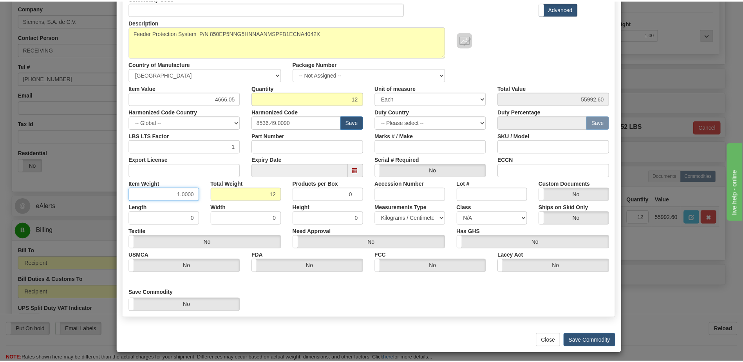
scroll to position [74, 0]
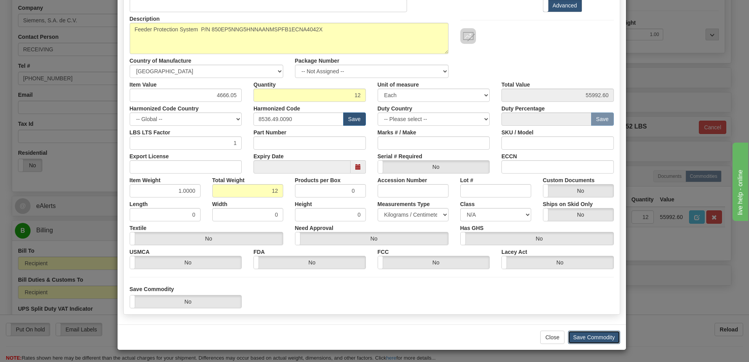
click at [599, 337] on button "Save Commodity" at bounding box center [594, 337] width 52 height 13
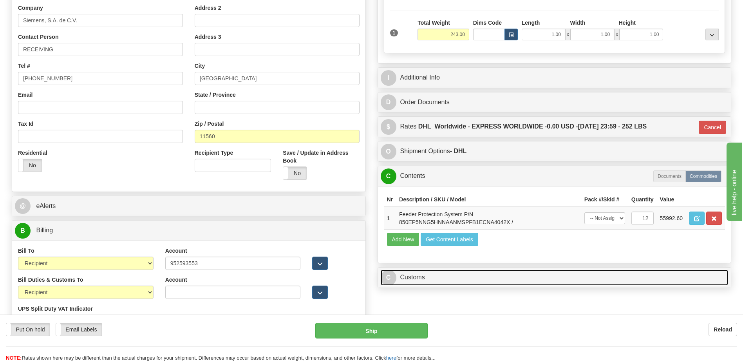
click at [462, 275] on link "C Customs" at bounding box center [555, 278] width 348 height 16
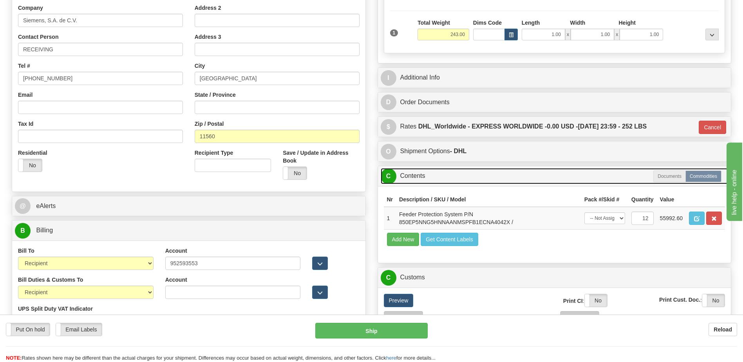
click at [433, 174] on link "C Contents" at bounding box center [555, 176] width 348 height 16
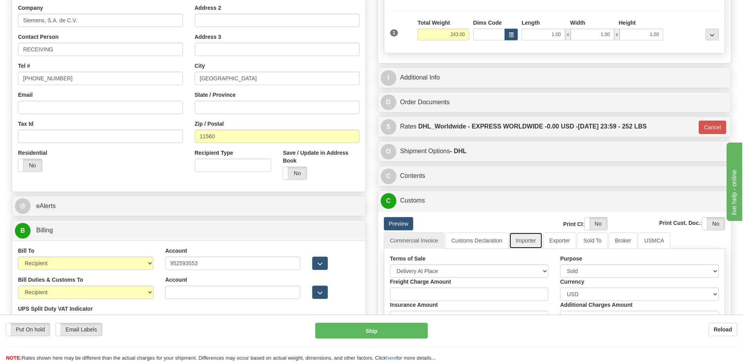
click at [532, 239] on link "Importer" at bounding box center [525, 240] width 33 height 16
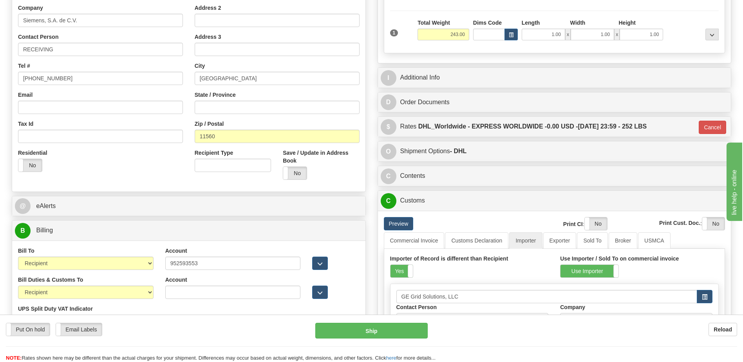
drag, startPoint x: 402, startPoint y: 272, endPoint x: 457, endPoint y: 250, distance: 59.6
click at [402, 272] on label "Yes" at bounding box center [402, 271] width 22 height 13
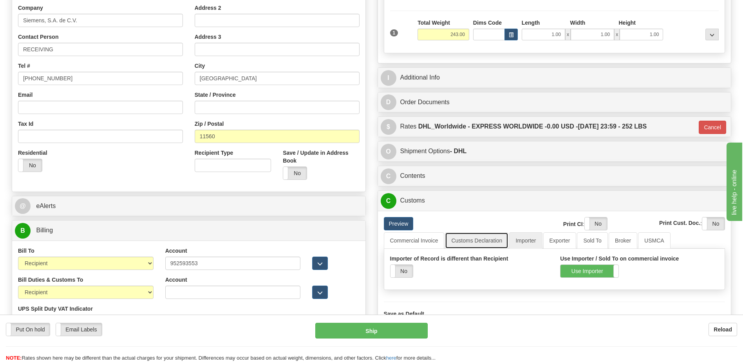
click at [482, 241] on link "Customs Declaration" at bounding box center [476, 240] width 63 height 16
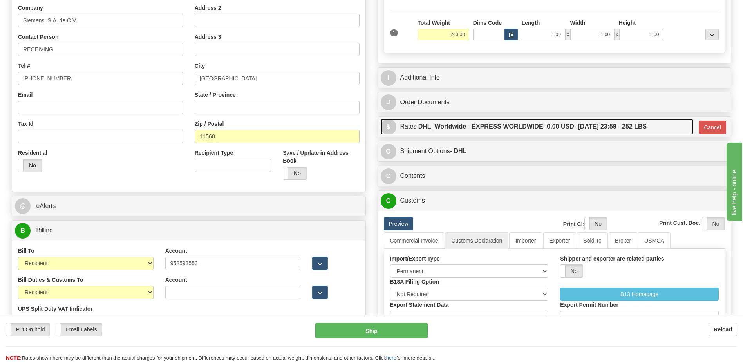
click at [507, 122] on label "DHL_Worldwide - EXPRESS WORLDWIDE - 0.00 USD - 09/18/2025 23:59 - 252 LBS" at bounding box center [532, 127] width 229 height 16
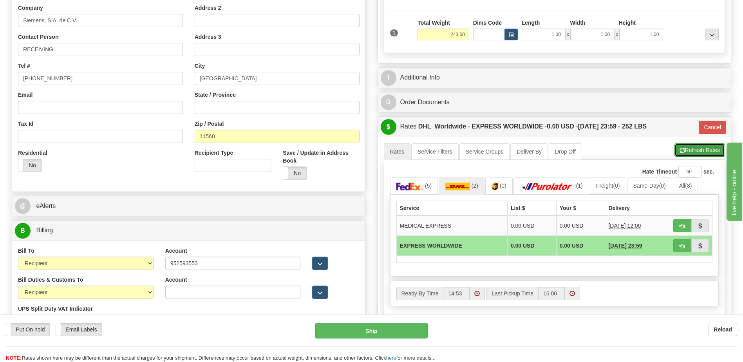
click at [690, 153] on button "Refresh Rates" at bounding box center [700, 149] width 51 height 13
type input "P"
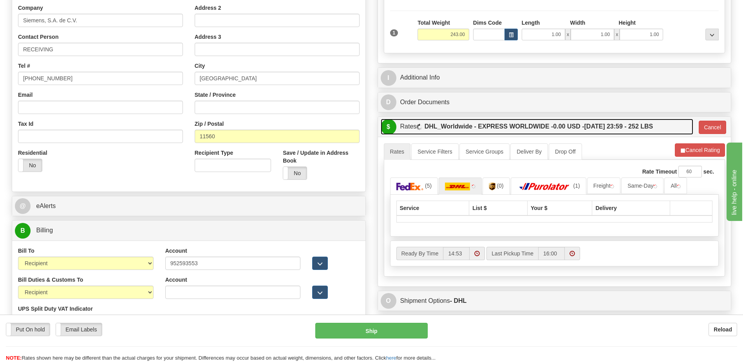
click at [629, 128] on label "DHL_Worldwide - EXPRESS WORLDWIDE - 0.00 USD - 09/18/2025 23:59 - 252 LBS" at bounding box center [539, 127] width 229 height 16
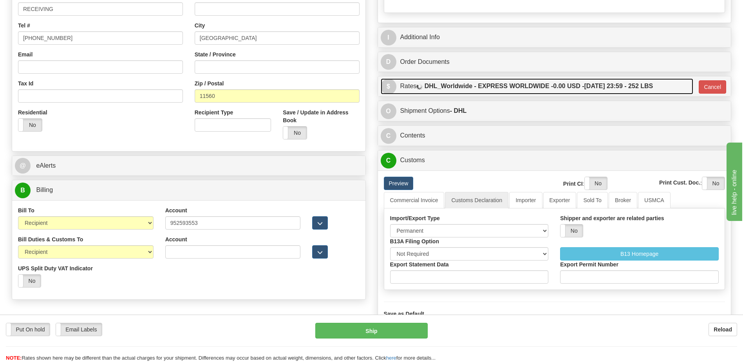
scroll to position [235, 0]
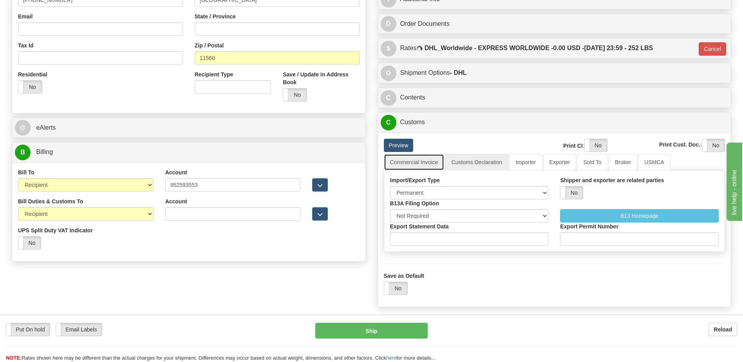
click at [415, 163] on link "Commercial Invoice" at bounding box center [414, 162] width 61 height 16
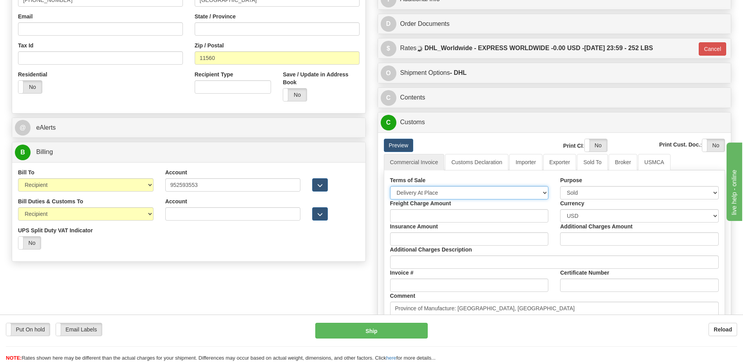
click at [410, 192] on select "Free Carrier Free On Board Ex Works Delivered Duty Unpaid Delivered Duty Paid C…" at bounding box center [469, 192] width 159 height 13
select select "7"
click at [390, 186] on select "Free Carrier Free On Board Ex Works Delivered Duty Unpaid Delivered Duty Paid C…" at bounding box center [469, 192] width 159 height 13
click at [471, 161] on link "Customs Declaration" at bounding box center [476, 162] width 63 height 16
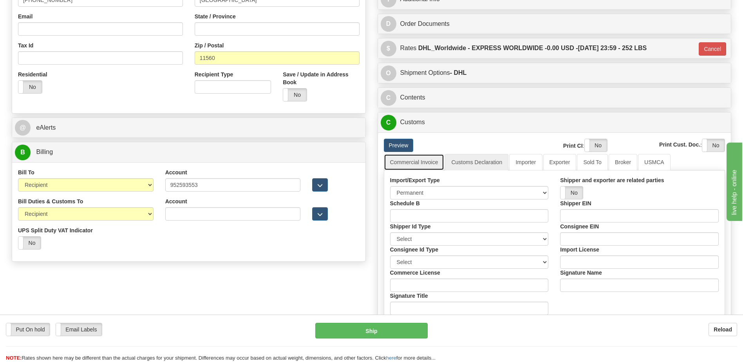
click at [430, 165] on link "Commercial Invoice" at bounding box center [414, 162] width 61 height 16
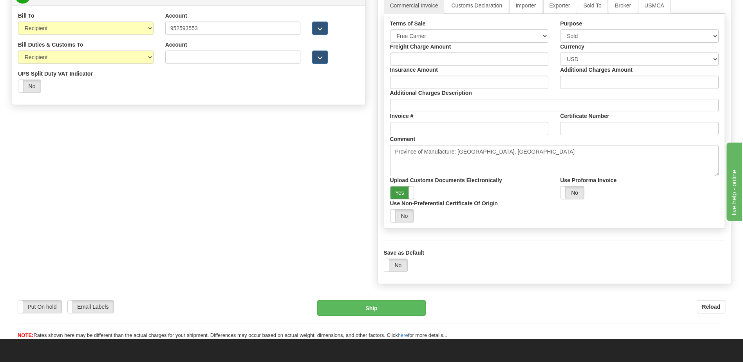
click at [406, 189] on label "Yes" at bounding box center [403, 193] width 24 height 13
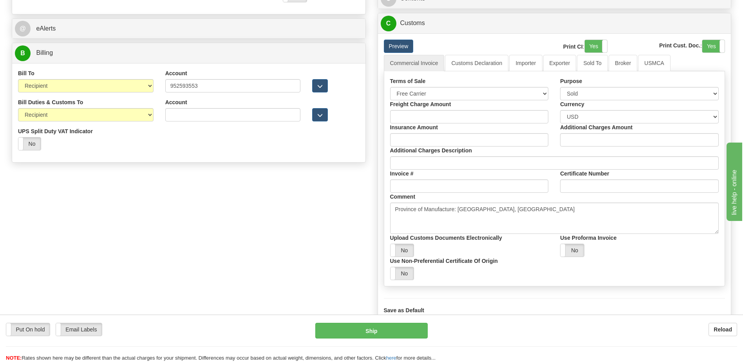
scroll to position [274, 0]
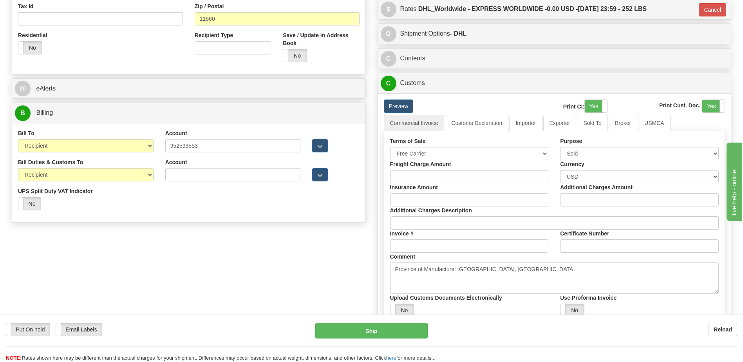
click at [600, 98] on div "Preview Print CI : Yes No Print Cust. Doc. : Yes No Commercial Invoice Customs …" at bounding box center [554, 247] width 353 height 308
click at [598, 102] on label "Yes" at bounding box center [596, 106] width 22 height 13
click at [715, 107] on label "Yes" at bounding box center [714, 106] width 22 height 13
click at [523, 126] on link "Importer" at bounding box center [525, 123] width 33 height 16
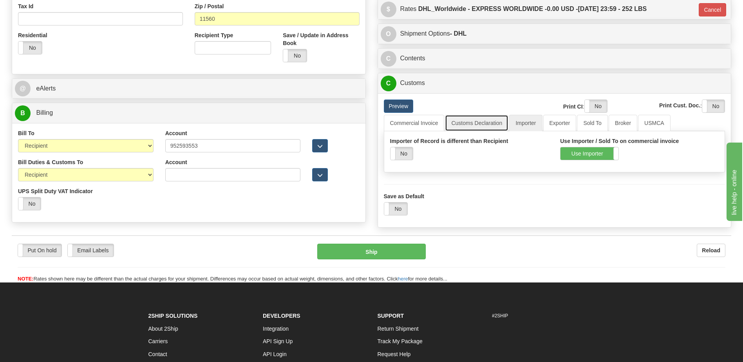
click at [471, 124] on link "Customs Declaration" at bounding box center [476, 123] width 63 height 16
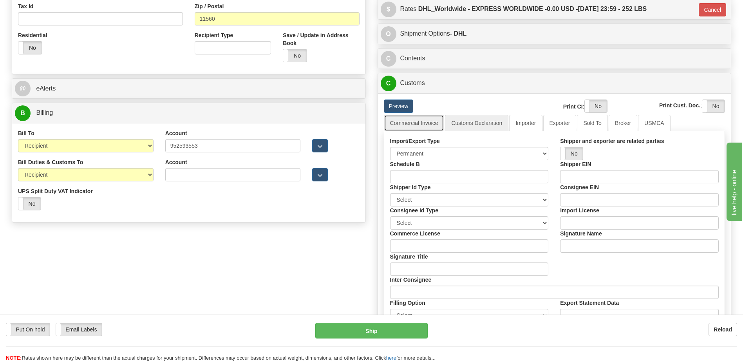
click at [419, 127] on link "Commercial Invoice" at bounding box center [414, 123] width 61 height 16
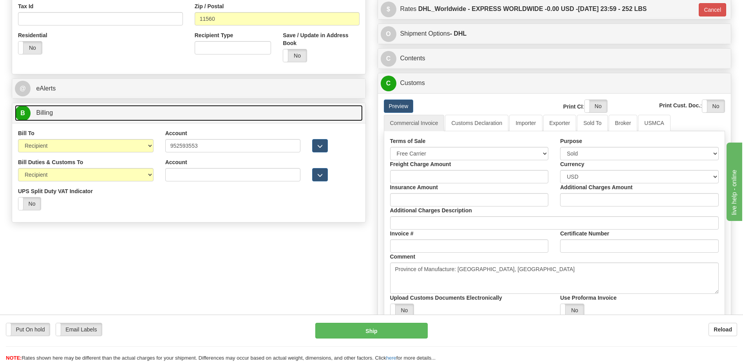
click at [71, 115] on link "B Billing" at bounding box center [189, 113] width 348 height 16
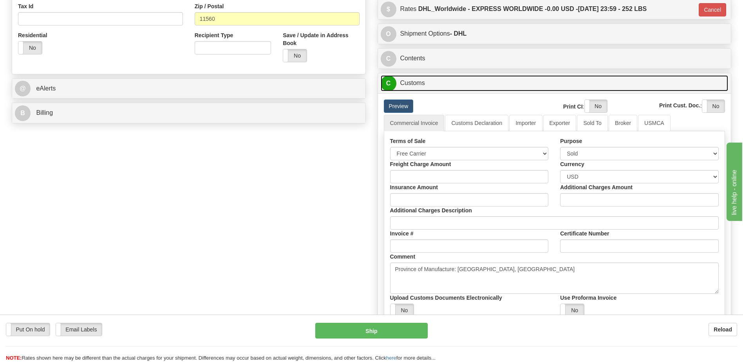
click at [407, 84] on link "C Customs" at bounding box center [555, 83] width 348 height 16
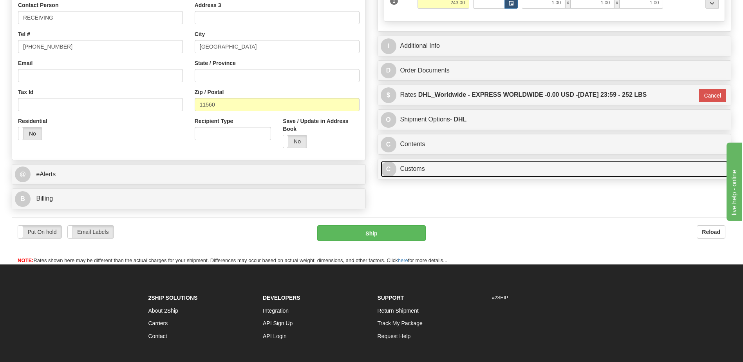
scroll to position [97, 0]
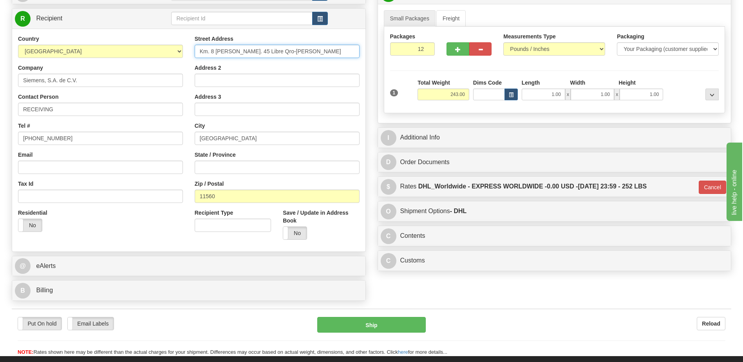
drag, startPoint x: 287, startPoint y: 47, endPoint x: 167, endPoint y: 55, distance: 120.1
click at [167, 55] on div "Country AFGHANISTAN ALAND ISLANDS ALBANIA ALGERIA AMERICAN SAMOA ANDORRA ANGOLA…" at bounding box center [188, 140] width 353 height 211
paste input "M 8 CARRET 45 LIBRE, QUERETARO-CELAYA"
type input "KM 8 CARRET 45 LIBRE, QUERETARO-CELAYA"
drag, startPoint x: 226, startPoint y: 139, endPoint x: 167, endPoint y: 136, distance: 59.7
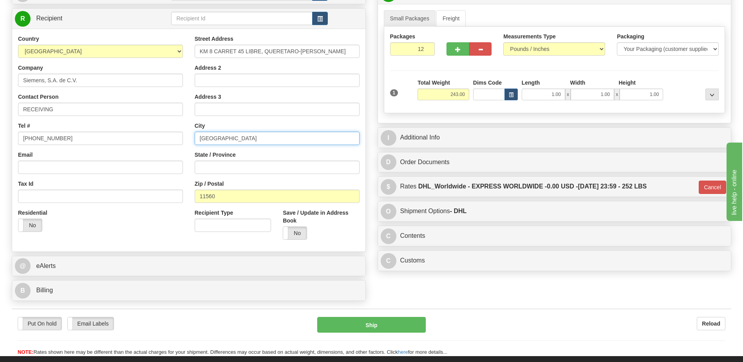
click at [167, 136] on div "Country AFGHANISTAN ALAND ISLANDS ALBANIA ALGERIA AMERICAN SAMOA ANDORRA ANGOLA…" at bounding box center [188, 140] width 353 height 211
paste input "CORREGIDORA, QUERETARO"
type input "CORREGIDORA, QUERETARO"
drag, startPoint x: 232, startPoint y: 196, endPoint x: 144, endPoint y: 195, distance: 88.2
click at [147, 196] on div "Country AFGHANISTAN ALAND ISLANDS ALBANIA ALGERIA AMERICAN SAMOA ANDORRA ANGOLA…" at bounding box center [188, 140] width 353 height 211
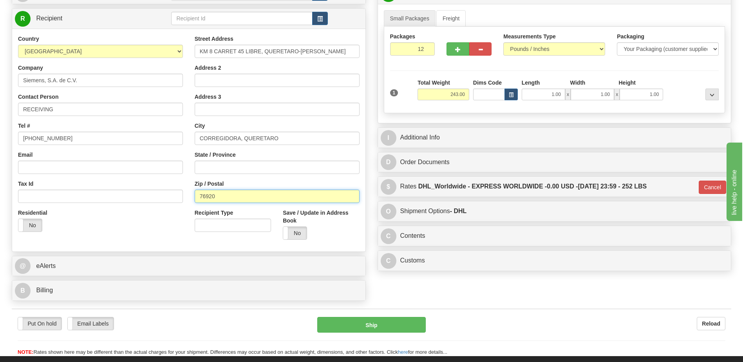
type input "76920"
click at [137, 216] on div "Residential Yes No" at bounding box center [100, 223] width 177 height 29
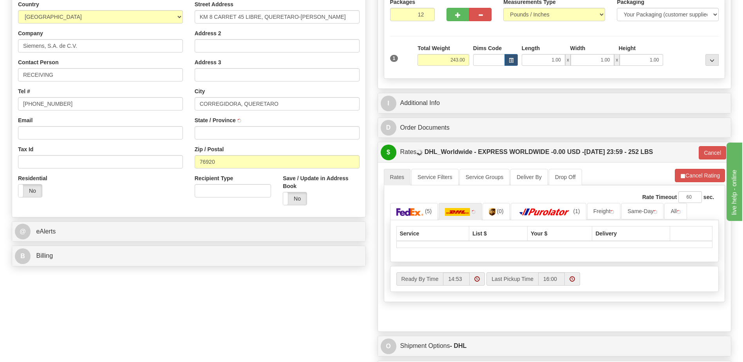
scroll to position [254, 0]
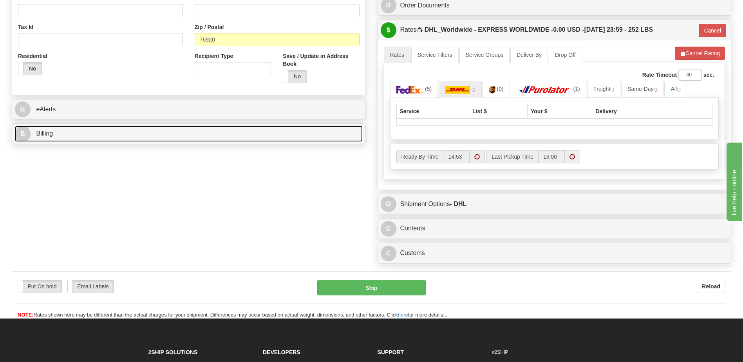
click at [95, 133] on link "B Billing" at bounding box center [189, 134] width 348 height 16
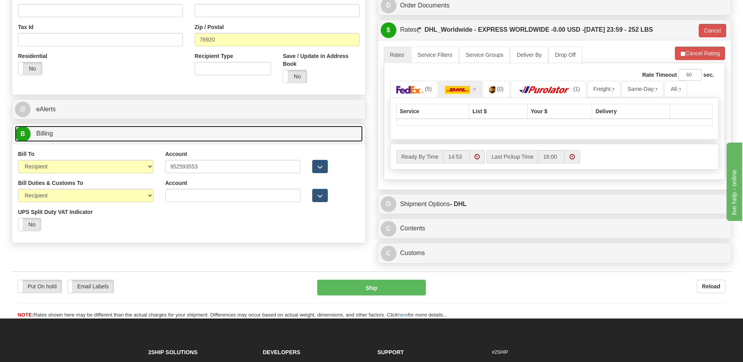
click at [95, 133] on link "B Billing" at bounding box center [189, 134] width 348 height 16
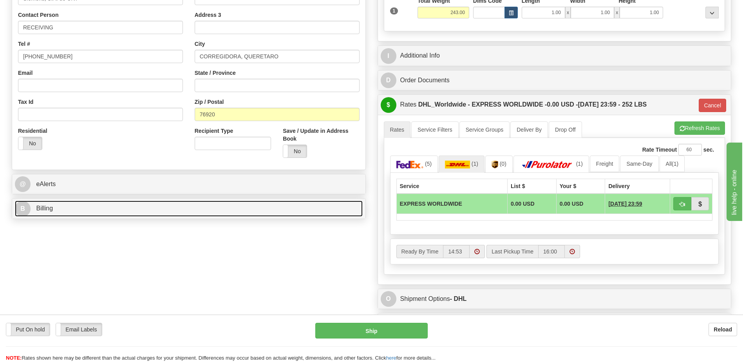
scroll to position [136, 0]
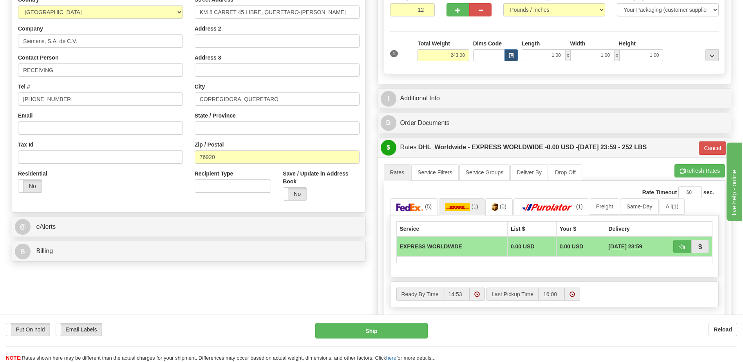
click at [140, 210] on div "Country AFGHANISTAN ALAND ISLANDS ALBANIA ALGERIA AMERICAN SAMOA ANDORRA ANGOLA…" at bounding box center [188, 100] width 353 height 223
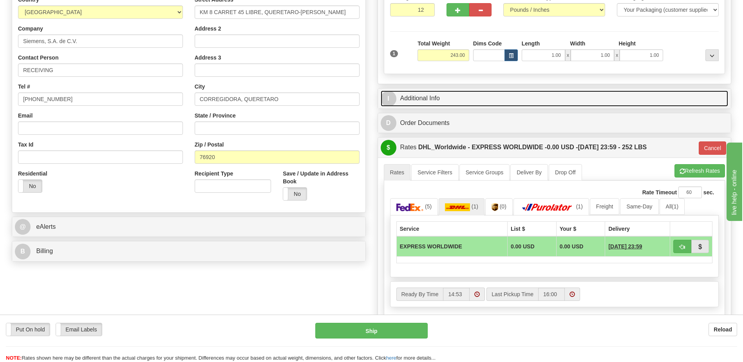
click at [485, 94] on link "I Additional Info" at bounding box center [555, 99] width 348 height 16
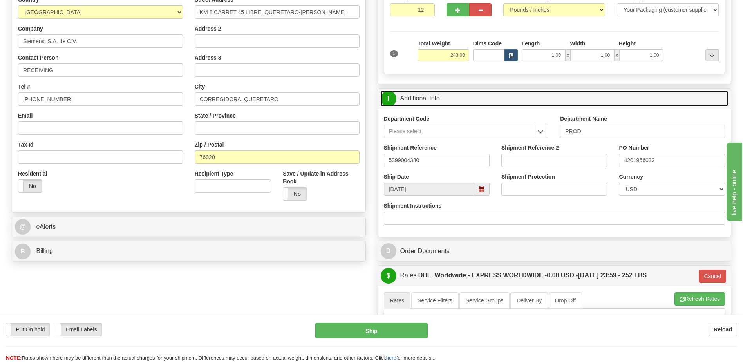
click at [512, 103] on link "I Additional Info" at bounding box center [555, 99] width 348 height 16
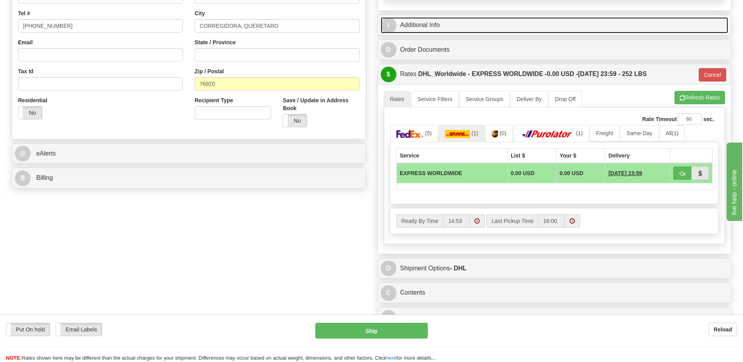
scroll to position [214, 0]
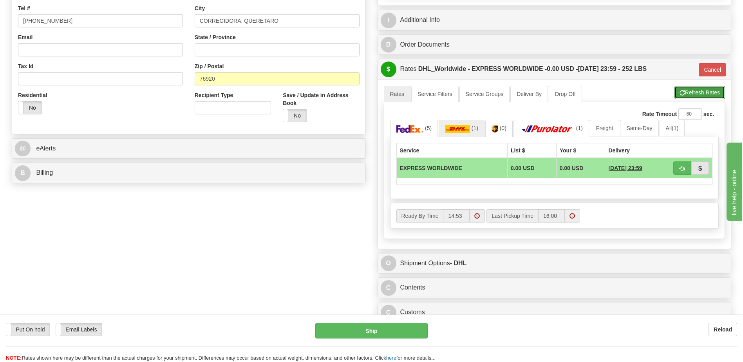
click at [681, 98] on button "Refresh Rates" at bounding box center [700, 92] width 51 height 13
type input "P"
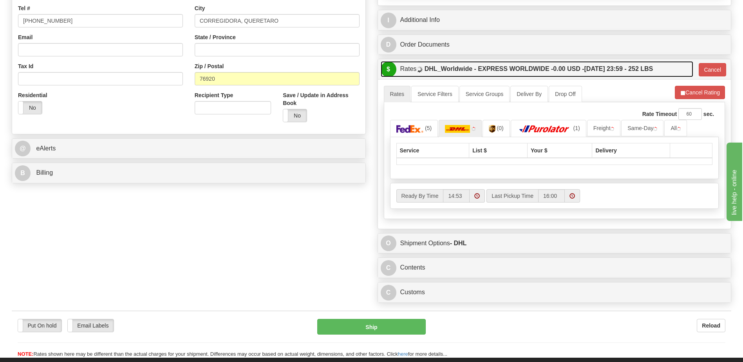
click at [602, 70] on label "DHL_Worldwide - EXPRESS WORLDWIDE - 0.00 USD - 09/18/2025 23:59 - 252 LBS" at bounding box center [539, 69] width 229 height 16
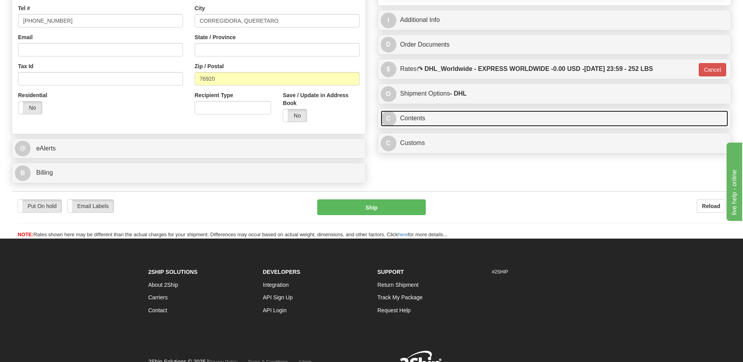
click at [483, 118] on link "C Contents" at bounding box center [555, 118] width 348 height 16
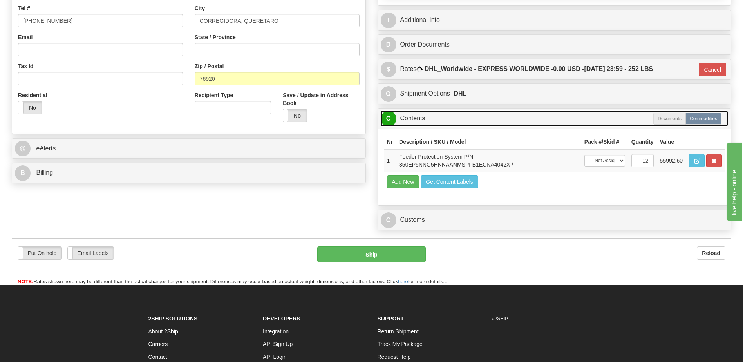
click at [505, 116] on link "C Contents" at bounding box center [555, 118] width 348 height 16
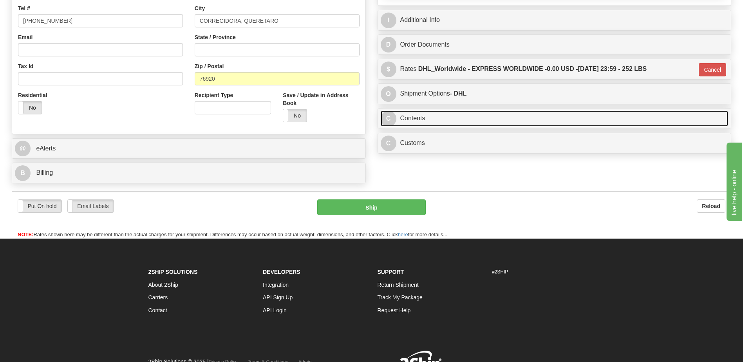
click at [505, 117] on link "C Contents" at bounding box center [555, 118] width 348 height 16
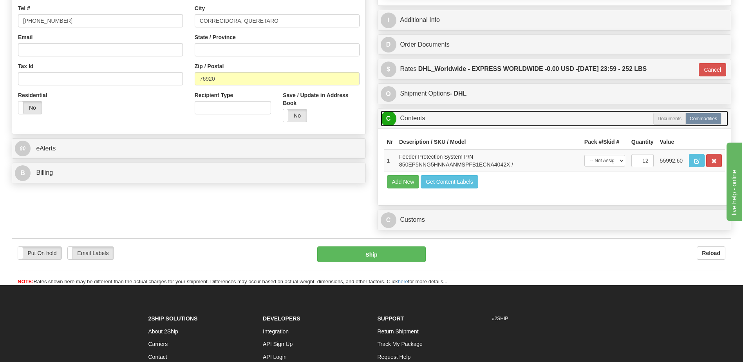
click at [505, 117] on link "C Contents" at bounding box center [555, 118] width 348 height 16
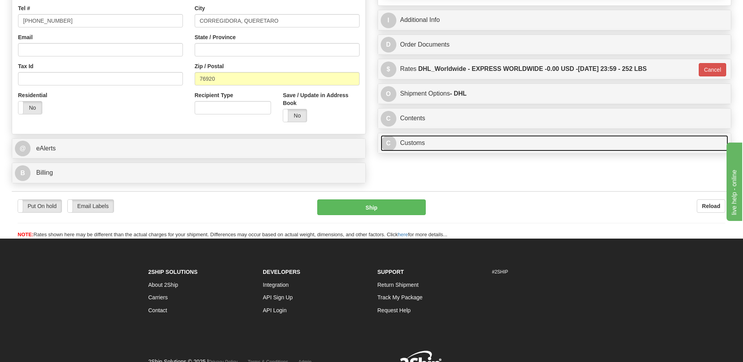
click at [460, 148] on link "C Customs" at bounding box center [555, 143] width 348 height 16
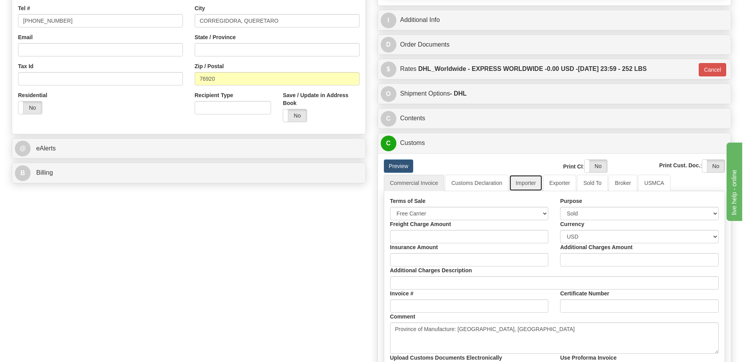
click at [531, 185] on link "Importer" at bounding box center [525, 183] width 33 height 16
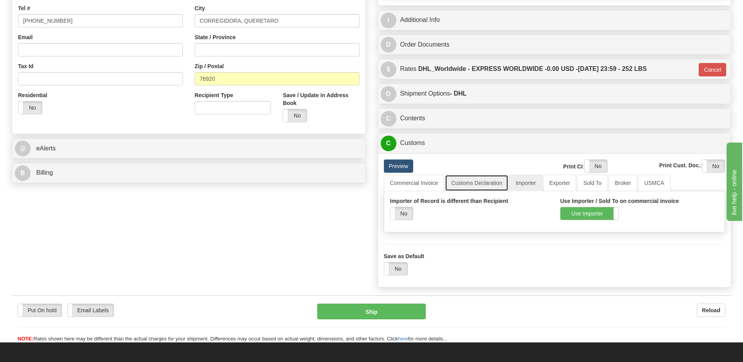
click at [470, 185] on link "Customs Declaration" at bounding box center [476, 183] width 63 height 16
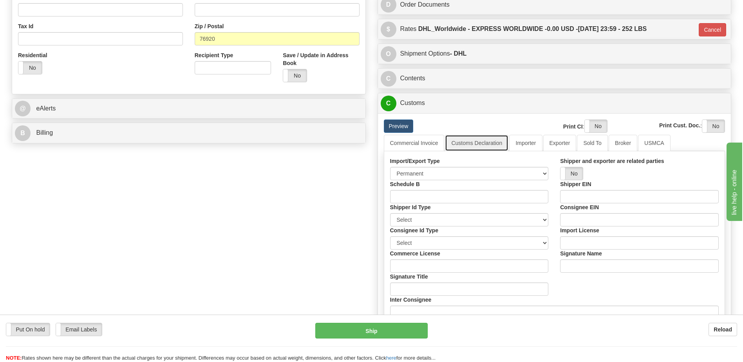
scroll to position [293, 0]
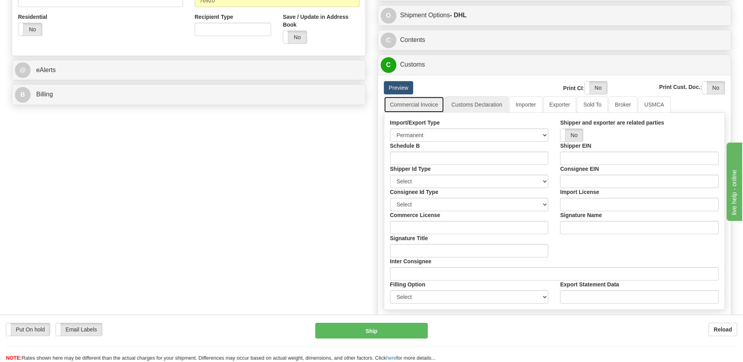
click at [424, 104] on link "Commercial Invoice" at bounding box center [414, 104] width 61 height 16
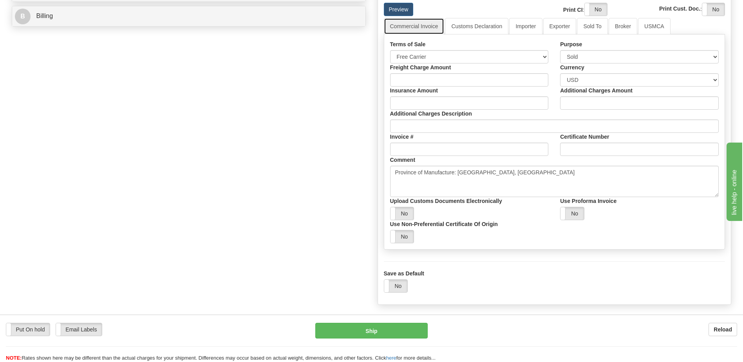
scroll to position [332, 0]
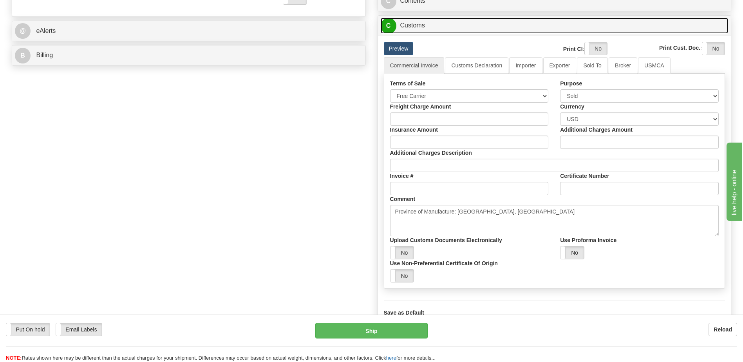
click at [422, 23] on link "C Customs" at bounding box center [555, 26] width 348 height 16
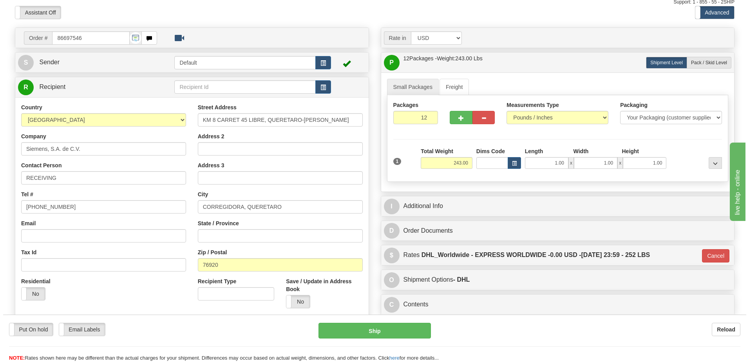
scroll to position [18, 0]
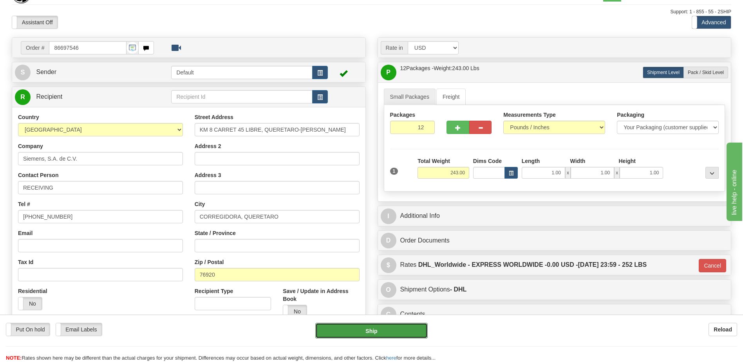
click at [369, 328] on button "Ship" at bounding box center [371, 331] width 112 height 16
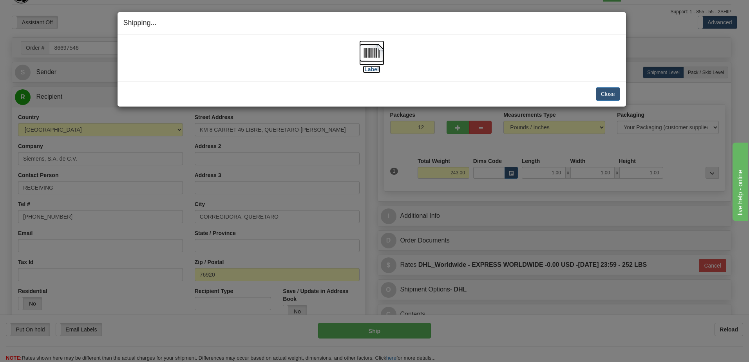
click at [373, 53] on img at bounding box center [371, 52] width 25 height 25
click at [371, 50] on img at bounding box center [371, 52] width 25 height 25
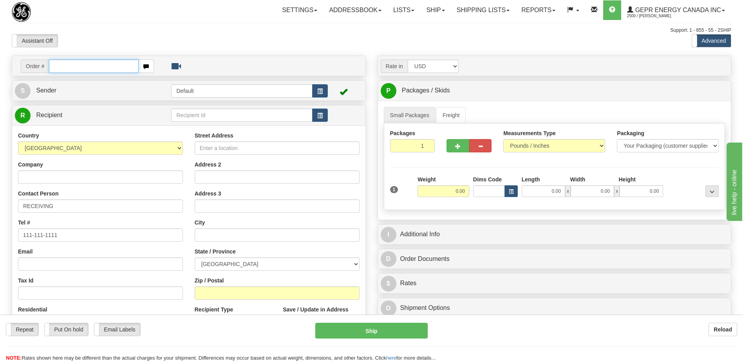
click at [72, 69] on input "text" at bounding box center [93, 66] width 89 height 13
paste input "0086697557"
click at [60, 65] on input "0086697557" at bounding box center [93, 66] width 89 height 13
type input "86697557"
click at [217, 45] on body "Training Course Close Toggle navigation Settings Shipping Preferences New Recip…" at bounding box center [371, 181] width 743 height 362
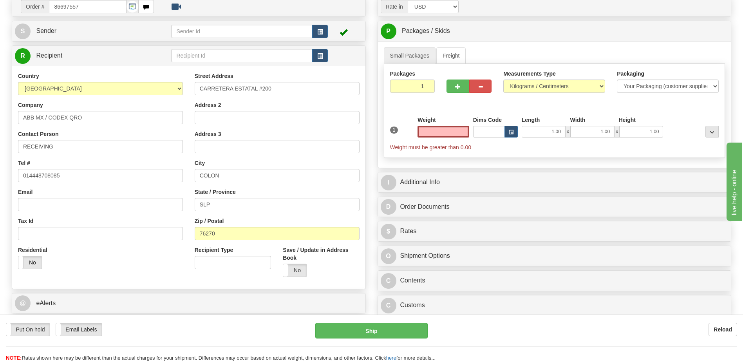
scroll to position [78, 0]
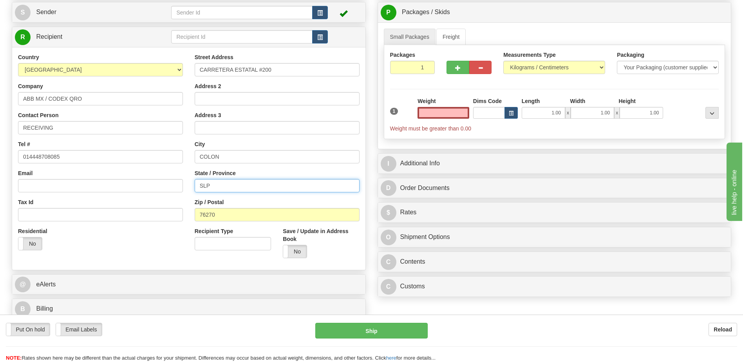
type input "0.00"
drag, startPoint x: 220, startPoint y: 188, endPoint x: 145, endPoint y: 184, distance: 75.4
click at [151, 184] on div "Country AFGHANISTAN ALAND ISLANDS ALBANIA ALGERIA AMERICAN SAMOA ANDORRA ANGOLA…" at bounding box center [188, 158] width 353 height 211
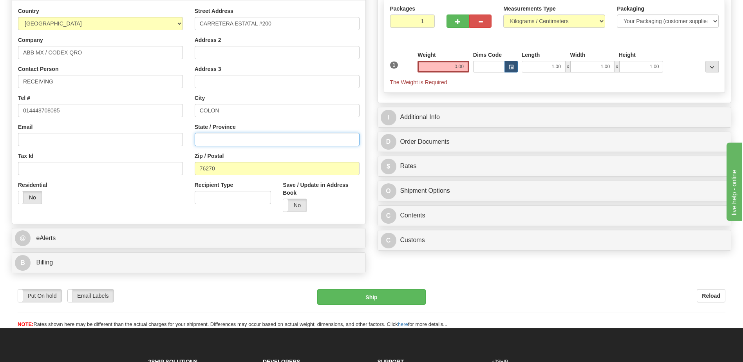
scroll to position [196, 0]
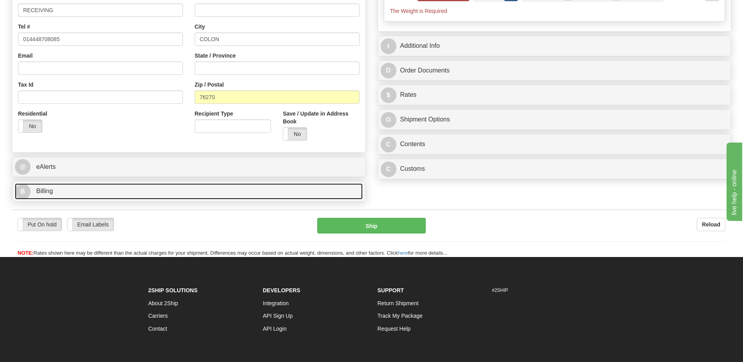
click at [69, 192] on link "B Billing" at bounding box center [189, 191] width 348 height 16
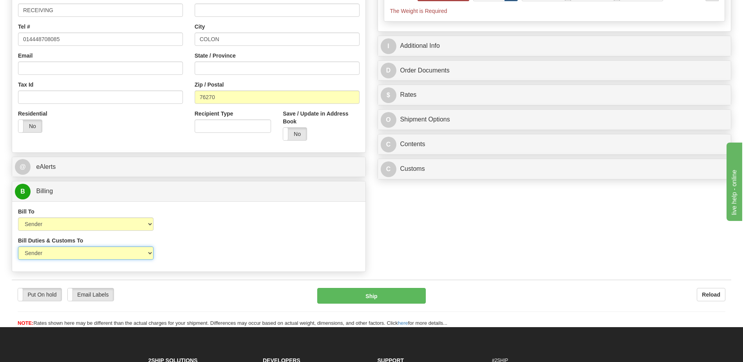
click at [83, 250] on select "Sender Recipient Third Party" at bounding box center [86, 252] width 136 height 13
select select "2"
click at [18, 246] on select "Sender Recipient Third Party" at bounding box center [86, 252] width 136 height 13
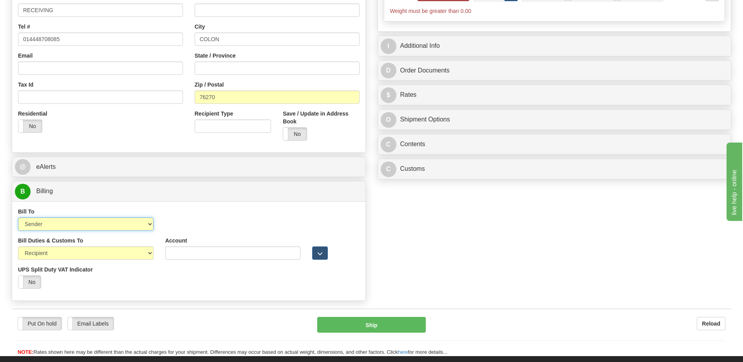
click at [83, 225] on select "Sender Recipient Third Party Collect" at bounding box center [86, 223] width 136 height 13
select select "2"
click at [18, 217] on select "Sender Recipient Third Party Collect" at bounding box center [86, 223] width 136 height 13
click at [171, 224] on input "Account" at bounding box center [233, 223] width 136 height 13
paste input "202479144"
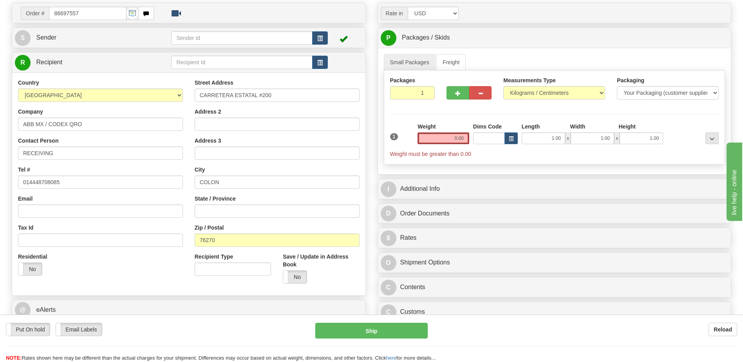
scroll to position [39, 0]
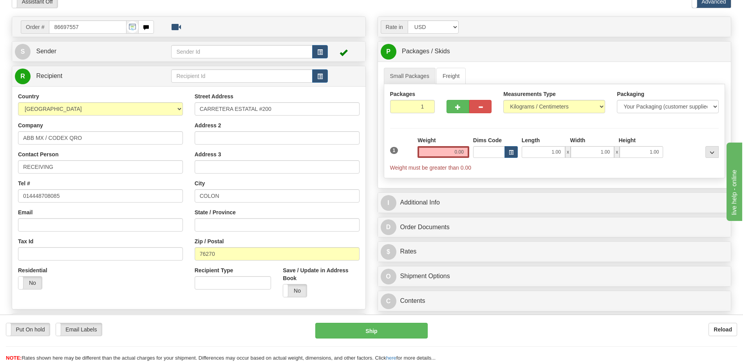
type input "202479144"
click at [414, 110] on input "1" at bounding box center [412, 106] width 45 height 13
type input "8"
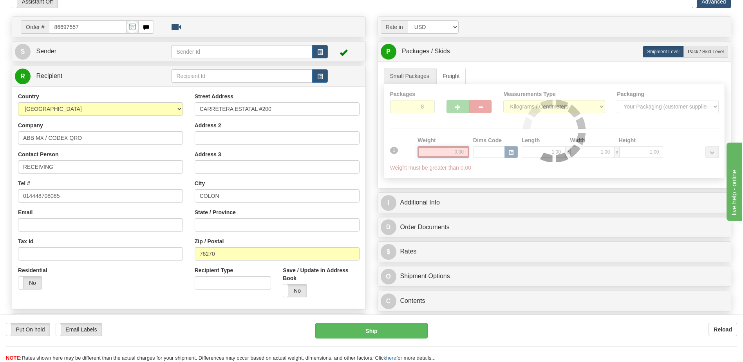
drag, startPoint x: 447, startPoint y: 152, endPoint x: 507, endPoint y: 150, distance: 60.8
click at [507, 150] on div "Packages 8 1 Measurements Type" at bounding box center [555, 131] width 342 height 94
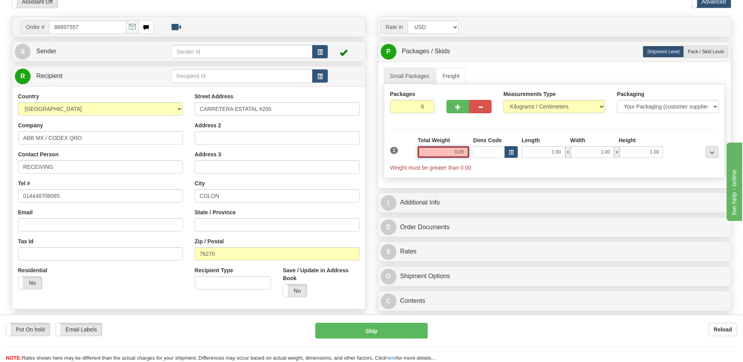
drag, startPoint x: 447, startPoint y: 153, endPoint x: 490, endPoint y: 155, distance: 42.7
click at [490, 155] on div "1 Total Weight 0.00 Dims Code x" at bounding box center [554, 153] width 333 height 35
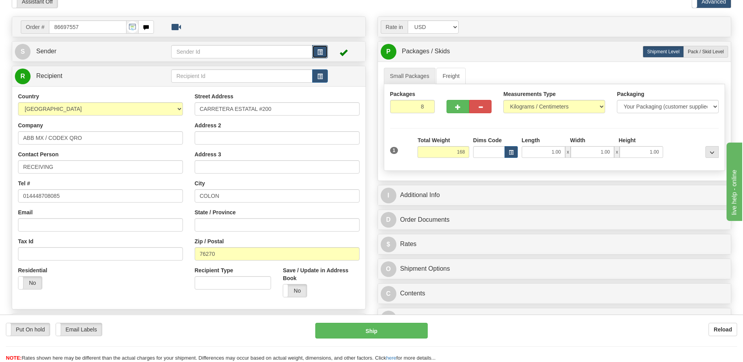
type input "168.00"
click at [319, 51] on span "button" at bounding box center [319, 52] width 5 height 5
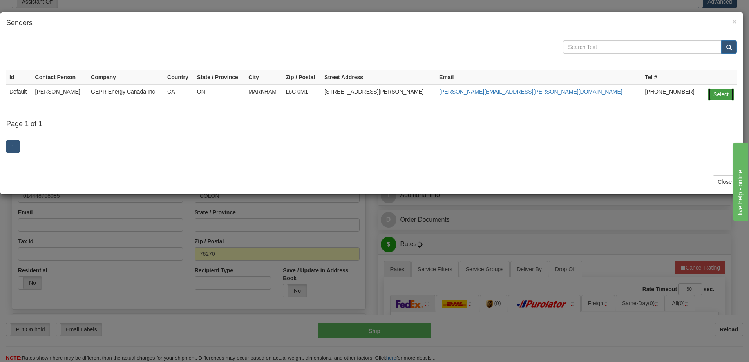
click at [718, 94] on button "Select" at bounding box center [720, 94] width 25 height 13
type input "Default"
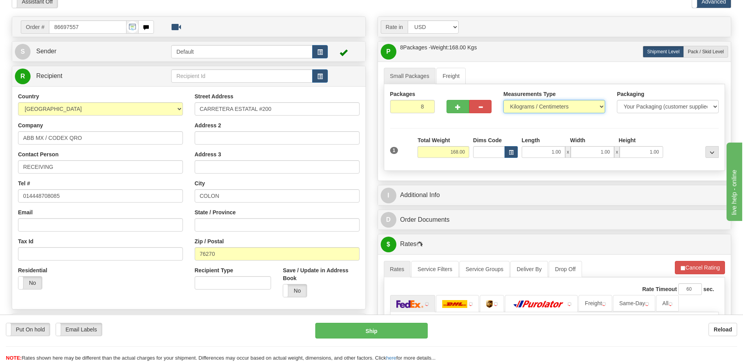
drag, startPoint x: 550, startPoint y: 109, endPoint x: 547, endPoint y: 114, distance: 5.6
click at [550, 109] on select "Pounds / Inches Kilograms / Centimeters" at bounding box center [554, 106] width 102 height 13
select select "0"
click at [503, 100] on select "Pounds / Inches Kilograms / Centimeters" at bounding box center [554, 106] width 102 height 13
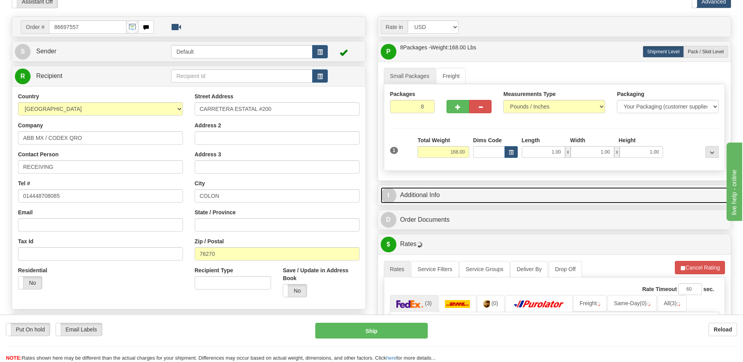
click at [474, 194] on link "I Additional Info" at bounding box center [555, 195] width 348 height 16
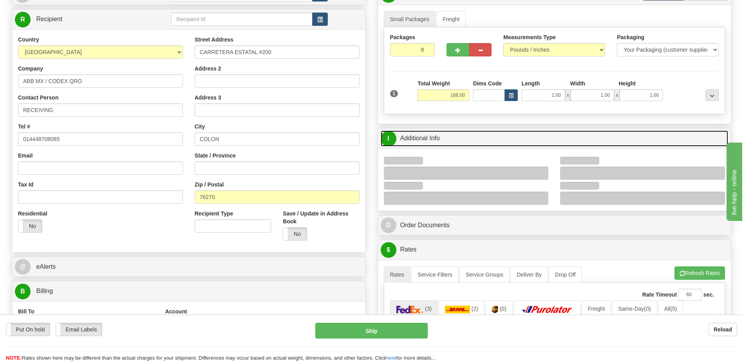
scroll to position [157, 0]
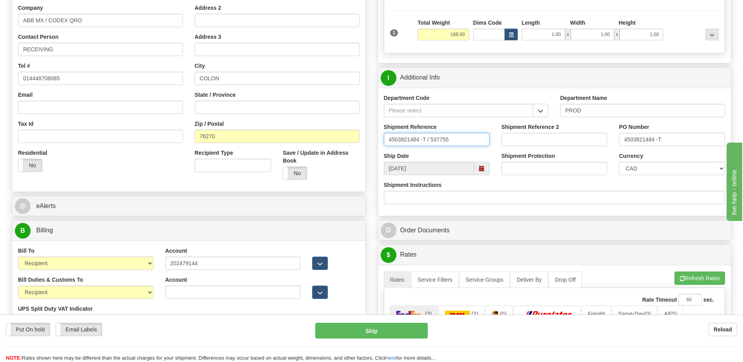
drag, startPoint x: 464, startPoint y: 140, endPoint x: 360, endPoint y: 140, distance: 103.8
type input "5399005776"
drag, startPoint x: 676, startPoint y: 134, endPoint x: 601, endPoint y: 141, distance: 75.6
click at [601, 141] on div "Shipment Reference 5399005776 Shipment Reference 2 PO Number 4503821484 -T" at bounding box center [554, 137] width 353 height 29
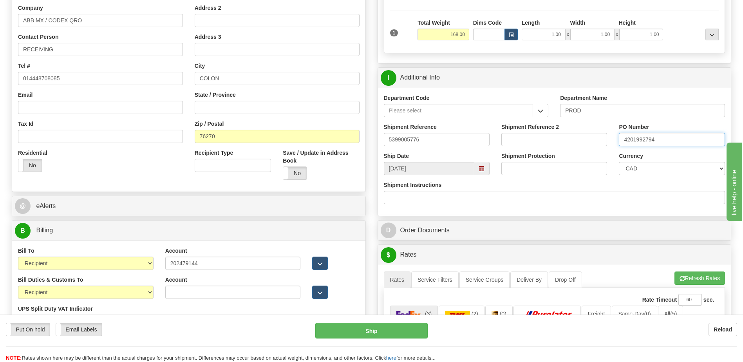
type input "4201992794"
click at [644, 168] on select "CAD USD EUR ZAR RON ANG ARN AUD AUS AWG BBD BFR BGN BHD BMD BND BRC BRL CHP CKZ…" at bounding box center [672, 168] width 106 height 13
select select "1"
click at [619, 162] on select "CAD USD EUR ZAR RON ANG ARN AUD AUS AWG BBD BFR BGN BHD BMD BND BRC BRL CHP CKZ…" at bounding box center [672, 168] width 106 height 13
click at [587, 183] on div "Shipment Instructions" at bounding box center [555, 192] width 342 height 23
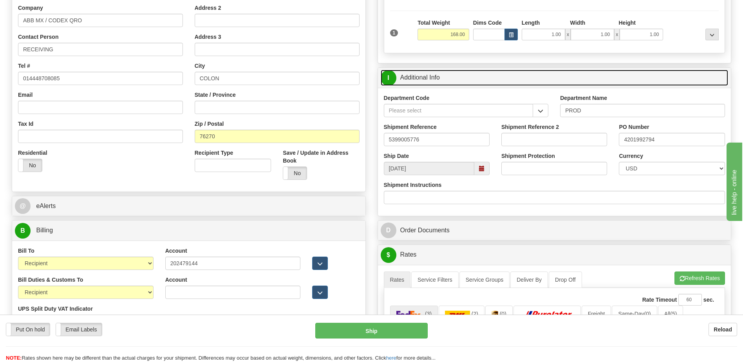
click at [448, 78] on link "I Additional Info" at bounding box center [555, 78] width 348 height 16
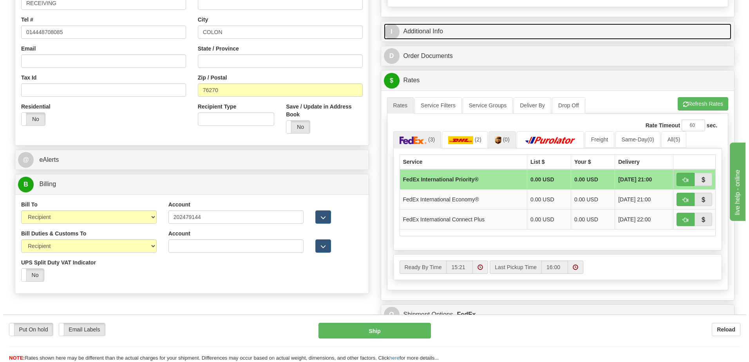
scroll to position [274, 0]
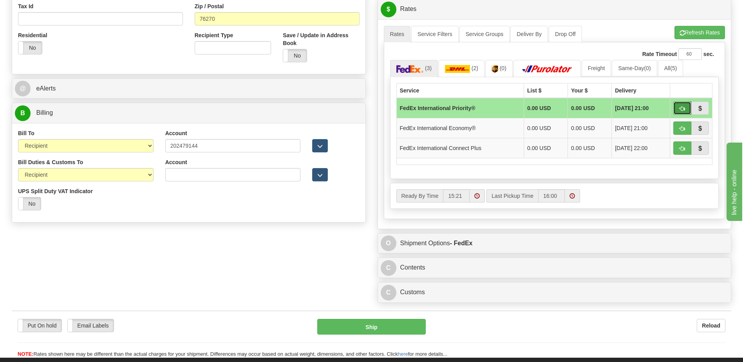
click at [677, 107] on button "button" at bounding box center [683, 107] width 18 height 13
type input "01"
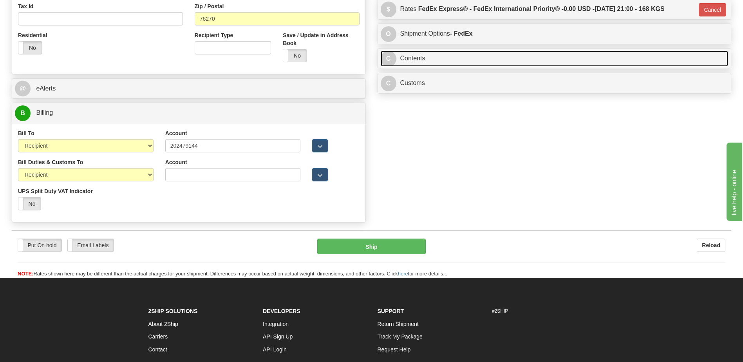
click at [417, 62] on link "C Contents" at bounding box center [555, 59] width 348 height 16
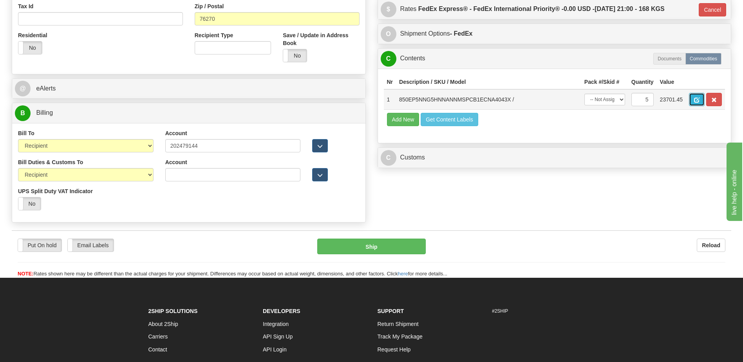
click at [704, 99] on button "button" at bounding box center [697, 99] width 16 height 13
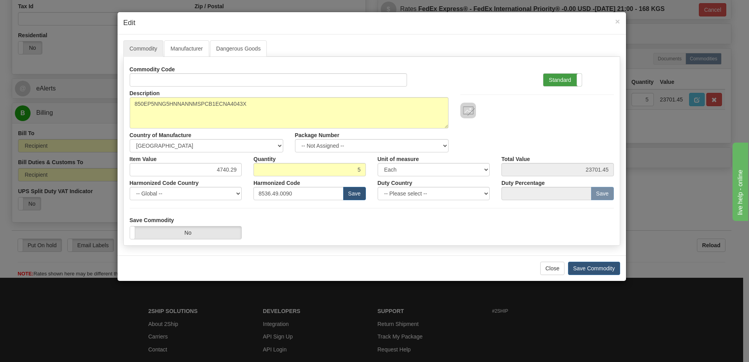
click at [557, 81] on label "Standard" at bounding box center [562, 80] width 38 height 13
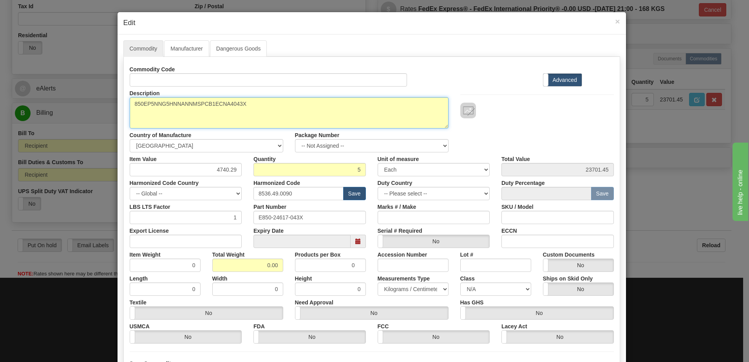
click at [132, 102] on textarea "850EP5NNG5HNNANNMSPCB1ECNA4043X" at bounding box center [289, 112] width 319 height 31
paste textarea "Feeder Protection System"
type textarea "Feeder Protection System P/N 850EP5NNG5HNNANNMSPCB1ECNA4043X"
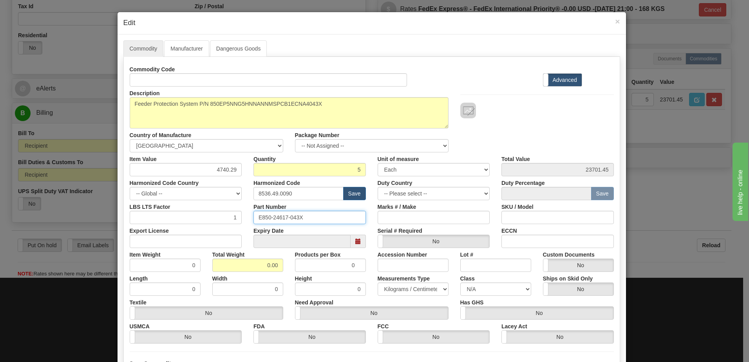
drag, startPoint x: 269, startPoint y: 210, endPoint x: 212, endPoint y: 205, distance: 57.0
click at [212, 205] on div "LBS LTS Factor 1 Part Number E850-24617-043X Marks # / Make SKU / Model" at bounding box center [372, 212] width 496 height 24
drag, startPoint x: 250, startPoint y: 263, endPoint x: 317, endPoint y: 271, distance: 67.5
click at [317, 271] on div "Item Weight 0 Total Weight 0.00 Products per Box 0 Accession Number Lot # Custo…" at bounding box center [372, 260] width 496 height 24
type input "5"
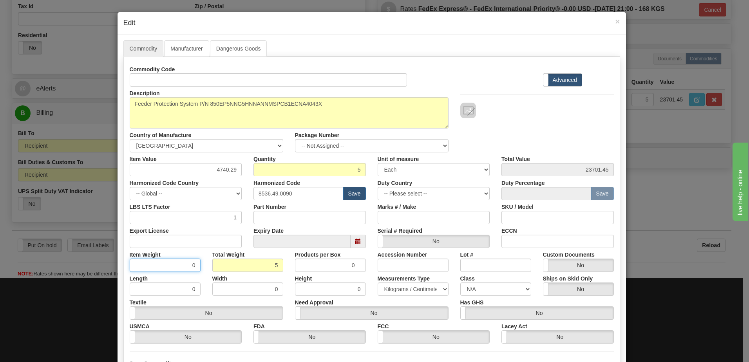
type input "1.0000"
click at [176, 268] on input "1.0000" at bounding box center [165, 265] width 71 height 13
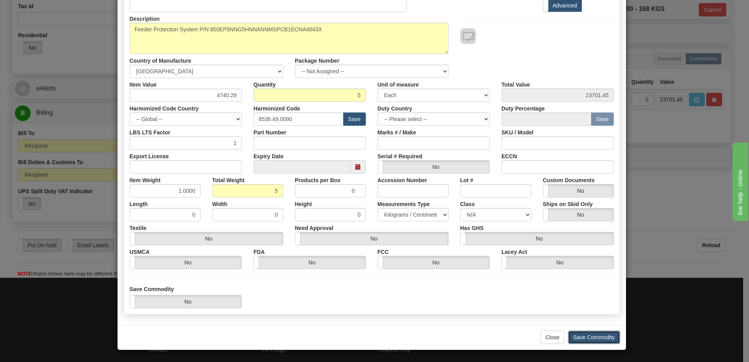
click at [586, 335] on button "Save Commodity" at bounding box center [594, 337] width 52 height 13
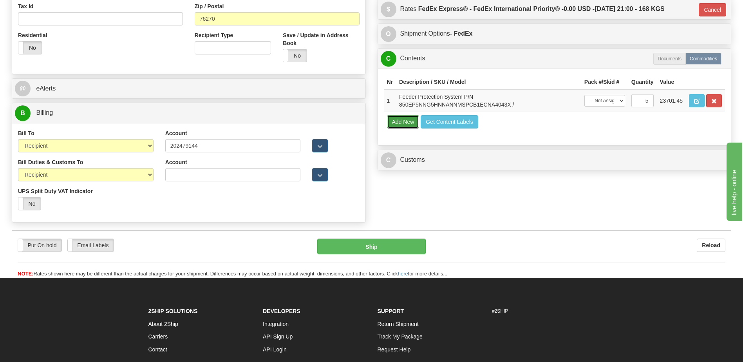
click at [404, 120] on button "Add New" at bounding box center [403, 121] width 33 height 13
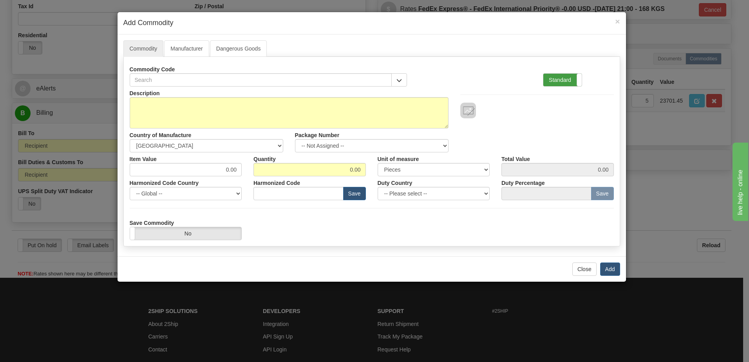
click at [576, 80] on label "Standard" at bounding box center [562, 80] width 38 height 13
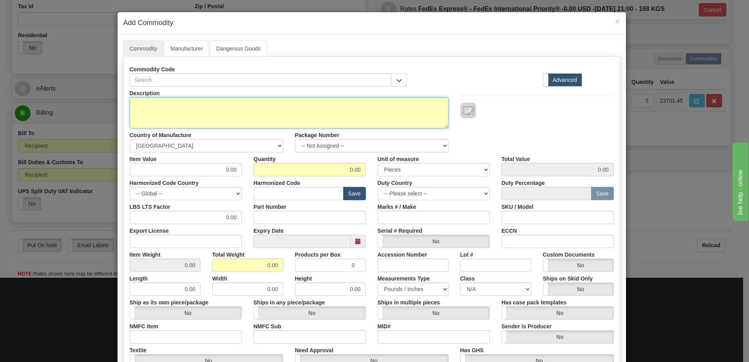
click at [194, 112] on textarea "Description" at bounding box center [289, 112] width 319 height 31
paste textarea "850DP5P5G5HNNMAAADPTA1ECNA4043X"
click at [130, 101] on textarea "P/N 850DP5P5G5HNNMAAADPTA1ECNA4043X" at bounding box center [289, 112] width 319 height 31
paste textarea "Feeder Protection System"
type textarea "Feeder Protection System P/N 850DP5P5G5HNNMAAADPTA1ECNA4043X"
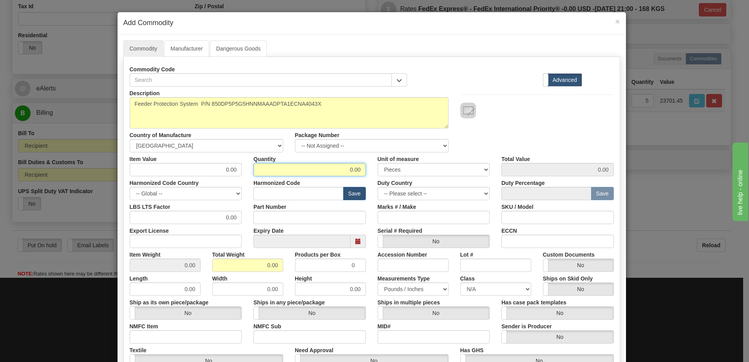
drag, startPoint x: 340, startPoint y: 170, endPoint x: 411, endPoint y: 177, distance: 71.3
click at [411, 177] on div "Description Feeder Protection System P/N 850DP5P5G5HNNMAAADPTA1ECNA4043X Countr…" at bounding box center [372, 259] width 484 height 345
type input "3"
click at [221, 266] on input "0.00" at bounding box center [247, 265] width 71 height 13
drag, startPoint x: 264, startPoint y: 269, endPoint x: 300, endPoint y: 269, distance: 35.7
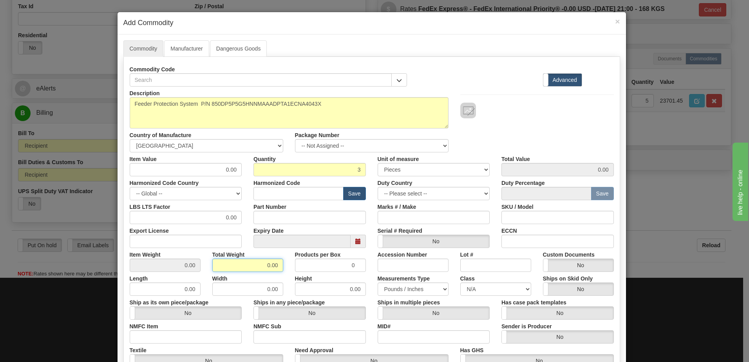
click at [297, 269] on div "Item Weight 0.00 Total Weight 0.00 Products per Box 0 Accession Number Lot # Cu…" at bounding box center [372, 260] width 496 height 24
type input "3"
type input "1.0000"
click at [183, 167] on input "0.00" at bounding box center [186, 169] width 112 height 13
drag, startPoint x: 181, startPoint y: 168, endPoint x: 258, endPoint y: 173, distance: 76.9
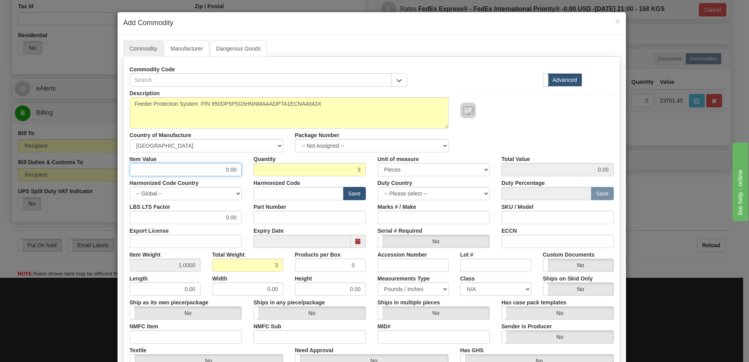
click at [258, 173] on div "Item Value 0.00 Quantity 3 Unit of measure 3 Thousand Square Inches Adjustments…" at bounding box center [372, 164] width 496 height 24
type input "7374.80"
type input "22124.40"
click at [265, 198] on input "text" at bounding box center [299, 193] width 90 height 13
drag, startPoint x: 292, startPoint y: 193, endPoint x: 216, endPoint y: 188, distance: 76.5
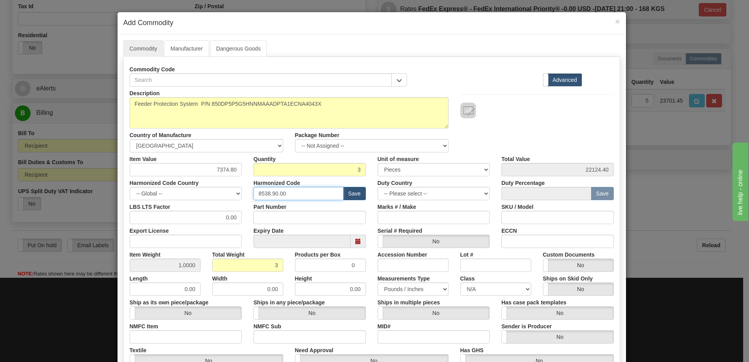
click at [216, 188] on div "Harmonized Code Country -- Global -- AFGHANISTAN ALAND ISLANDS ALBANIA ALGERIA …" at bounding box center [372, 188] width 496 height 24
type input "8536.49.00"
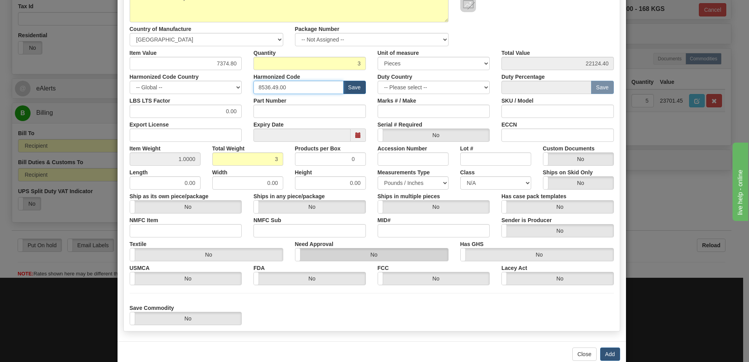
scroll to position [118, 0]
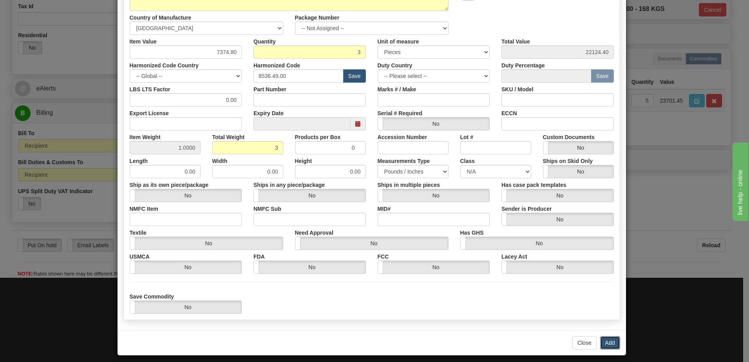
click at [610, 344] on button "Add" at bounding box center [610, 342] width 20 height 13
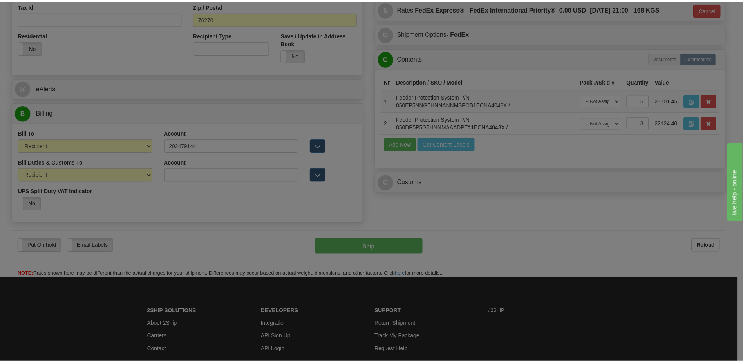
scroll to position [0, 0]
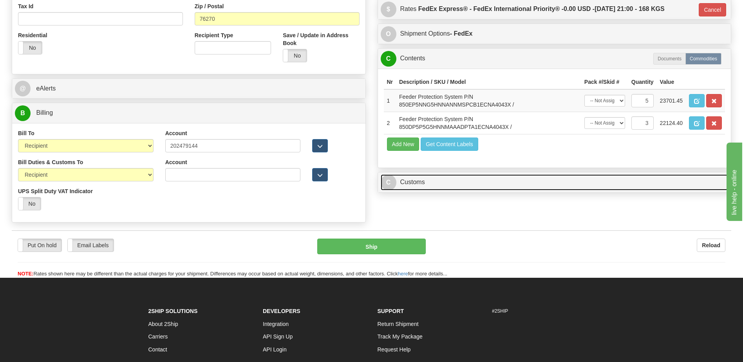
click at [426, 187] on link "C Customs" at bounding box center [555, 182] width 348 height 16
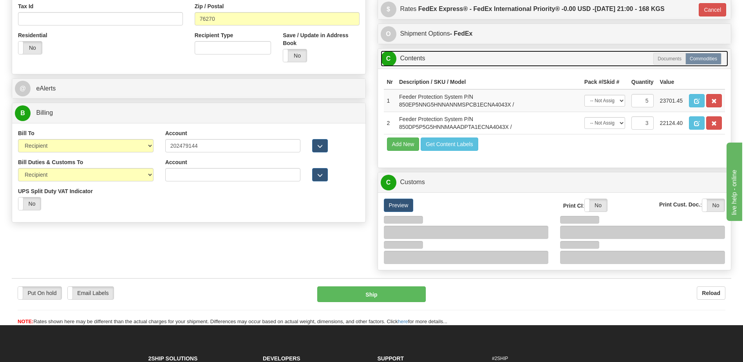
click at [448, 59] on link "C Contents" at bounding box center [555, 59] width 348 height 16
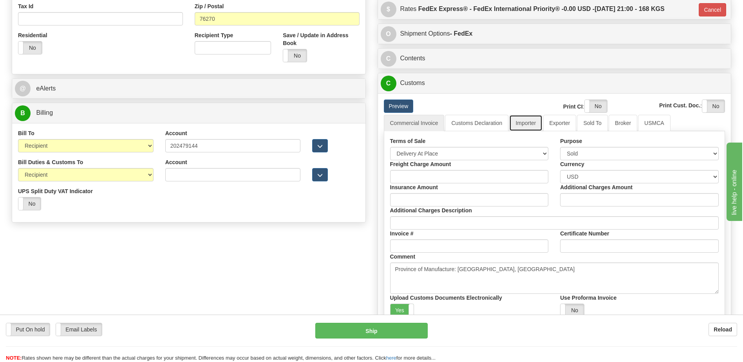
click at [527, 127] on link "Importer" at bounding box center [525, 123] width 33 height 16
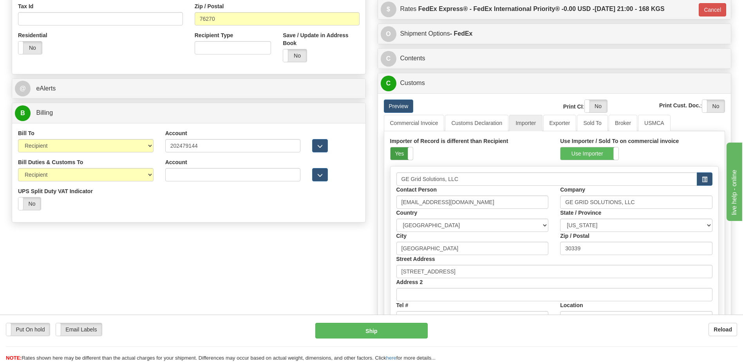
click at [404, 156] on label "Yes" at bounding box center [402, 153] width 22 height 13
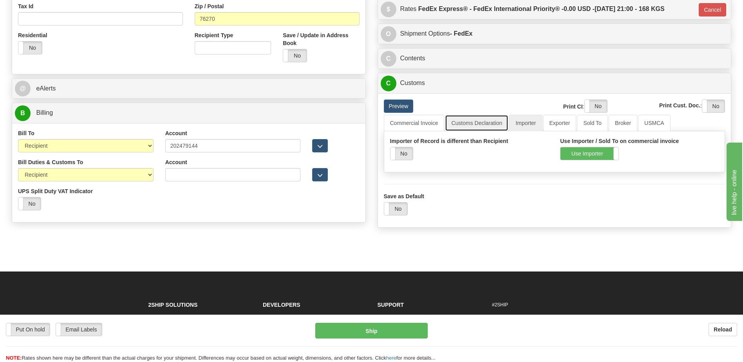
click at [480, 120] on link "Customs Declaration" at bounding box center [476, 123] width 63 height 16
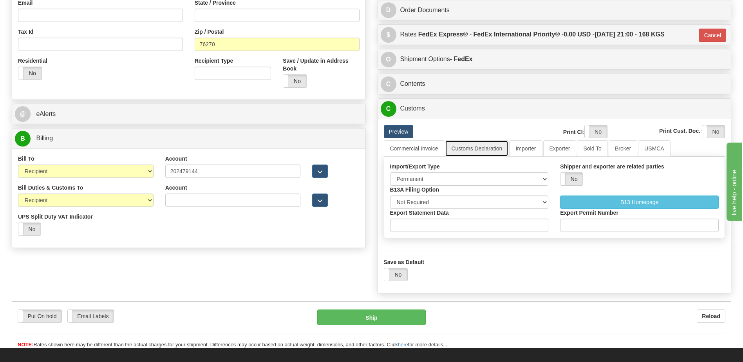
scroll to position [235, 0]
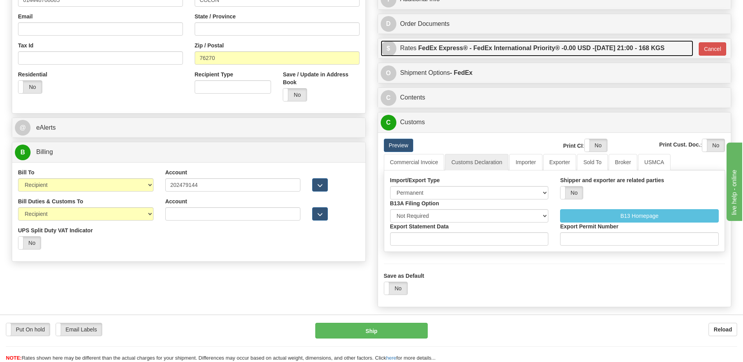
click at [521, 51] on label "FedEx Express® - FedEx International Priority® - 0.00 USD - 09/18/2025 21:00 - …" at bounding box center [541, 48] width 246 height 16
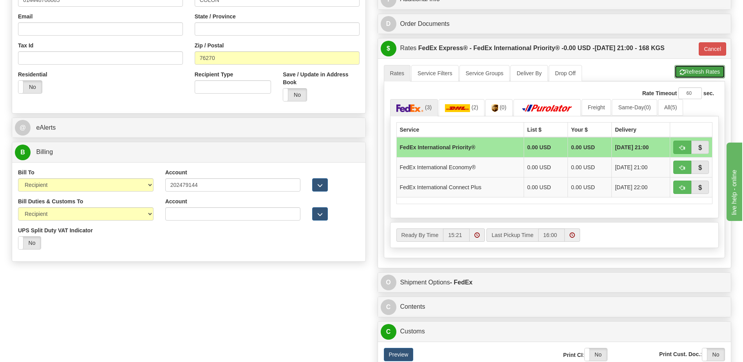
click at [684, 74] on button "Refresh Rates" at bounding box center [700, 71] width 51 height 13
type input "01"
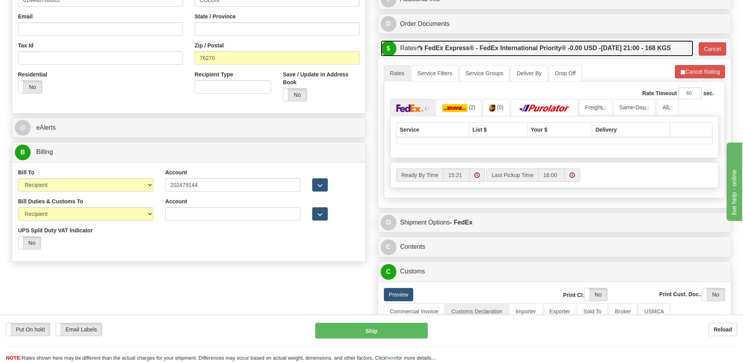
click at [598, 51] on span "0.00 USD -" at bounding box center [585, 48] width 31 height 7
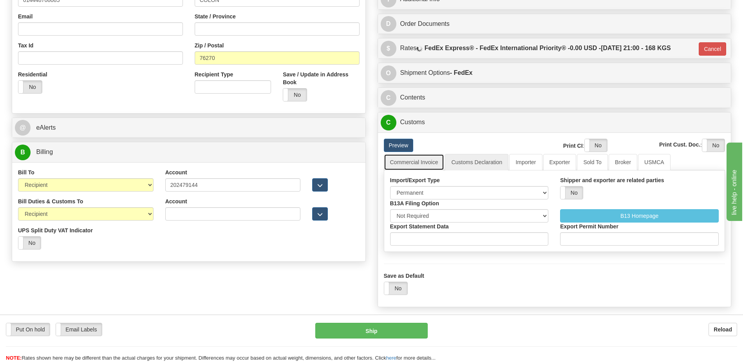
click at [407, 165] on link "Commercial Invoice" at bounding box center [414, 162] width 61 height 16
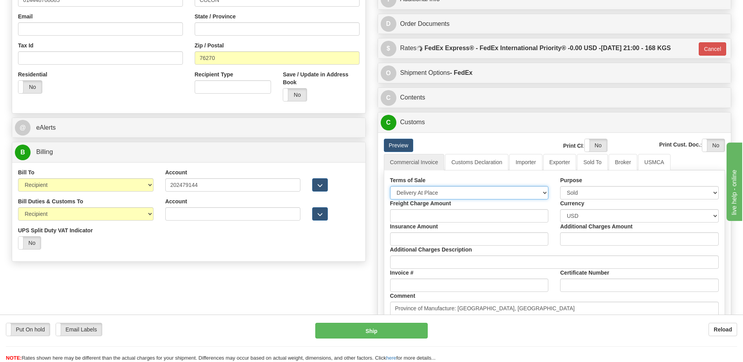
drag, startPoint x: 407, startPoint y: 193, endPoint x: 407, endPoint y: 197, distance: 4.7
click at [407, 193] on select "Free Carrier Free On Board Ex Works Delivered Duty Unpaid Delivered Duty Paid C…" at bounding box center [469, 192] width 159 height 13
select select "7"
click at [390, 186] on select "Free Carrier Free On Board Ex Works Delivered Duty Unpaid Delivered Duty Paid C…" at bounding box center [469, 192] width 159 height 13
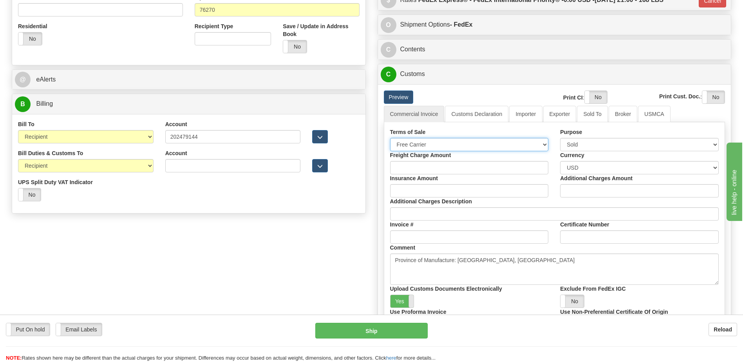
scroll to position [353, 0]
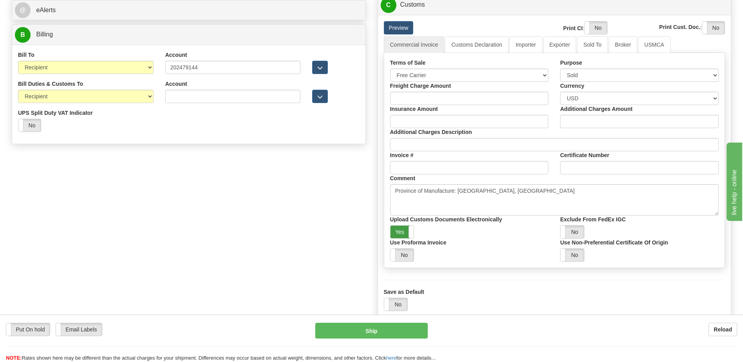
click at [402, 234] on label "Yes" at bounding box center [403, 232] width 24 height 13
click at [591, 31] on label "Yes" at bounding box center [596, 28] width 22 height 13
click at [707, 30] on label "Yes" at bounding box center [714, 28] width 22 height 13
click at [484, 45] on link "Customs Declaration" at bounding box center [476, 44] width 63 height 16
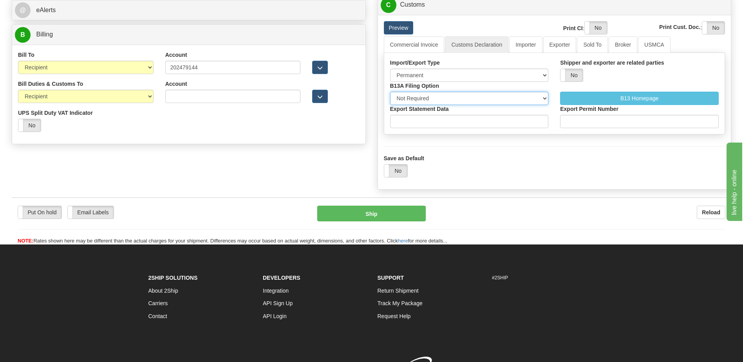
click at [457, 101] on select "Not Required Manual Electronic Summary Reporting" at bounding box center [469, 98] width 159 height 13
select select "3"
click at [390, 92] on select "Not Required Manual Electronic Summary Reporting" at bounding box center [469, 98] width 159 height 13
click at [432, 122] on input "Export Statement Data" at bounding box center [469, 121] width 159 height 13
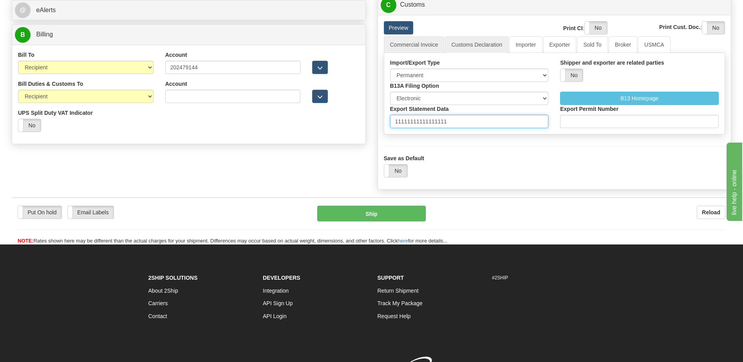
type input "11111111111111111"
click at [423, 48] on link "Commercial Invoice" at bounding box center [414, 44] width 61 height 16
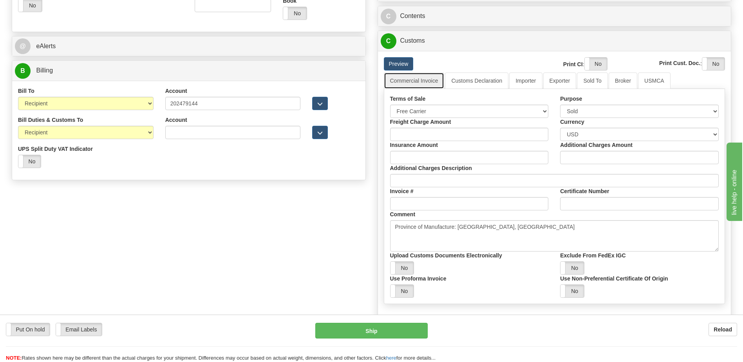
scroll to position [313, 0]
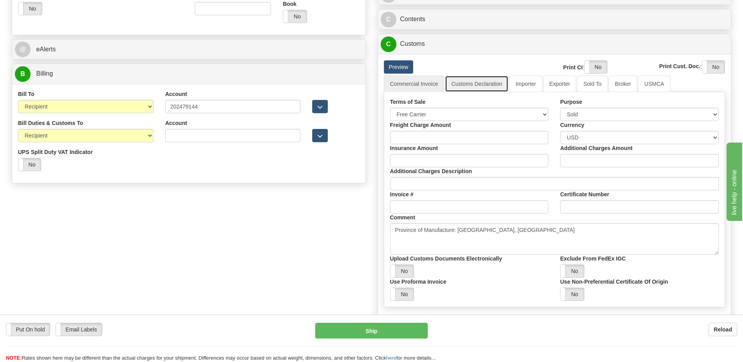
click at [482, 89] on link "Customs Declaration" at bounding box center [476, 84] width 63 height 16
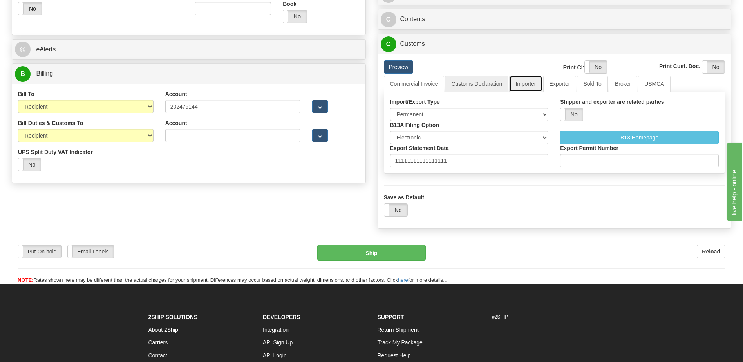
click at [518, 89] on link "Importer" at bounding box center [525, 84] width 33 height 16
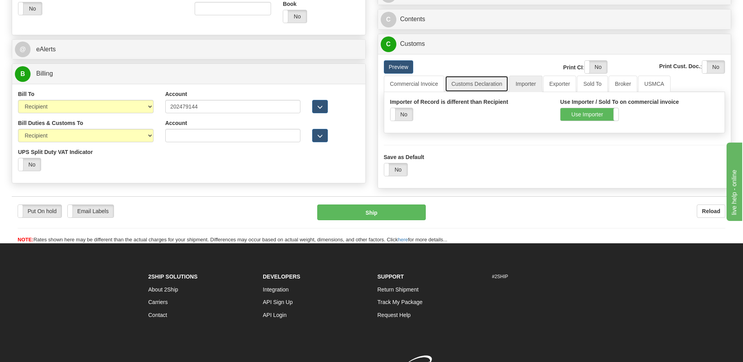
click at [482, 85] on link "Customs Declaration" at bounding box center [476, 84] width 63 height 16
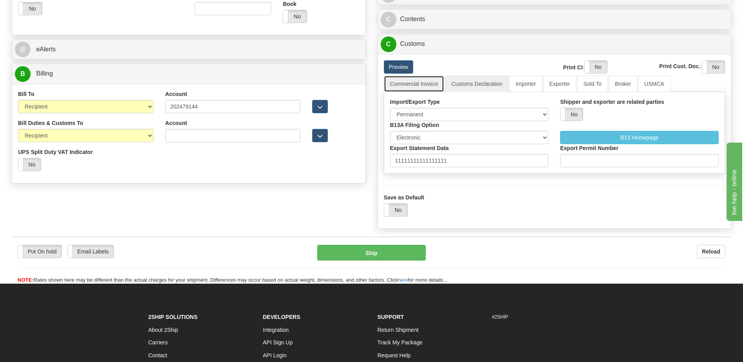
click at [419, 85] on link "Commercial Invoice" at bounding box center [414, 84] width 61 height 16
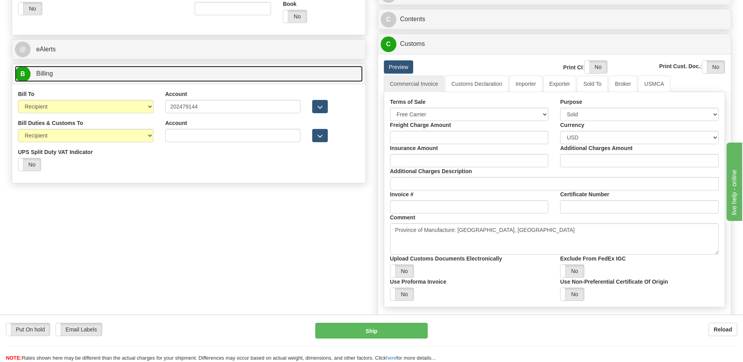
click at [66, 71] on link "B Billing" at bounding box center [189, 74] width 348 height 16
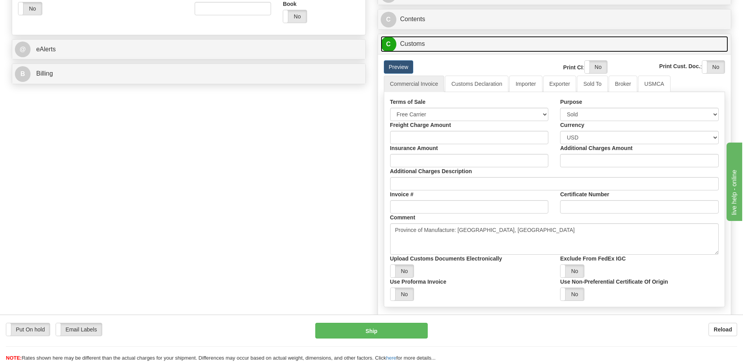
click at [449, 47] on link "C Customs" at bounding box center [555, 44] width 348 height 16
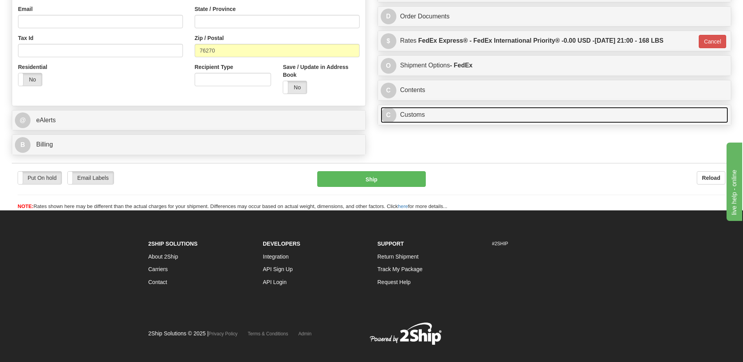
scroll to position [176, 0]
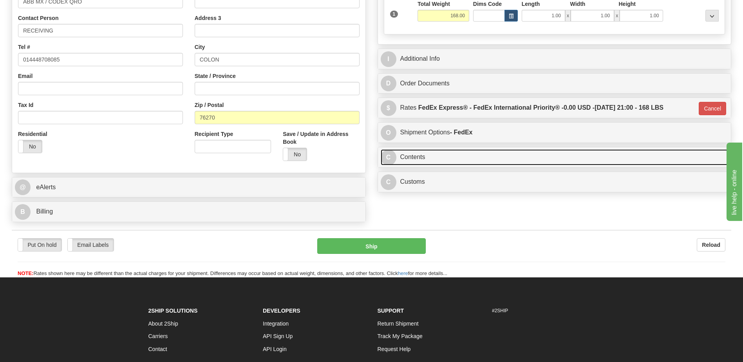
click at [415, 159] on link "C Contents" at bounding box center [555, 157] width 348 height 16
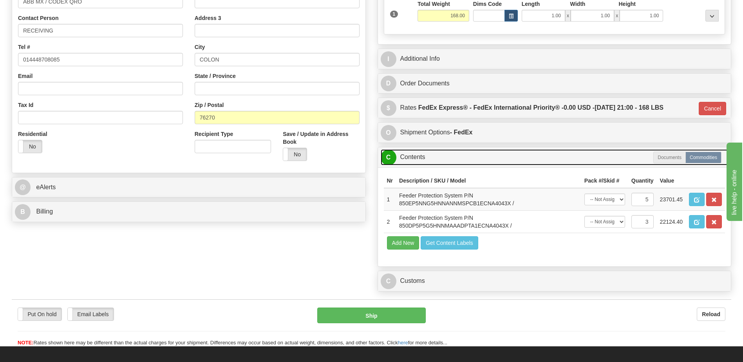
click at [415, 159] on link "C Contents" at bounding box center [555, 157] width 348 height 16
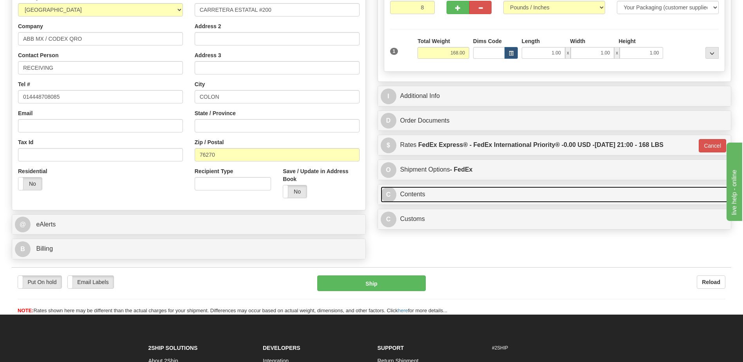
scroll to position [136, 0]
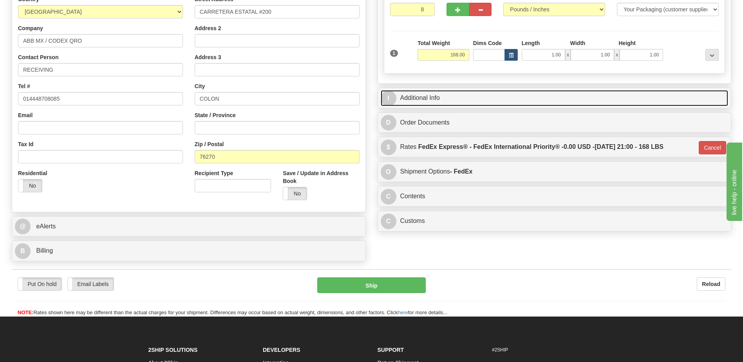
click at [437, 103] on link "I Additional Info" at bounding box center [555, 98] width 348 height 16
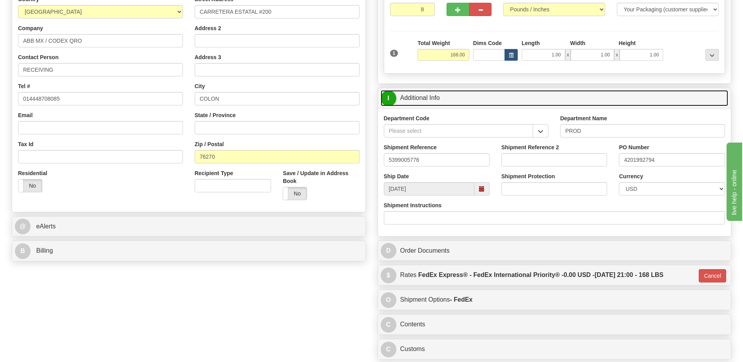
click at [437, 103] on link "I Additional Info" at bounding box center [555, 98] width 348 height 16
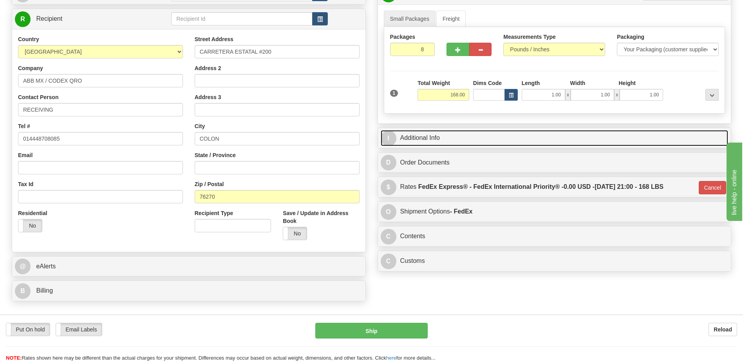
scroll to position [58, 0]
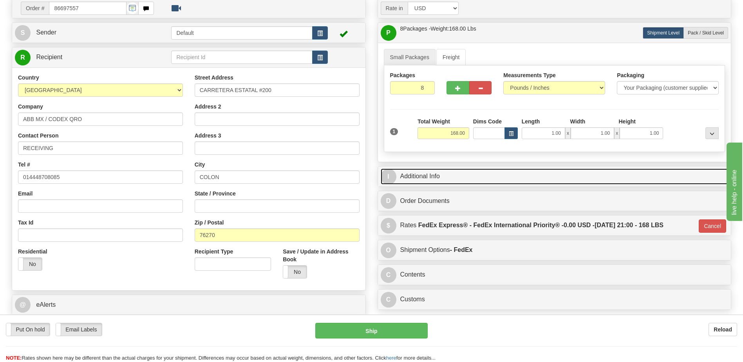
click at [438, 179] on link "I Additional Info" at bounding box center [555, 176] width 348 height 16
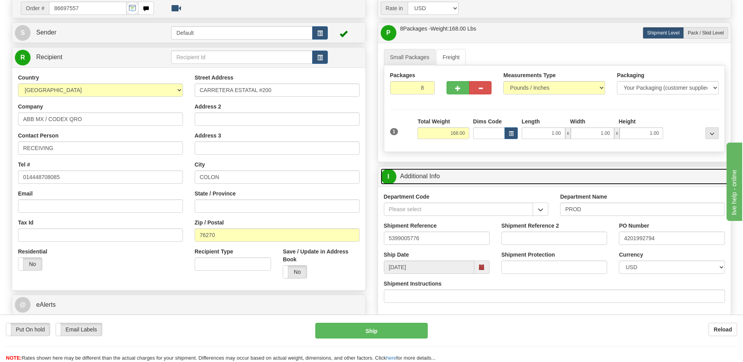
click at [438, 179] on link "I Additional Info" at bounding box center [555, 176] width 348 height 16
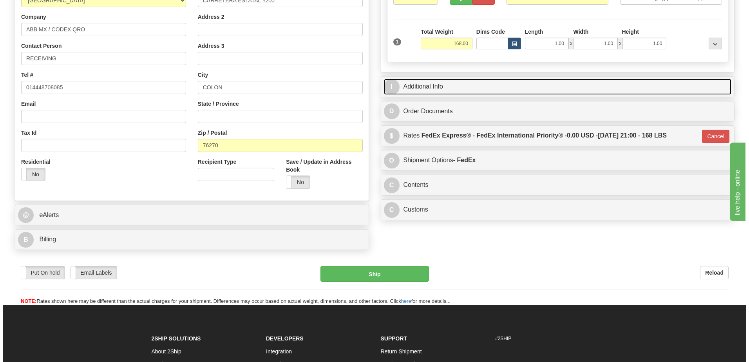
scroll to position [254, 0]
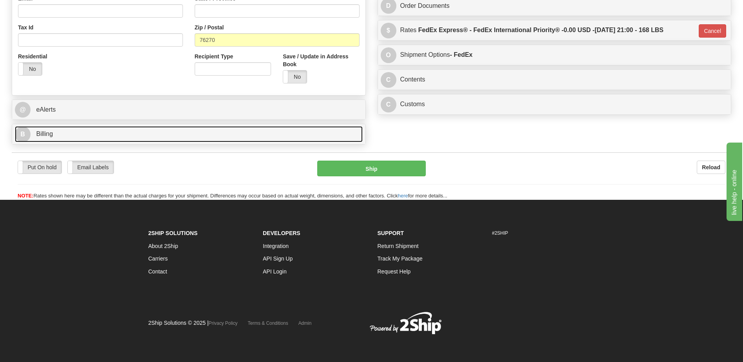
click at [149, 129] on link "B Billing" at bounding box center [189, 134] width 348 height 16
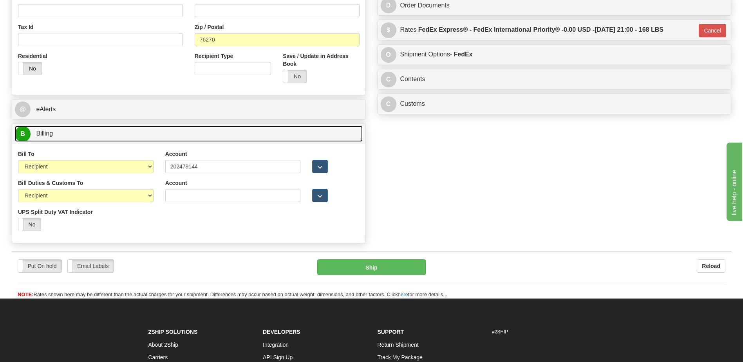
click at [149, 129] on link "B Billing" at bounding box center [189, 134] width 348 height 16
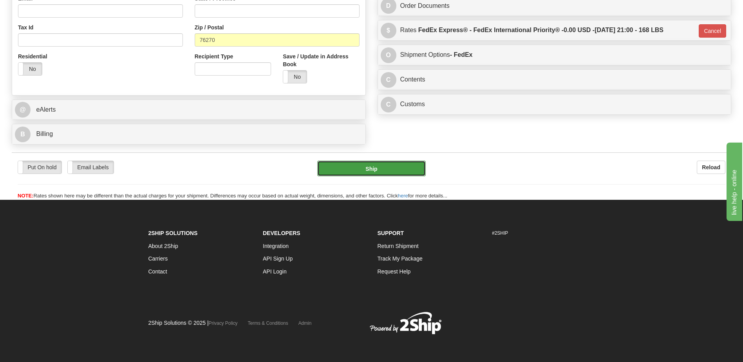
click at [363, 165] on button "Ship" at bounding box center [371, 169] width 108 height 16
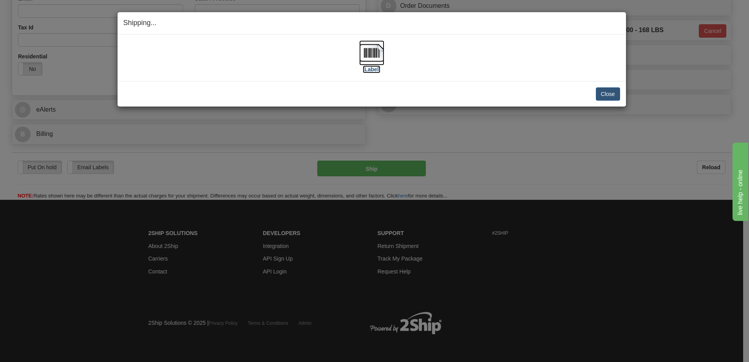
click at [372, 52] on img at bounding box center [371, 52] width 25 height 25
click at [603, 94] on button "Close" at bounding box center [608, 93] width 24 height 13
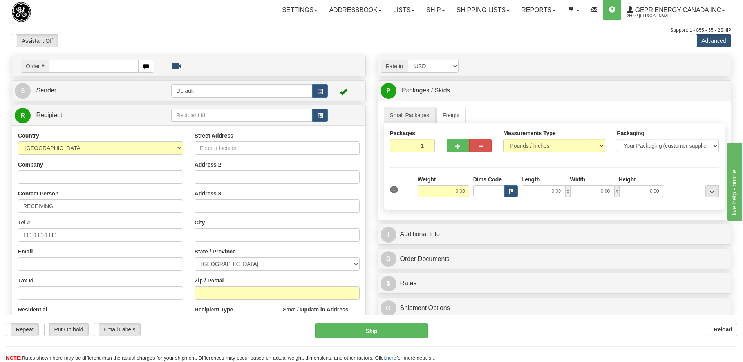
click at [188, 27] on div "Toggle navigation Settings Shipping Preferences Fields Preferences New" at bounding box center [371, 221] width 743 height 442
click at [479, 12] on link "Shipping lists" at bounding box center [483, 10] width 65 height 20
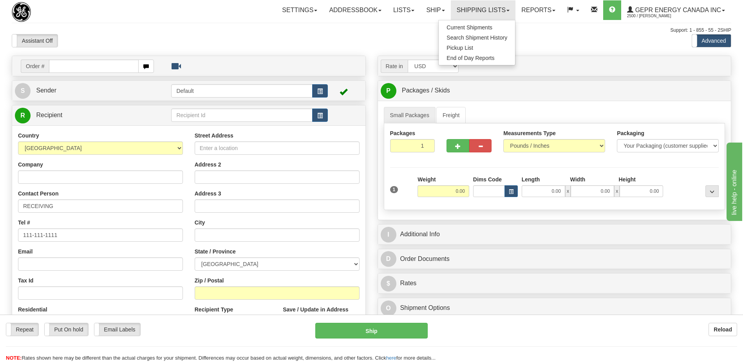
click at [346, 34] on div "Previous Next" at bounding box center [372, 34] width 122 height 0
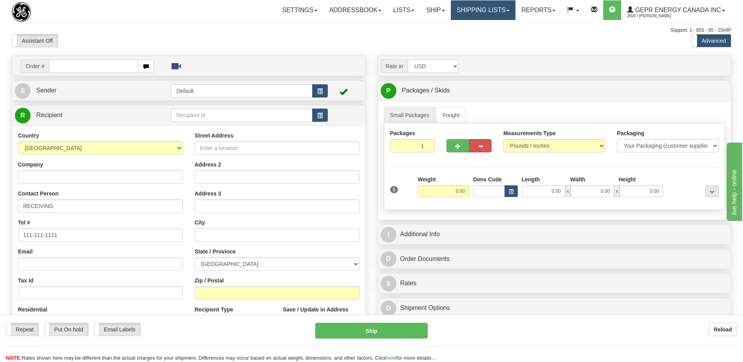
click at [487, 5] on link "Shipping lists" at bounding box center [483, 10] width 65 height 20
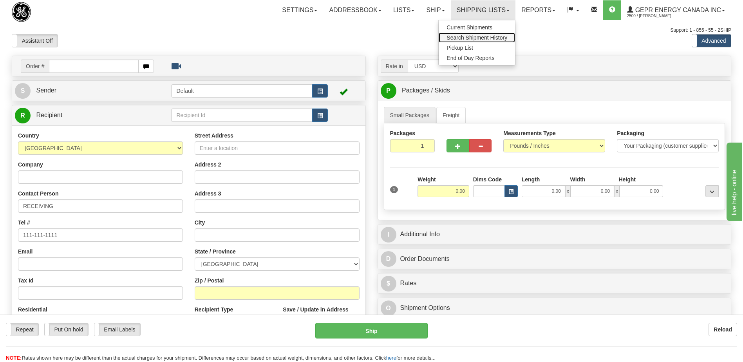
click at [453, 39] on span "Search Shipment History" at bounding box center [477, 37] width 61 height 6
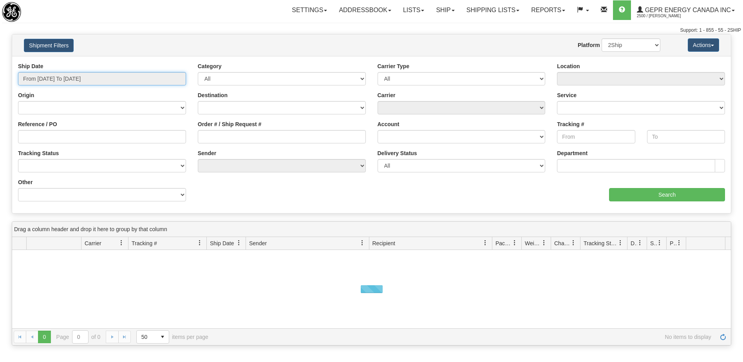
type input "[DATE]"
click at [65, 78] on input "From 09/16/2025 To 09/17/2025" at bounding box center [102, 78] width 168 height 13
type input "09/01/2025"
type input "09/30/2025"
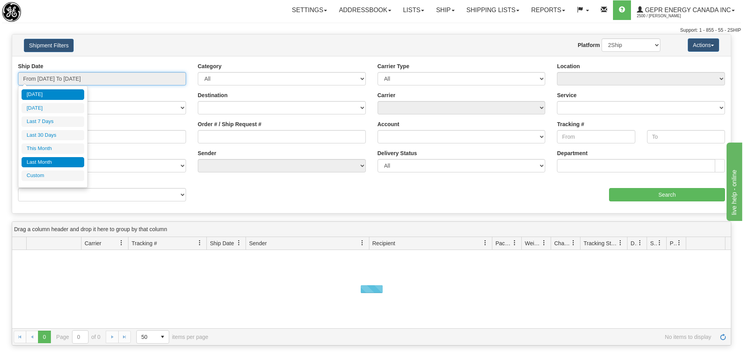
type input "08/01/2025"
type input "08/31/2025"
type input "[DATE]"
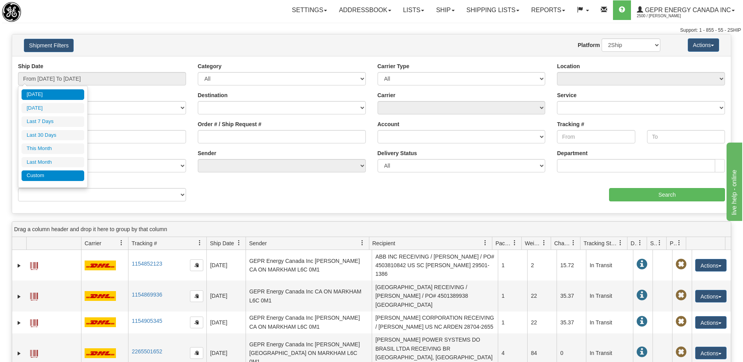
click at [57, 173] on li "Custom" at bounding box center [53, 175] width 63 height 11
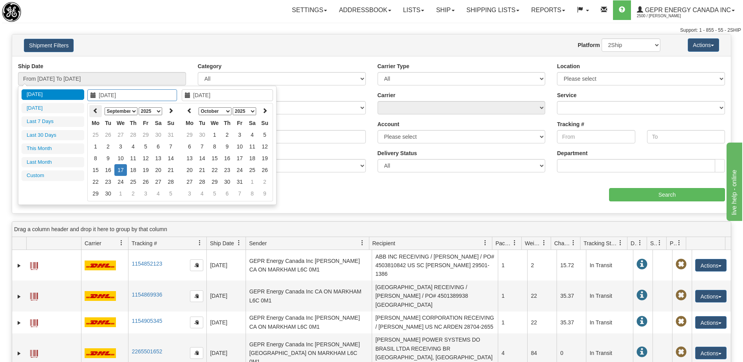
click at [96, 111] on icon at bounding box center [95, 110] width 5 height 5
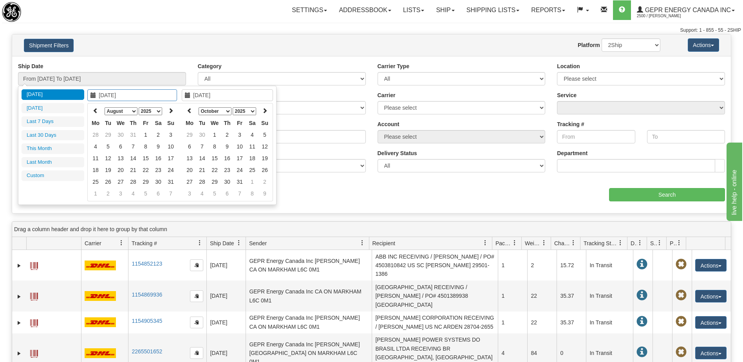
click at [96, 111] on icon at bounding box center [95, 110] width 5 height 5
type input "06/01/2025"
click at [169, 136] on td "1" at bounding box center [171, 135] width 13 height 12
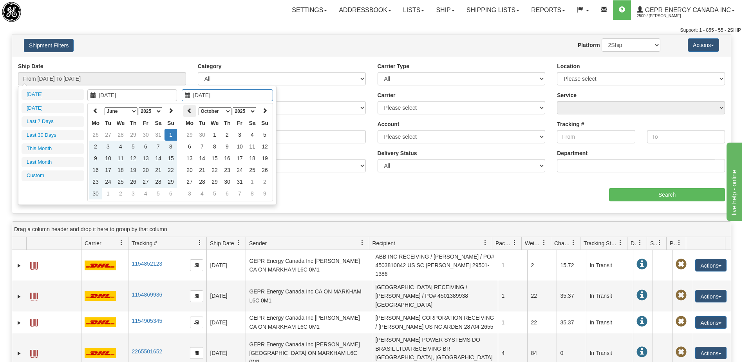
click at [191, 112] on icon at bounding box center [189, 110] width 5 height 5
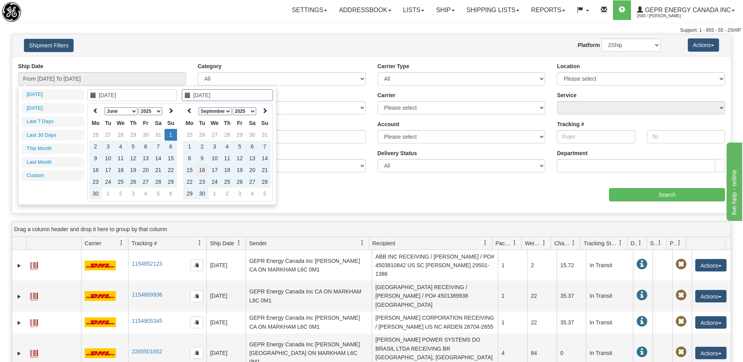
type input "09/16/2025"
click at [203, 171] on td "16" at bounding box center [202, 170] width 13 height 12
type input "From 06/01/2025 To 09/16/2025"
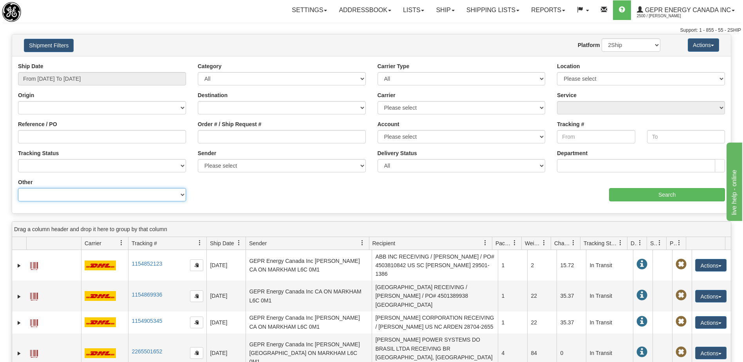
click at [61, 193] on select "Billing Account # Billing Type BOL # (LTL) Commodity Or Documents Consolidation…" at bounding box center [102, 194] width 168 height 13
select select "Recipient_ZIP"
click at [18, 188] on select "Billing Account # Billing Type BOL # (LTL) Commodity Or Documents Consolidation…" at bounding box center [102, 194] width 168 height 13
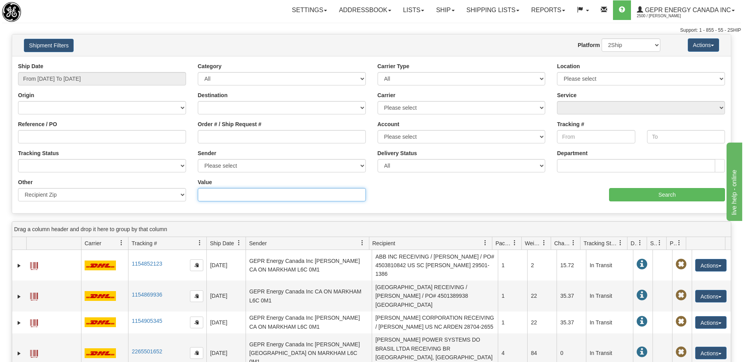
click at [215, 198] on input "Value" at bounding box center [282, 194] width 168 height 13
paste input "500084"
type input "500084"
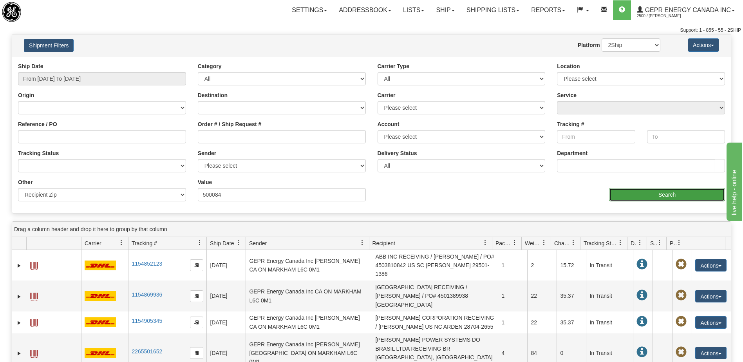
click at [625, 197] on input "Search" at bounding box center [667, 194] width 116 height 13
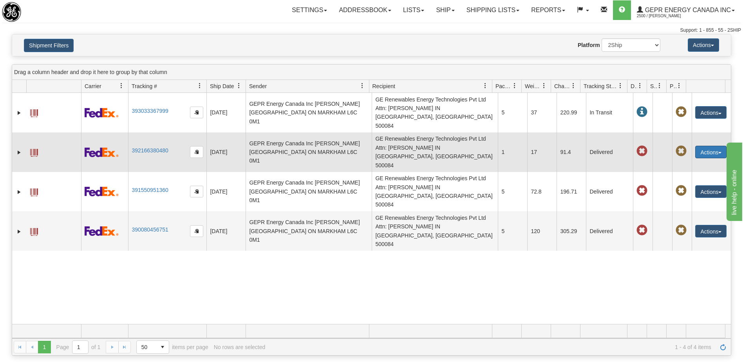
click at [701, 146] on button "Actions" at bounding box center [710, 152] width 31 height 13
click at [685, 161] on link "Repeat" at bounding box center [695, 166] width 63 height 10
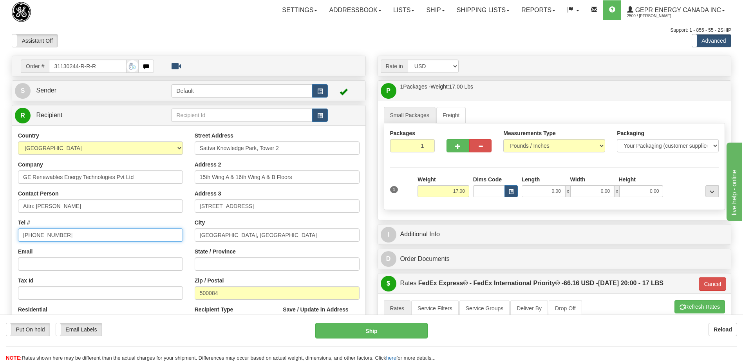
click at [0, 244] on html "Training Course Close Toggle navigation Settings Shipping Preferences New Sende…" at bounding box center [371, 181] width 743 height 362
paste input "91 (99855) 57025"
type input "91 (99855) 57025"
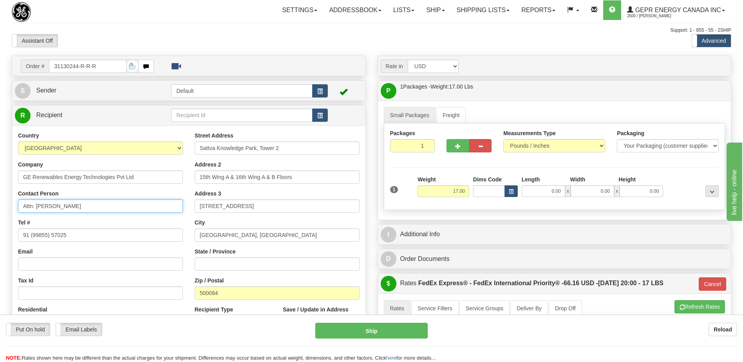
drag, startPoint x: 94, startPoint y: 208, endPoint x: 35, endPoint y: 207, distance: 59.2
click at [35, 207] on input "Attn: [PERSON_NAME]" at bounding box center [100, 205] width 165 height 13
paste input "[PERSON_NAME]"
type input "Attn: [PERSON_NAME]"
click at [161, 38] on div "Assistant On Assistant Off Do a return Do a return" at bounding box center [158, 40] width 305 height 13
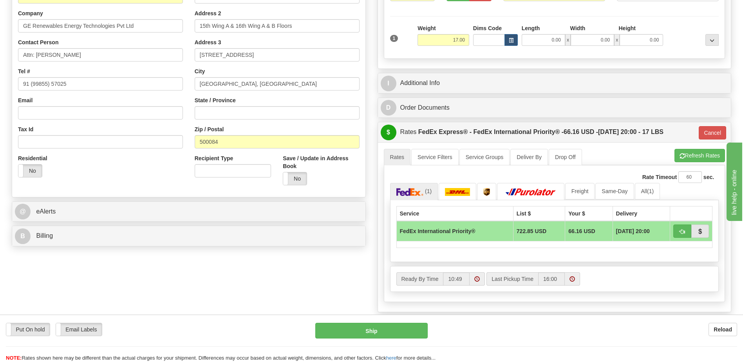
scroll to position [157, 0]
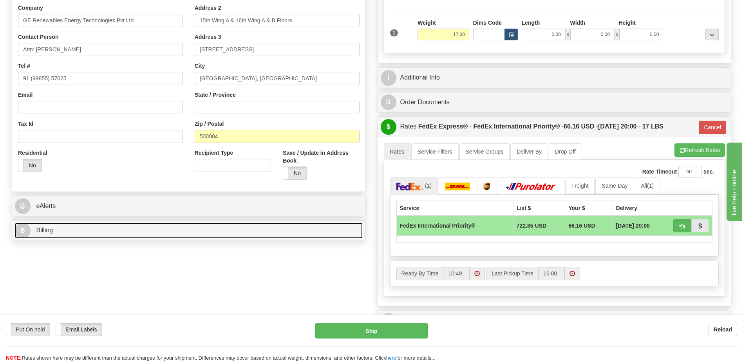
click at [117, 231] on link "B Billing" at bounding box center [189, 231] width 348 height 16
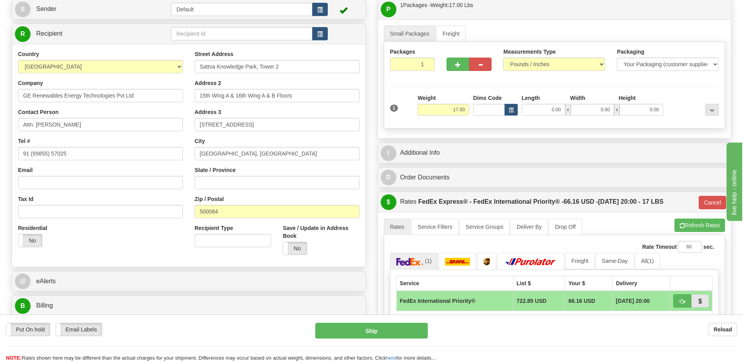
scroll to position [78, 0]
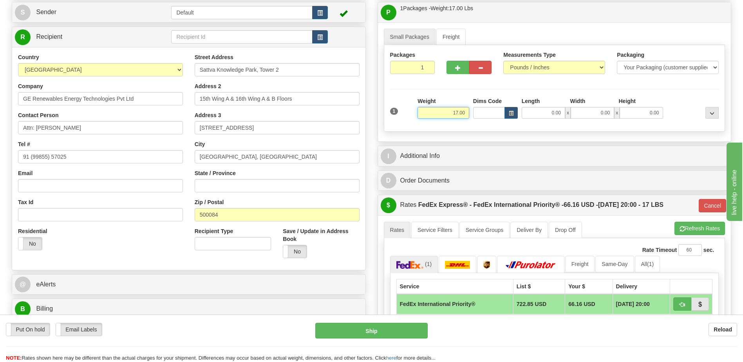
click at [456, 112] on input "17.00" at bounding box center [444, 113] width 52 height 12
type input "6.00"
type input "01"
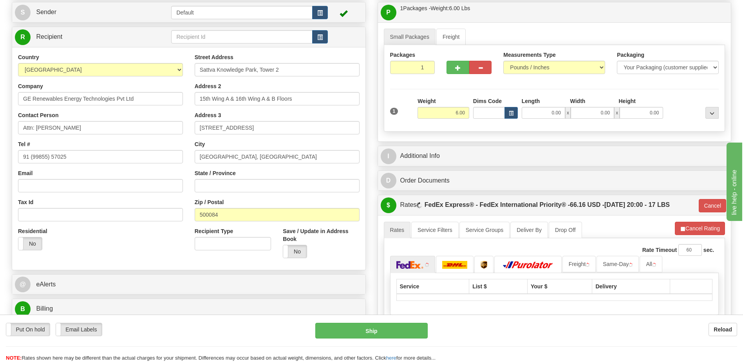
click at [159, 235] on div "Residential Yes No" at bounding box center [100, 241] width 177 height 29
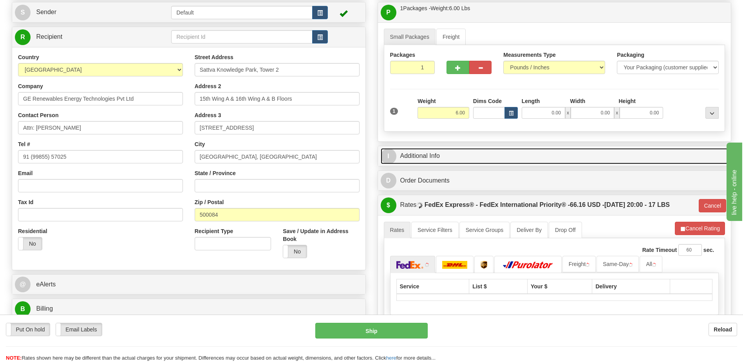
click at [490, 154] on link "I Additional Info" at bounding box center [555, 156] width 348 height 16
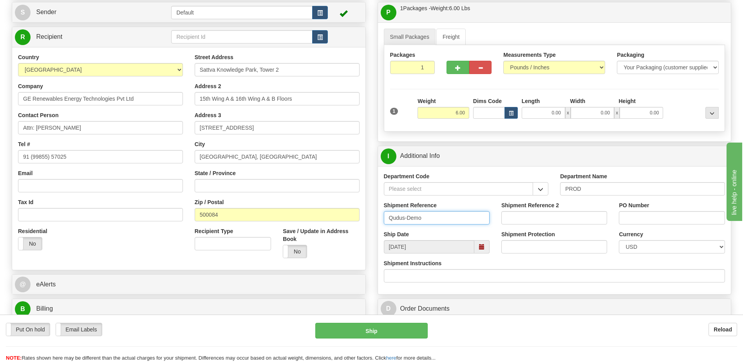
drag, startPoint x: 440, startPoint y: 219, endPoint x: 420, endPoint y: 221, distance: 20.8
click at [420, 221] on input "Qudus-Demo" at bounding box center [437, 217] width 106 height 13
drag, startPoint x: 406, startPoint y: 217, endPoint x: 382, endPoint y: 220, distance: 24.4
click at [382, 220] on div "Shipment Reference Qudus-Demo" at bounding box center [437, 215] width 118 height 29
type input "[PERSON_NAME]-Demo"
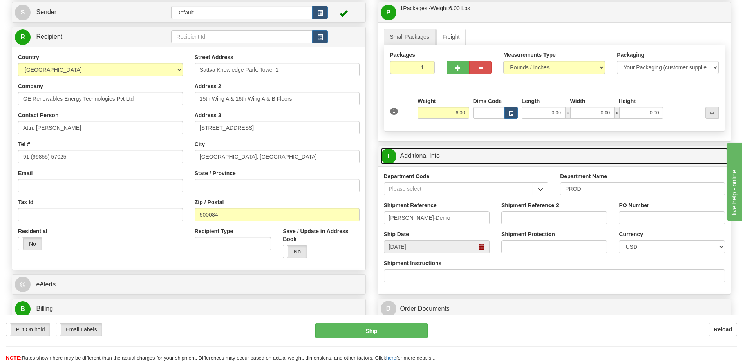
click at [458, 159] on link "I Additional Info" at bounding box center [555, 156] width 348 height 16
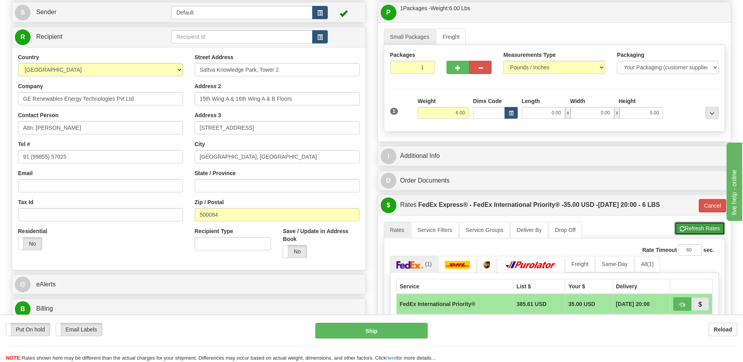
click at [689, 232] on button "Refresh Rates" at bounding box center [700, 228] width 51 height 13
type input "01"
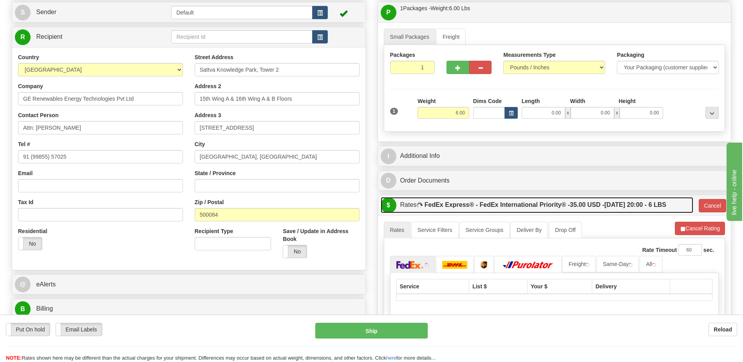
click at [585, 201] on label "FedEx Express® - FedEx International Priority® - 35.00 USD - [DATE] 20:00 - 6 L…" at bounding box center [546, 205] width 242 height 16
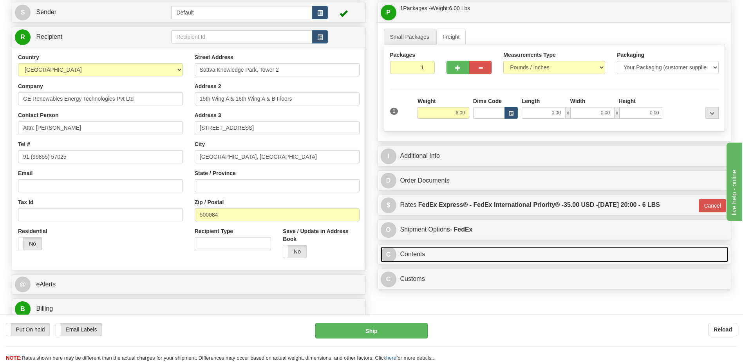
click at [473, 256] on link "C Contents" at bounding box center [555, 254] width 348 height 16
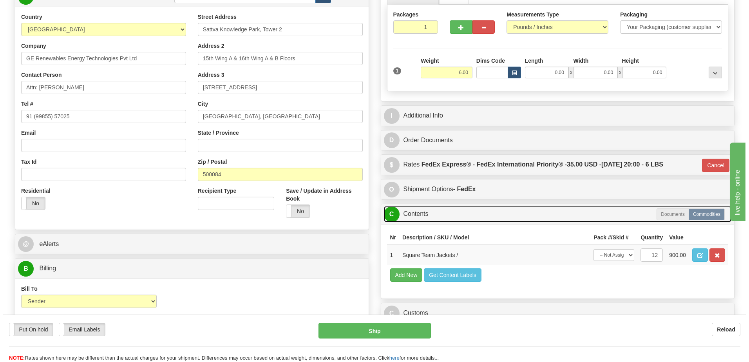
scroll to position [157, 0]
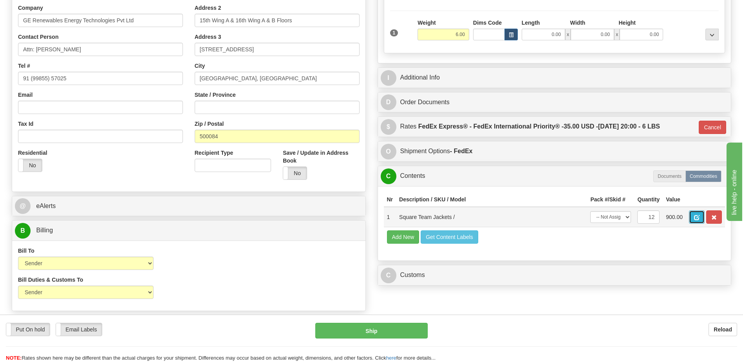
click at [699, 218] on span "button" at bounding box center [696, 217] width 5 height 5
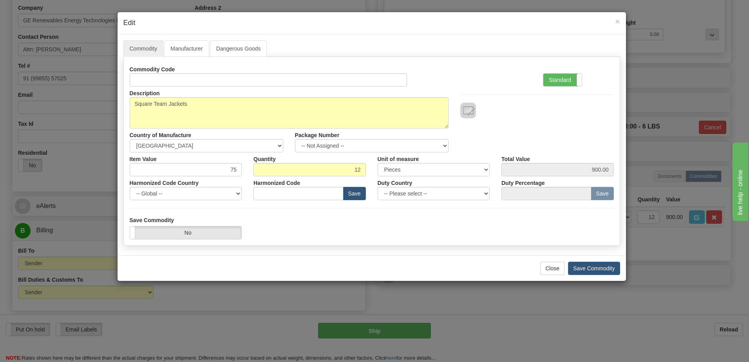
click at [563, 87] on div at bounding box center [536, 103] width 165 height 32
click at [562, 81] on label "Standard" at bounding box center [562, 80] width 38 height 13
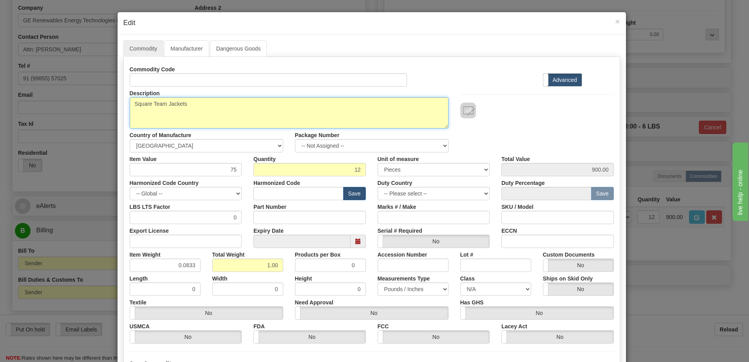
drag, startPoint x: 232, startPoint y: 108, endPoint x: 69, endPoint y: 103, distance: 163.1
click at [69, 103] on div "× Edit Commodity Manufacturer Dangerous Goods Commodity Code Standard Advanced …" at bounding box center [374, 181] width 749 height 362
paste textarea "NVIDIA [PERSON_NAME] Nano Super Developer Kit"
type textarea "NVIDIA [PERSON_NAME] Nano Super Developer Kit"
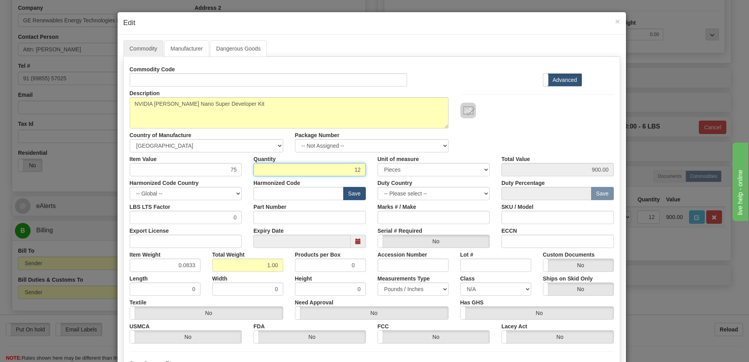
drag, startPoint x: 338, startPoint y: 167, endPoint x: 391, endPoint y: 173, distance: 54.0
click at [391, 173] on div "Item Value 75 Quantity 12 Unit of measure 3 Thousand Square Inches Adjustments …" at bounding box center [372, 164] width 496 height 24
type input "3"
type input "225.00"
click at [216, 264] on input "0.25" at bounding box center [247, 265] width 71 height 13
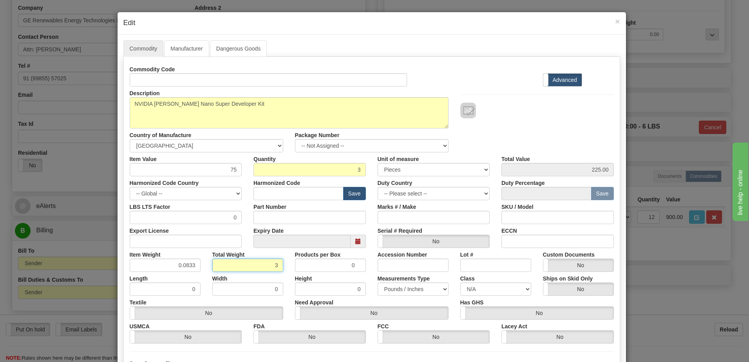
drag, startPoint x: 255, startPoint y: 266, endPoint x: 288, endPoint y: 267, distance: 32.5
click at [288, 267] on div "Item Weight 0.0833 Total Weight 3 Products per Box 0 Accession Number Lot # Cus…" at bounding box center [372, 260] width 496 height 24
type input "3"
type input "1.0000"
click at [145, 266] on input "1.0000" at bounding box center [165, 265] width 71 height 13
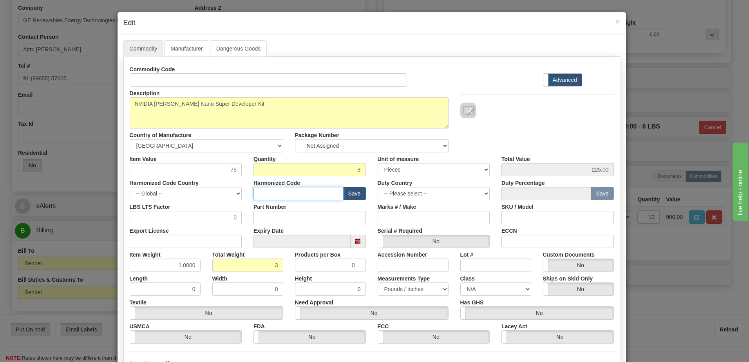
click at [291, 190] on input "text" at bounding box center [299, 193] width 90 height 13
type input "8538.90.00"
drag, startPoint x: 211, startPoint y: 174, endPoint x: 247, endPoint y: 167, distance: 36.3
click at [247, 167] on div "Item Value 75 Quantity 3 Unit of measure 3 Thousand Square Inches Adjustments 5…" at bounding box center [372, 164] width 496 height 24
type input "355.70"
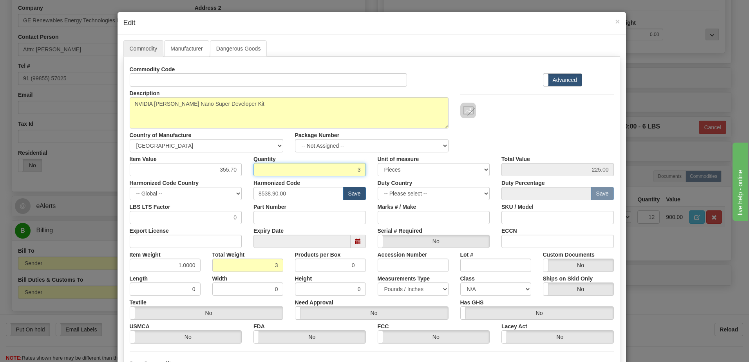
type input "1067.10"
click at [265, 166] on input "3" at bounding box center [310, 169] width 112 height 13
click at [593, 121] on div "Description Square Team Jackets Country of Manufacture -- Unknown -- [GEOGRAPHI…" at bounding box center [372, 120] width 496 height 66
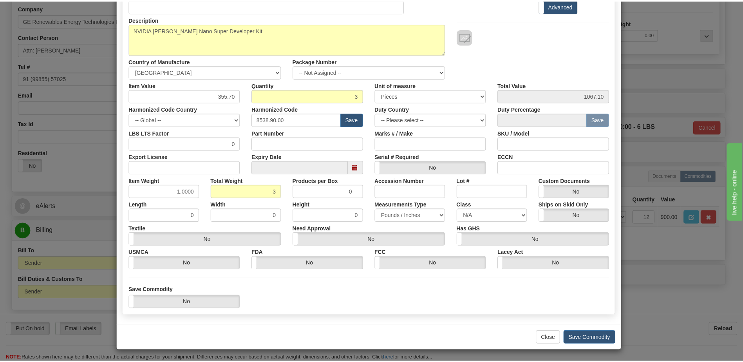
scroll to position [74, 0]
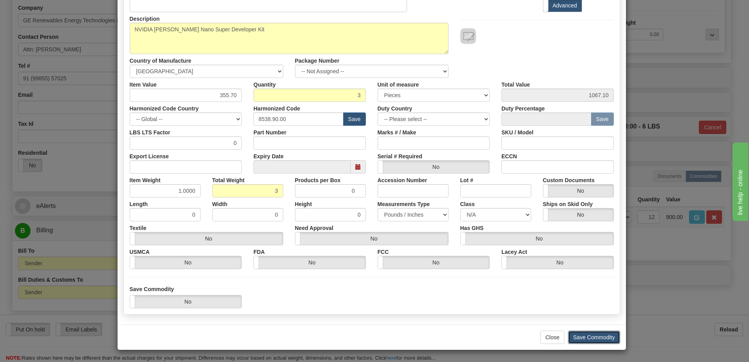
click at [605, 338] on button "Save Commodity" at bounding box center [594, 337] width 52 height 13
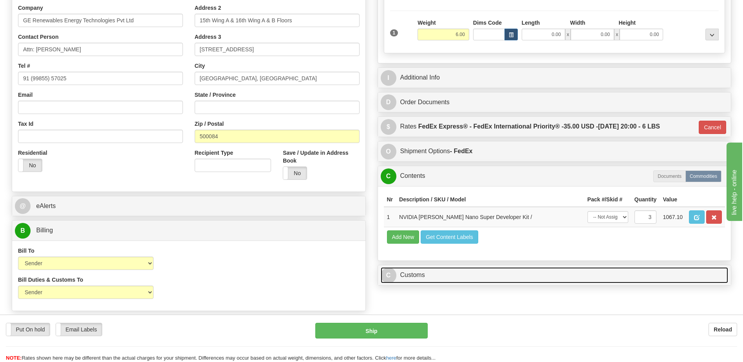
click at [416, 278] on link "C Customs" at bounding box center [555, 275] width 348 height 16
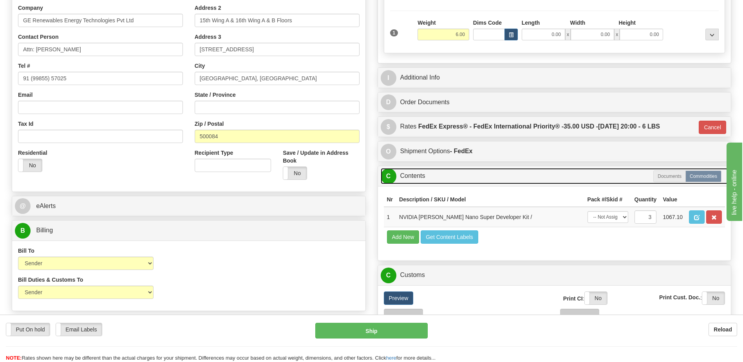
click at [419, 177] on link "C Contents" at bounding box center [555, 176] width 348 height 16
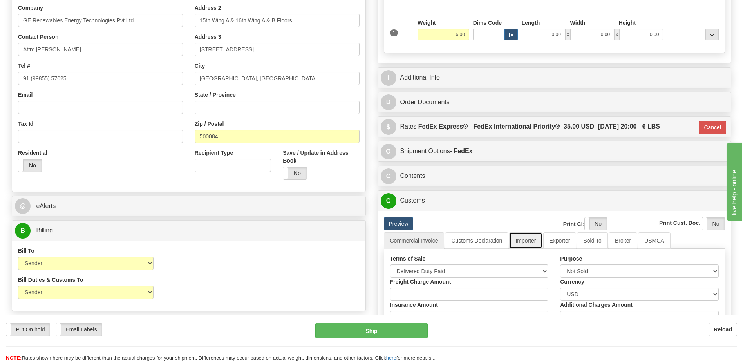
click at [525, 244] on link "Importer" at bounding box center [525, 240] width 33 height 16
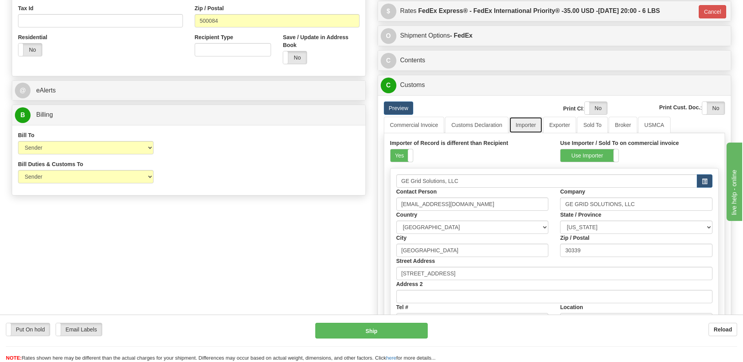
scroll to position [274, 0]
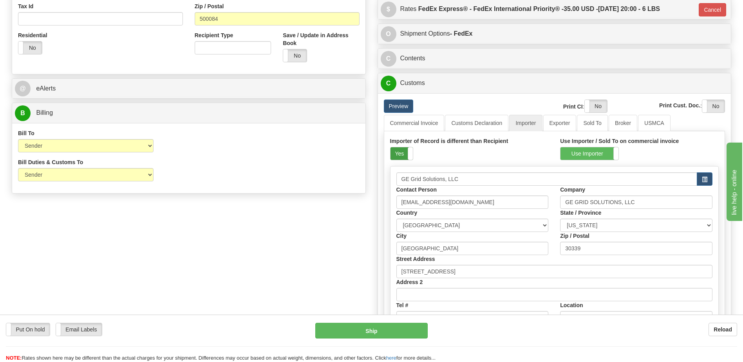
click at [395, 154] on label "Yes" at bounding box center [402, 153] width 22 height 13
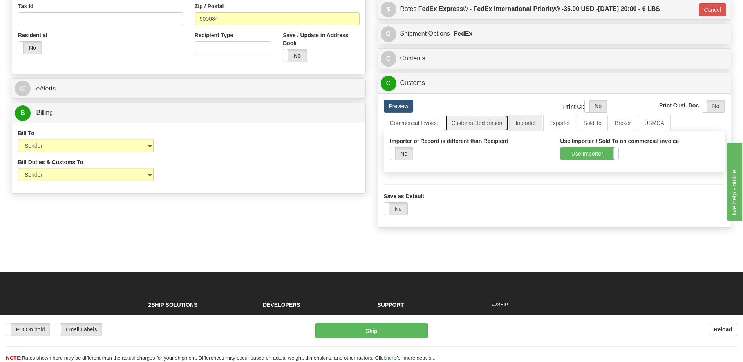
click at [480, 123] on link "Customs Declaration" at bounding box center [476, 123] width 63 height 16
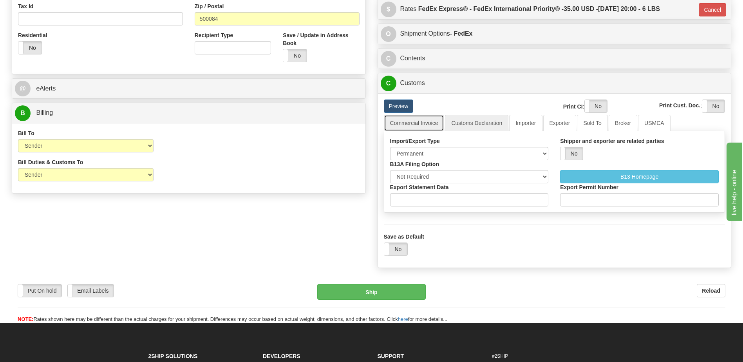
click at [424, 123] on link "Commercial Invoice" at bounding box center [414, 123] width 61 height 16
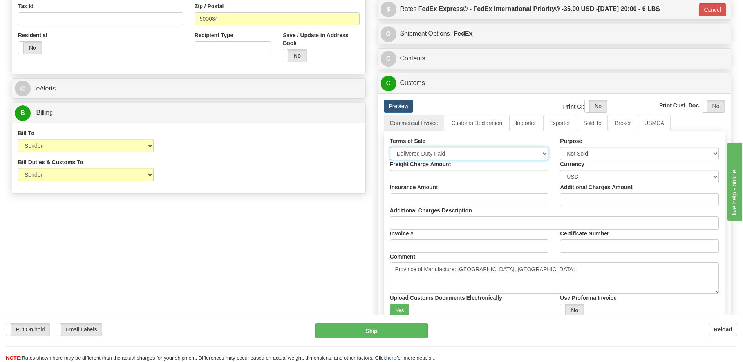
click at [418, 152] on select "Free Carrier Free On Board Ex Works Delivered Duty Unpaid Delivered Duty Paid C…" at bounding box center [469, 153] width 159 height 13
click at [417, 153] on select "Free Carrier Free On Board Ex Works Delivered Duty Unpaid Delivered Duty Paid C…" at bounding box center [469, 153] width 159 height 13
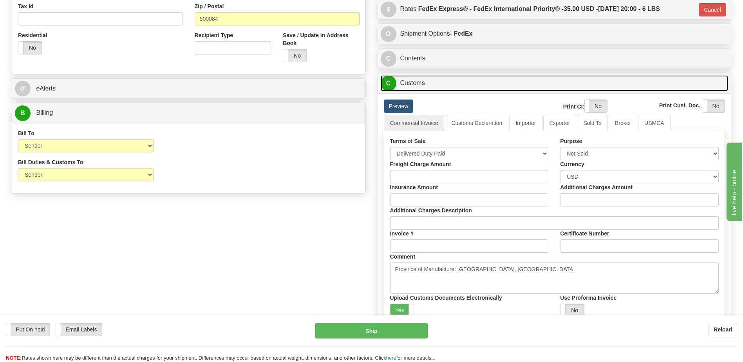
click at [420, 80] on link "C Customs" at bounding box center [555, 83] width 348 height 16
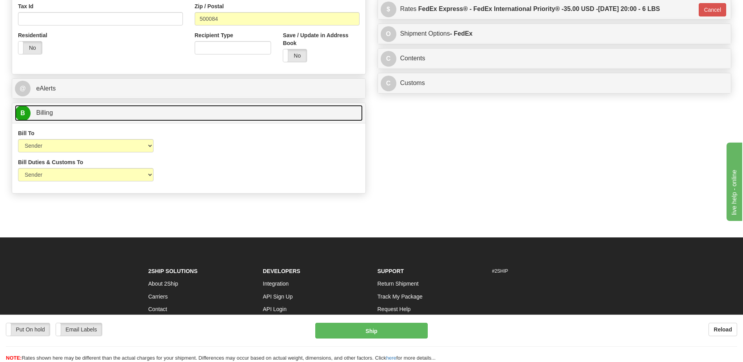
click at [183, 115] on link "B Billing" at bounding box center [189, 113] width 348 height 16
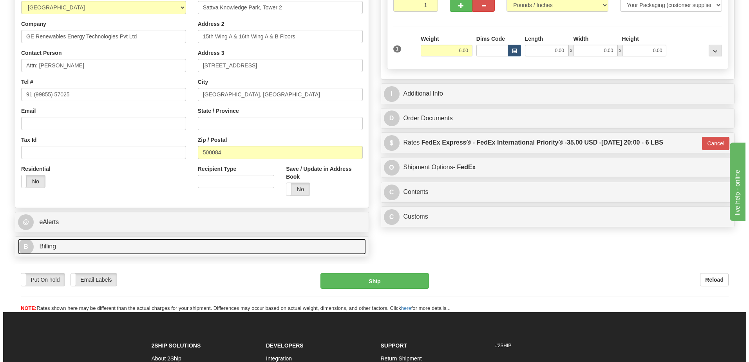
scroll to position [140, 0]
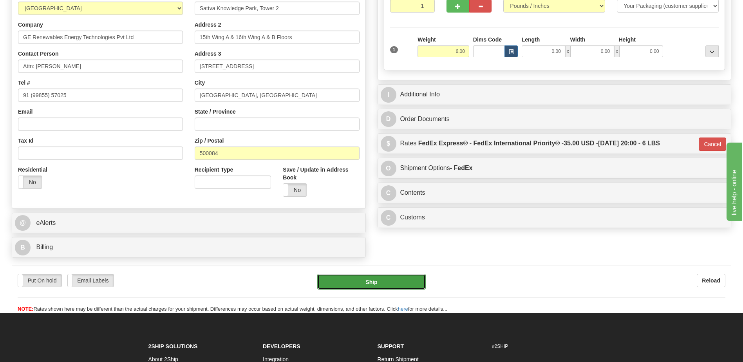
click at [407, 281] on button "Ship" at bounding box center [371, 282] width 108 height 16
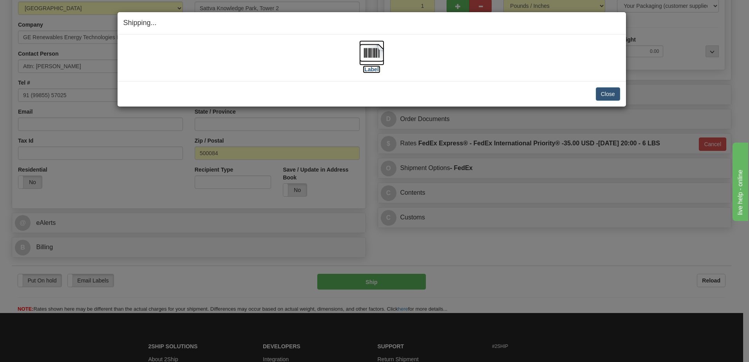
click at [378, 54] on img at bounding box center [371, 52] width 25 height 25
click at [601, 94] on button "Close" at bounding box center [608, 93] width 24 height 13
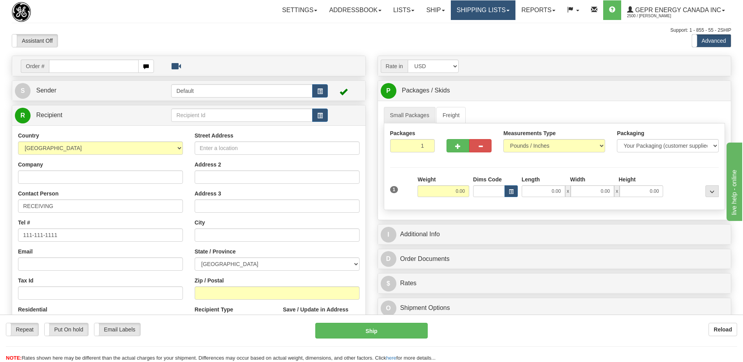
click at [474, 13] on link "Shipping lists" at bounding box center [483, 10] width 65 height 20
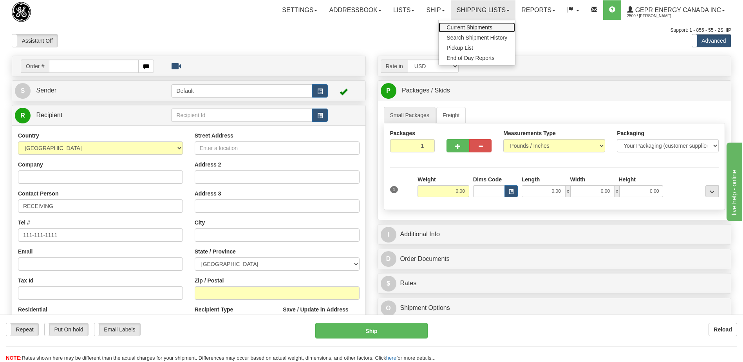
click at [468, 27] on span "Current Shipments" at bounding box center [470, 27] width 46 height 6
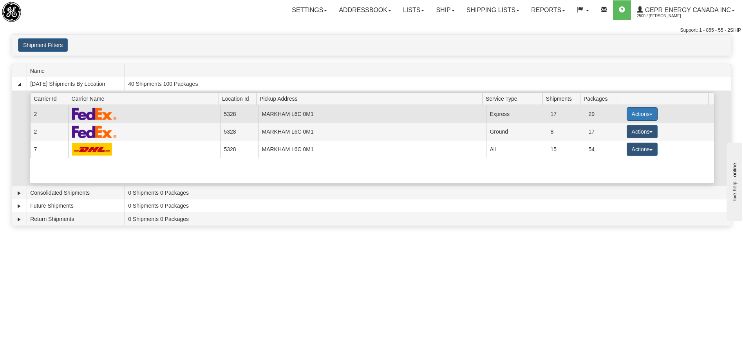
click at [640, 115] on button "Actions" at bounding box center [642, 113] width 31 height 13
click at [613, 130] on span "Details" at bounding box center [613, 128] width 21 height 5
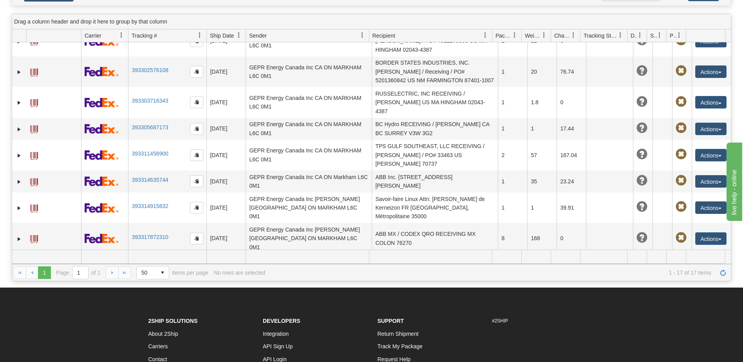
scroll to position [118, 0]
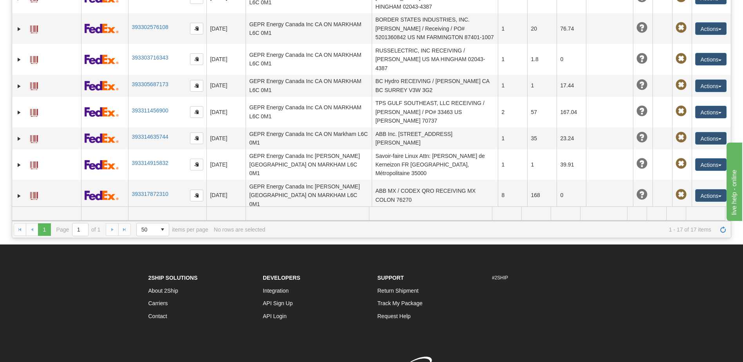
click at [414, 211] on td "GE Renewables Energy Technologies Pvt Ltd Attn: Sudhanshu Mishra IN HYDERABAD, …" at bounding box center [435, 231] width 126 height 40
click at [700, 224] on button "Actions" at bounding box center [710, 230] width 31 height 13
click at [683, 240] on link "Edit" at bounding box center [695, 245] width 63 height 10
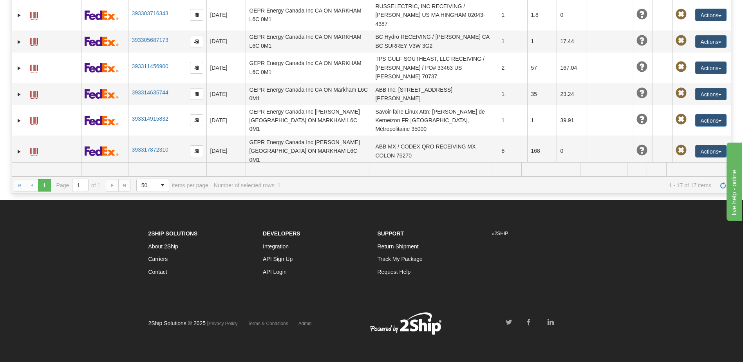
scroll to position [162, 0]
click at [708, 179] on button "Actions" at bounding box center [710, 185] width 31 height 13
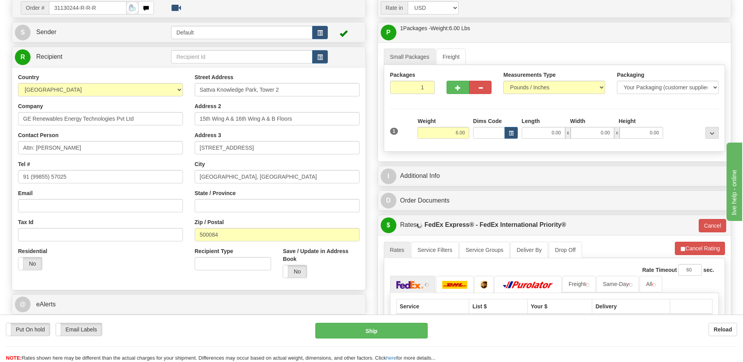
scroll to position [118, 0]
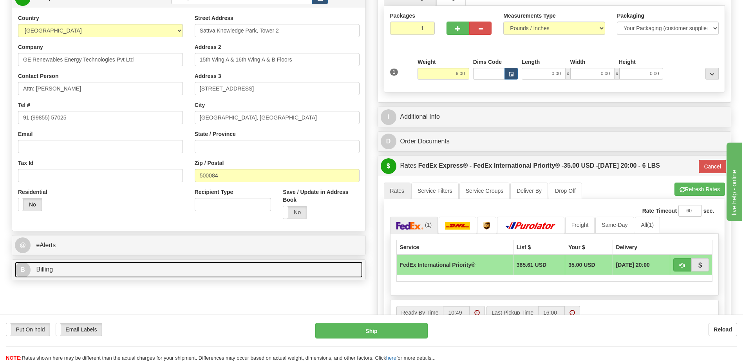
click at [115, 269] on link "B Billing" at bounding box center [189, 270] width 348 height 16
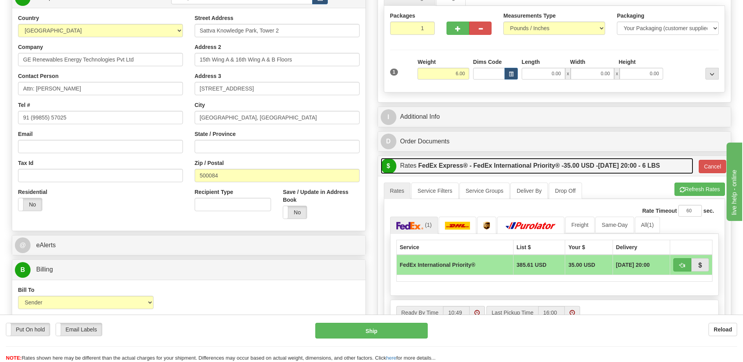
click at [418, 163] on link "$ Rates FedEx Express® - FedEx International Priority® - 35.00 USD - [DATE] 20:…" at bounding box center [537, 166] width 313 height 16
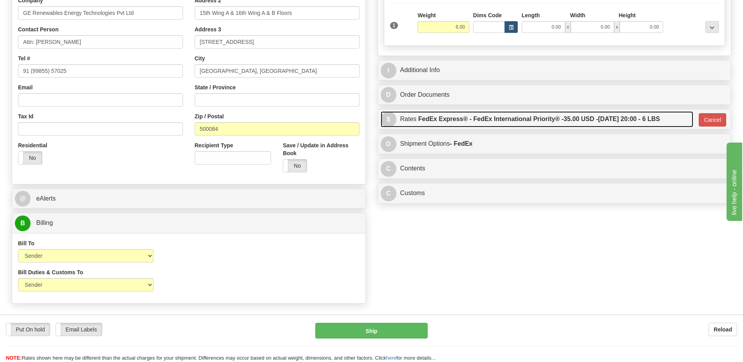
scroll to position [235, 0]
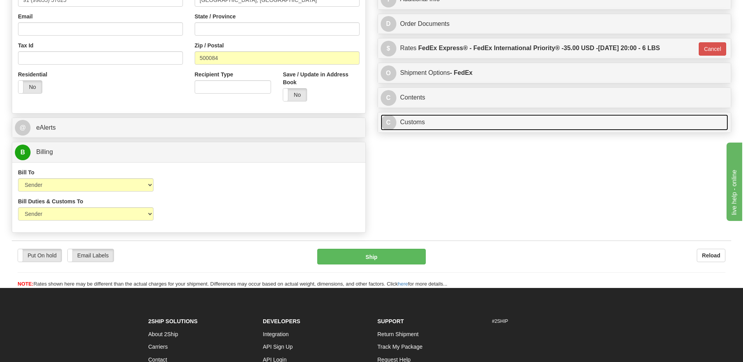
click at [422, 126] on link "C Customs" at bounding box center [555, 122] width 348 height 16
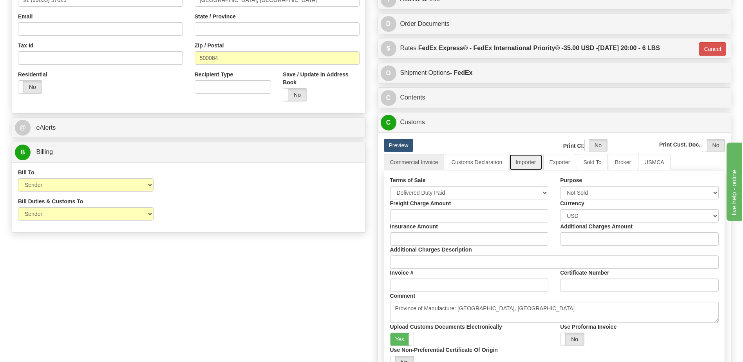
click at [523, 165] on link "Importer" at bounding box center [525, 162] width 33 height 16
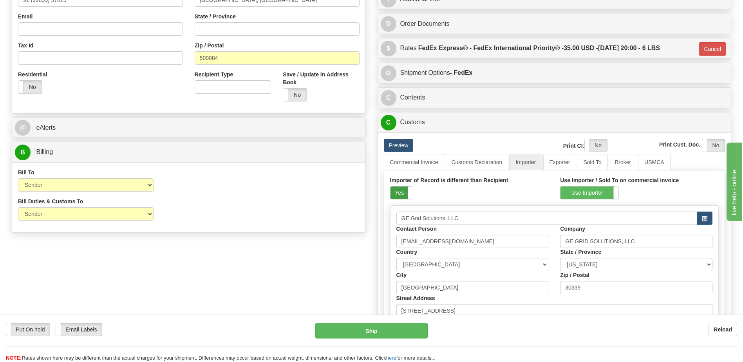
click at [395, 194] on label "Yes" at bounding box center [402, 193] width 22 height 13
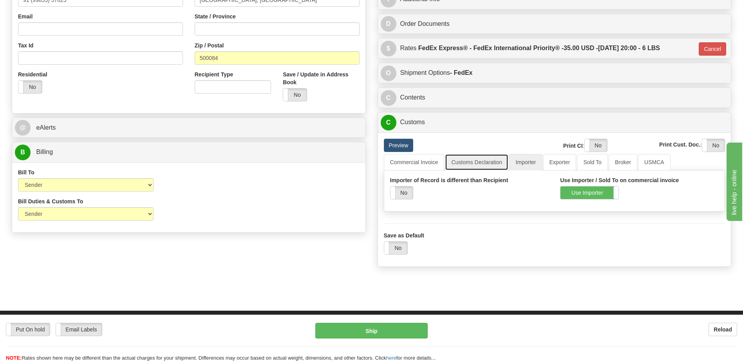
click at [485, 163] on link "Customs Declaration" at bounding box center [476, 162] width 63 height 16
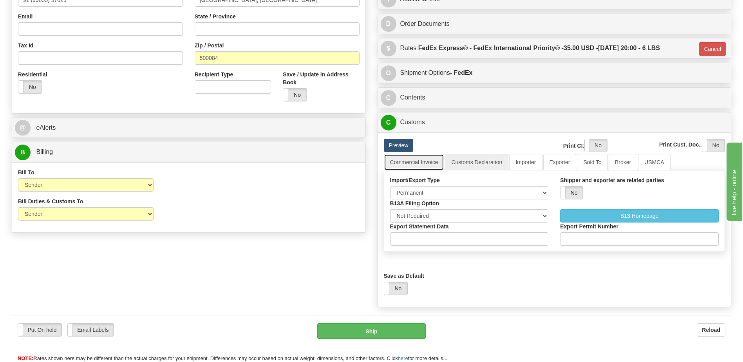
click at [423, 160] on link "Commercial Invoice" at bounding box center [414, 162] width 61 height 16
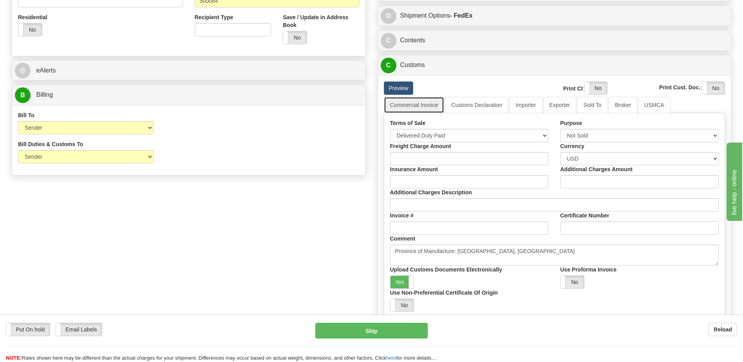
scroll to position [274, 0]
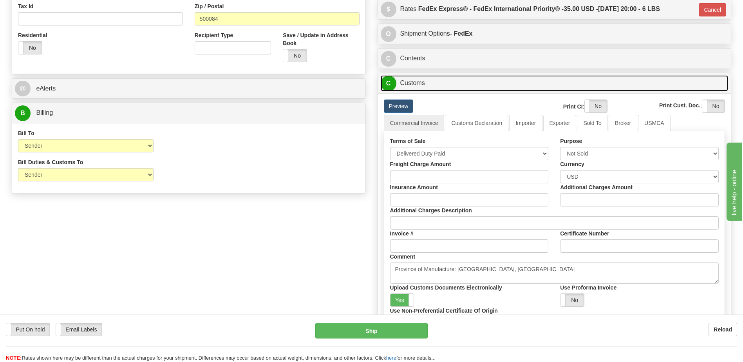
click at [424, 84] on link "C Customs" at bounding box center [555, 83] width 348 height 16
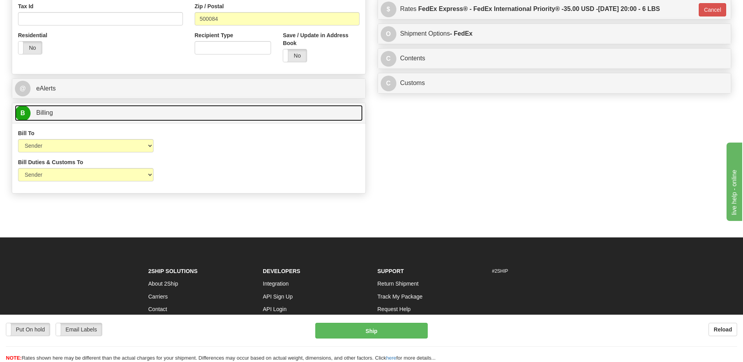
click at [162, 119] on link "B Billing" at bounding box center [189, 113] width 348 height 16
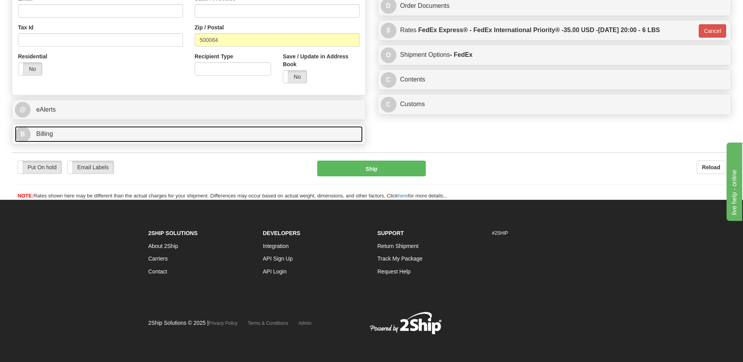
scroll to position [254, 0]
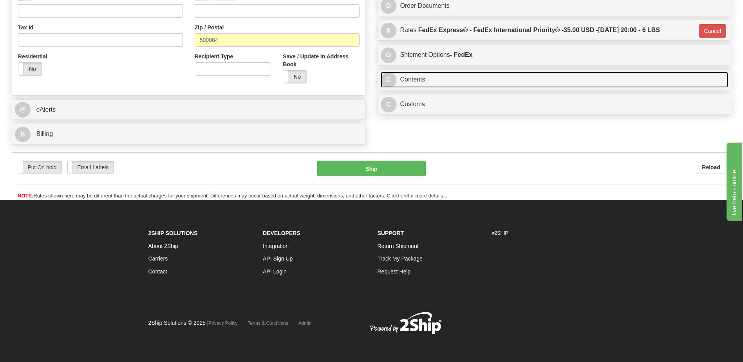
click at [436, 79] on link "C Contents" at bounding box center [555, 80] width 348 height 16
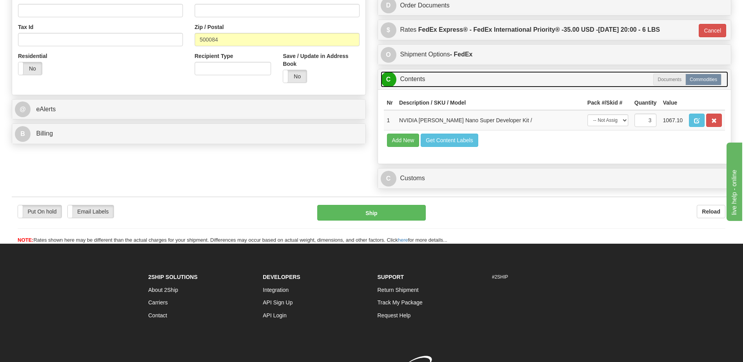
click at [436, 79] on link "C Contents" at bounding box center [555, 79] width 348 height 16
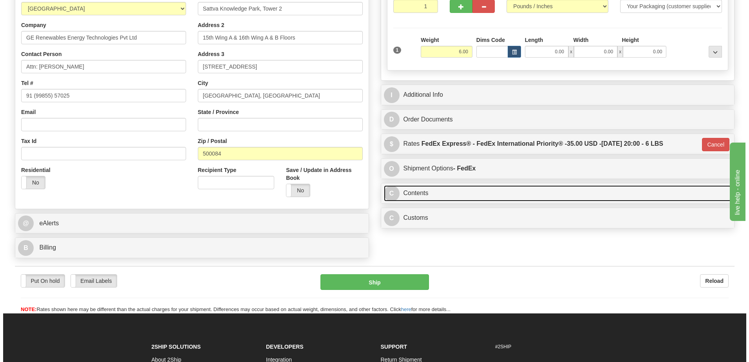
scroll to position [136, 0]
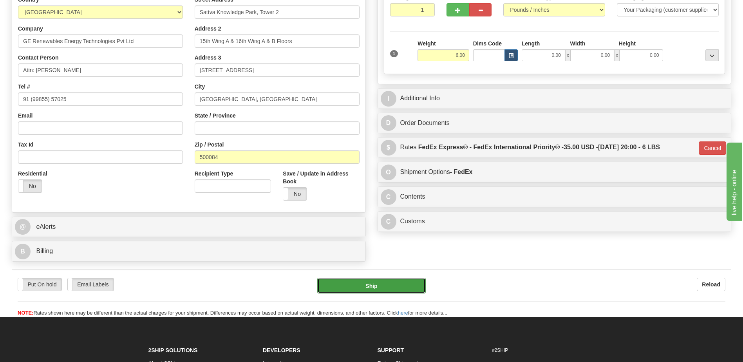
click at [386, 284] on button "Ship" at bounding box center [371, 286] width 108 height 16
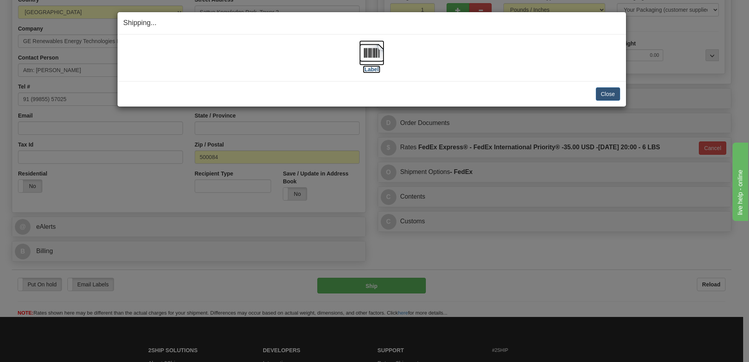
click at [377, 56] on img at bounding box center [371, 52] width 25 height 25
click at [372, 52] on img at bounding box center [371, 52] width 25 height 25
click at [607, 92] on button "Close" at bounding box center [608, 93] width 24 height 13
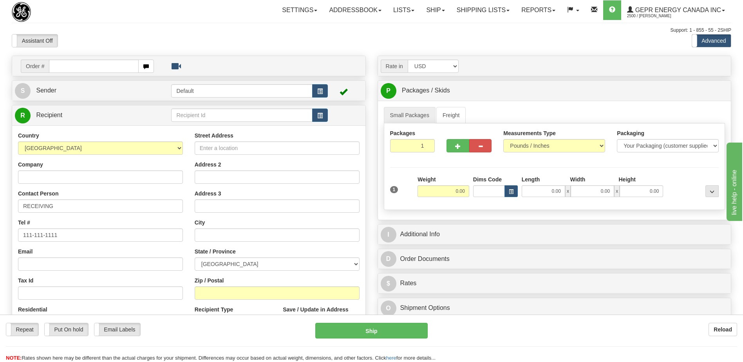
drag, startPoint x: 472, startPoint y: 39, endPoint x: 310, endPoint y: 0, distance: 166.8
click at [469, 39] on div "Assistant On Assistant Off Do a return Do a return Previous Next Standard Advan…" at bounding box center [372, 40] width 732 height 13
